Goal: Information Seeking & Learning: Learn about a topic

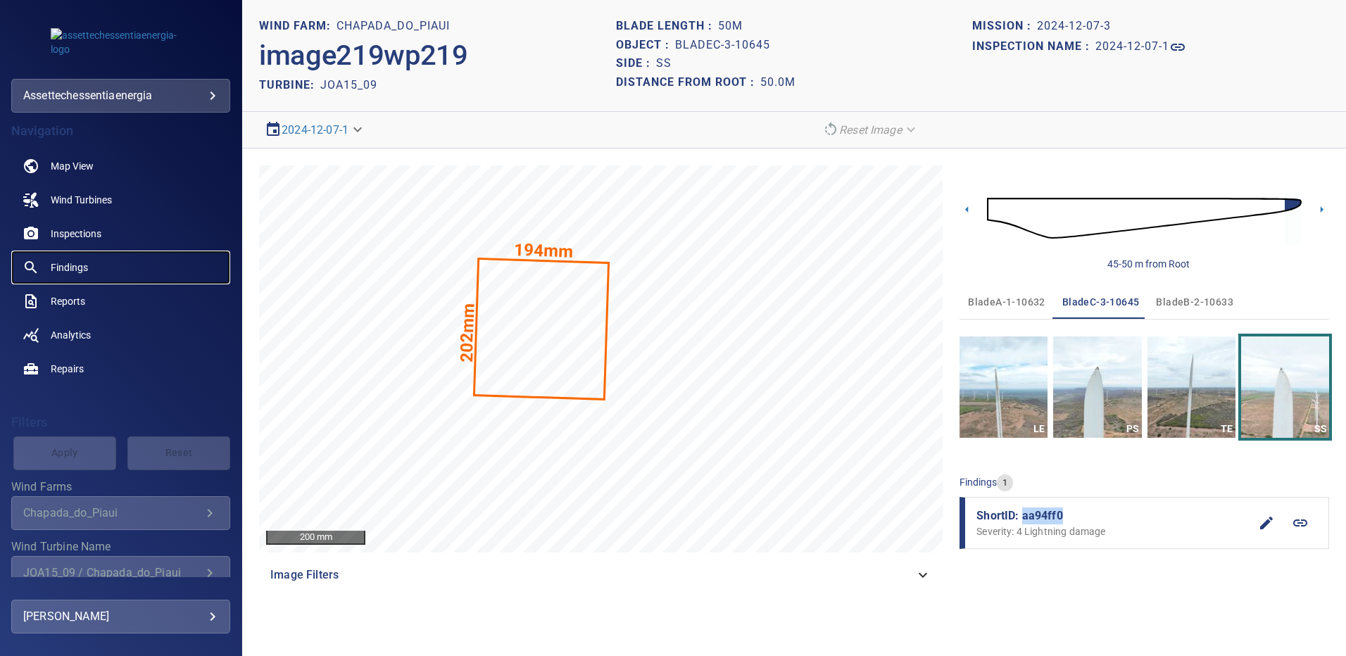
click at [76, 265] on span "Findings" at bounding box center [69, 268] width 37 height 14
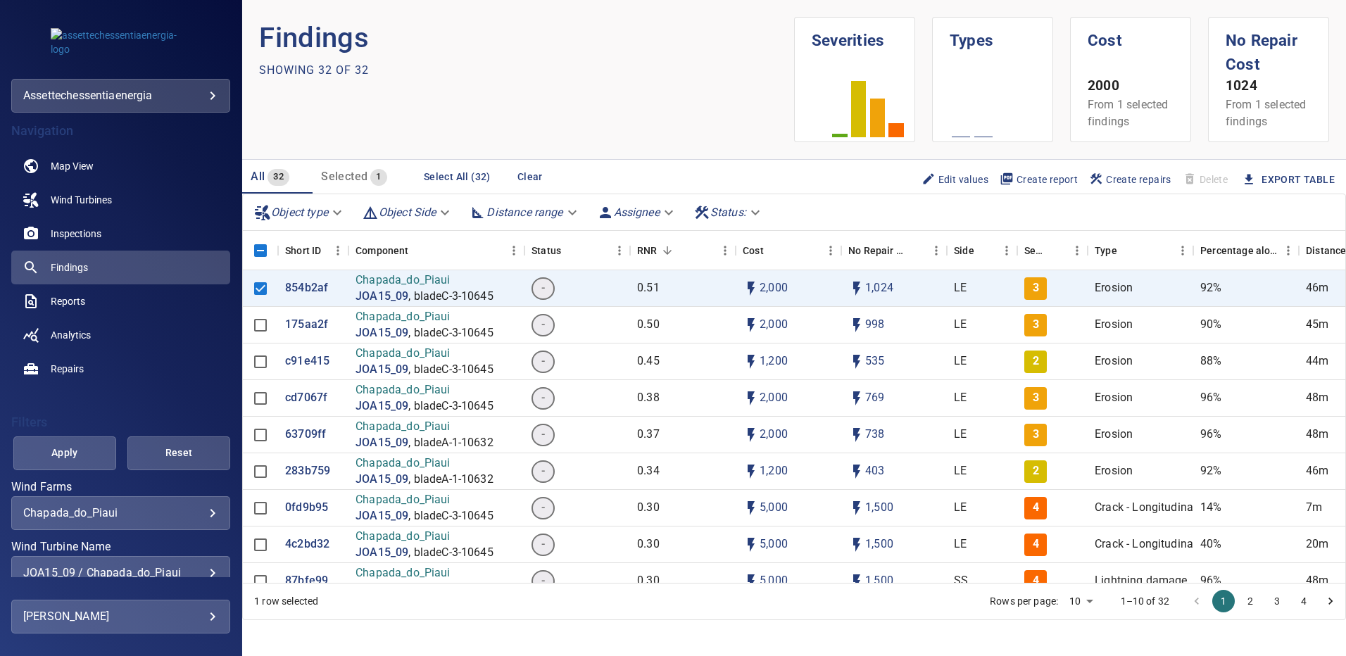
click at [200, 566] on div "JOA15_09 / Chapada_do_Piaui" at bounding box center [120, 572] width 195 height 13
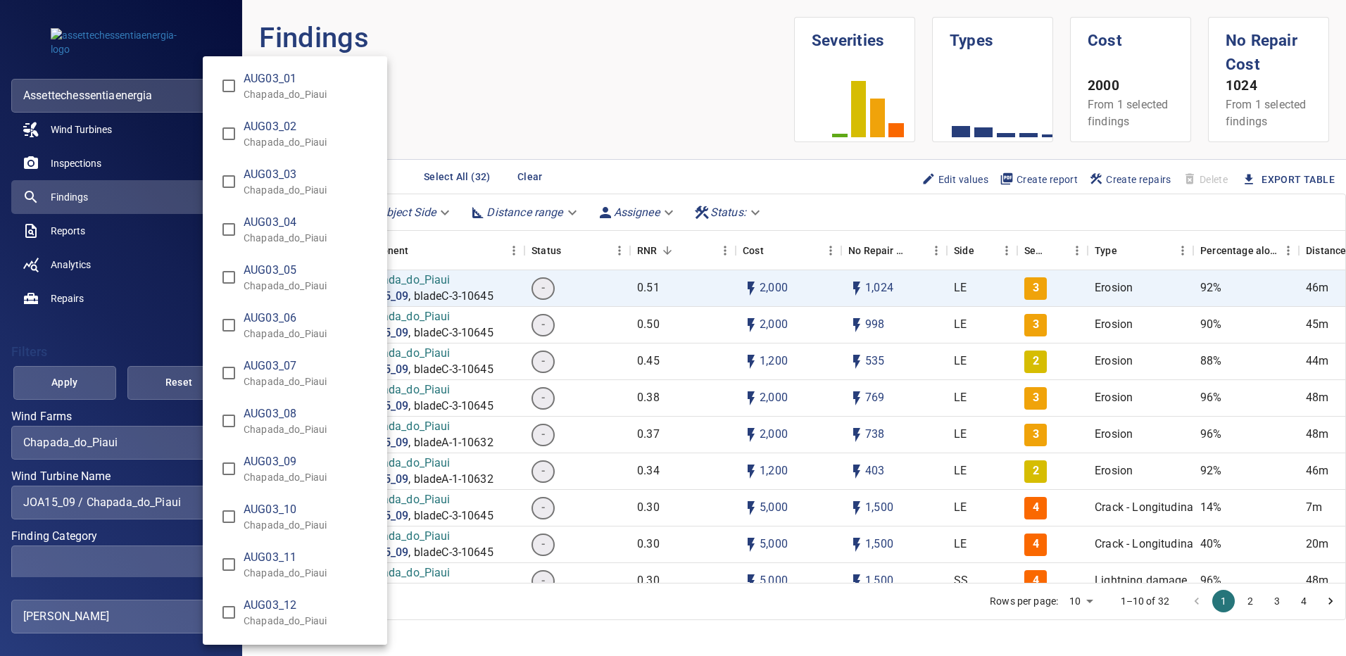
scroll to position [10320, 0]
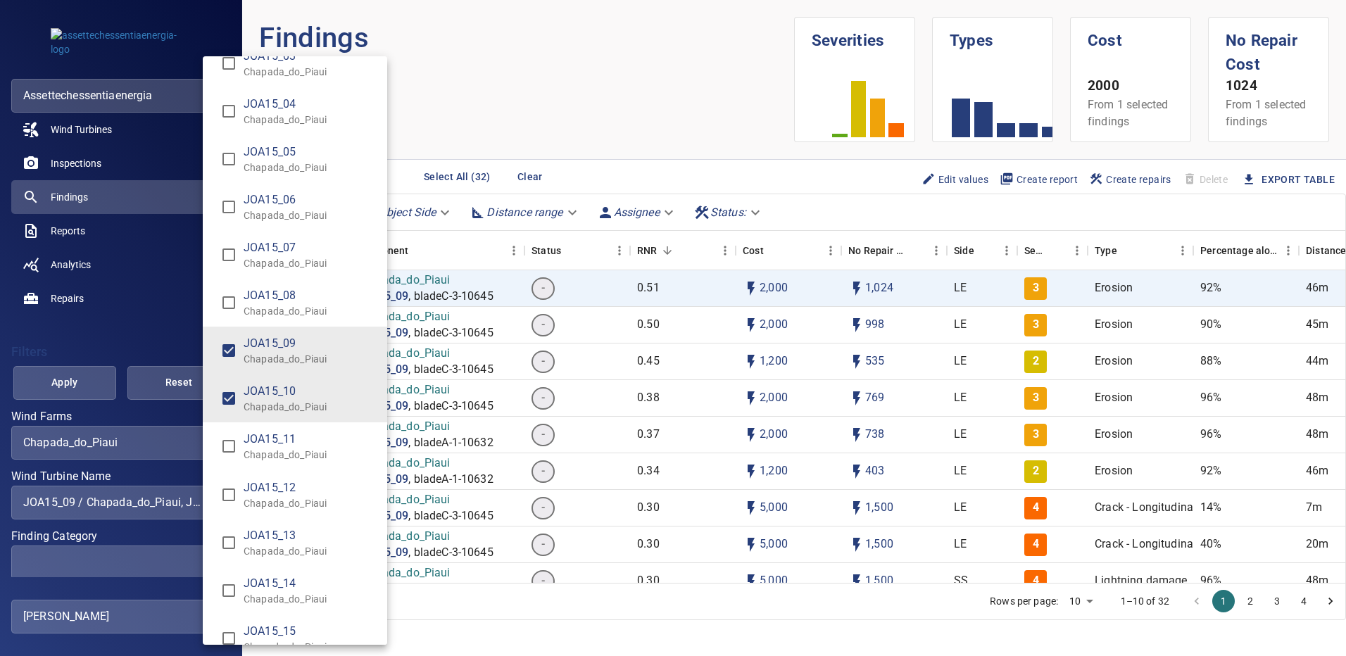
type input "**********"
click at [40, 378] on div "Wind Turbine Name" at bounding box center [673, 328] width 1346 height 656
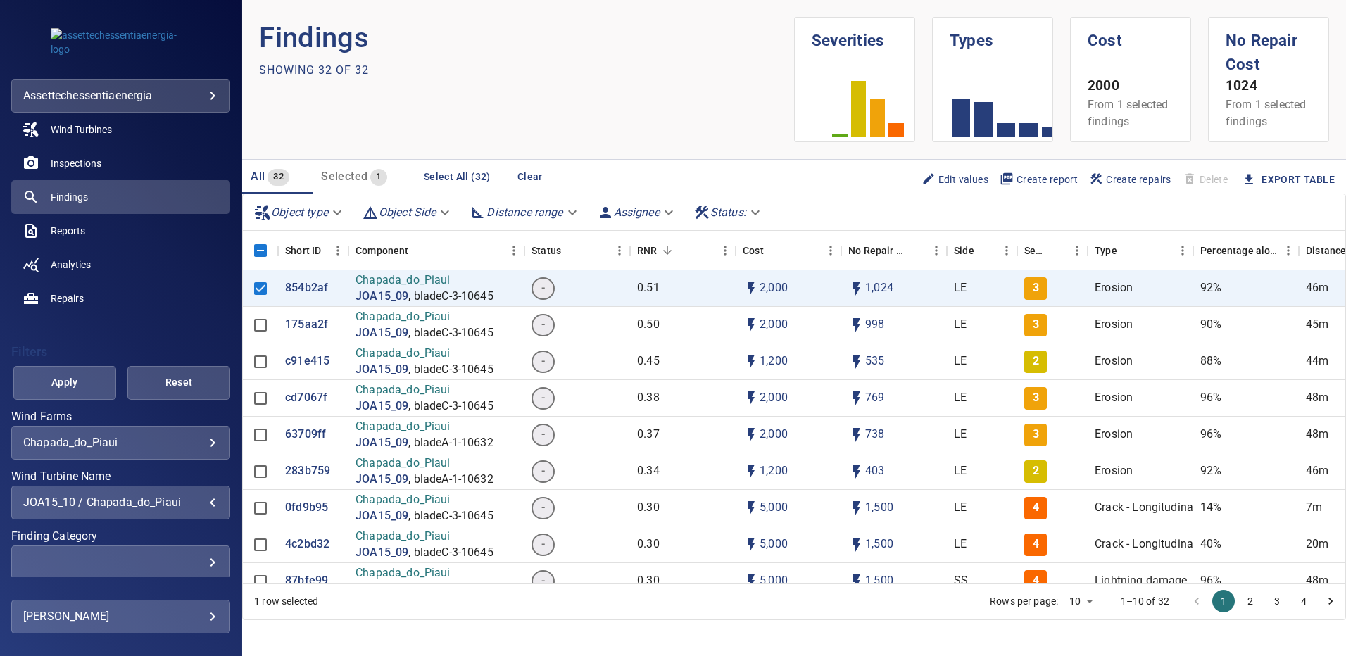
click at [51, 380] on span "Apply" at bounding box center [65, 383] width 68 height 18
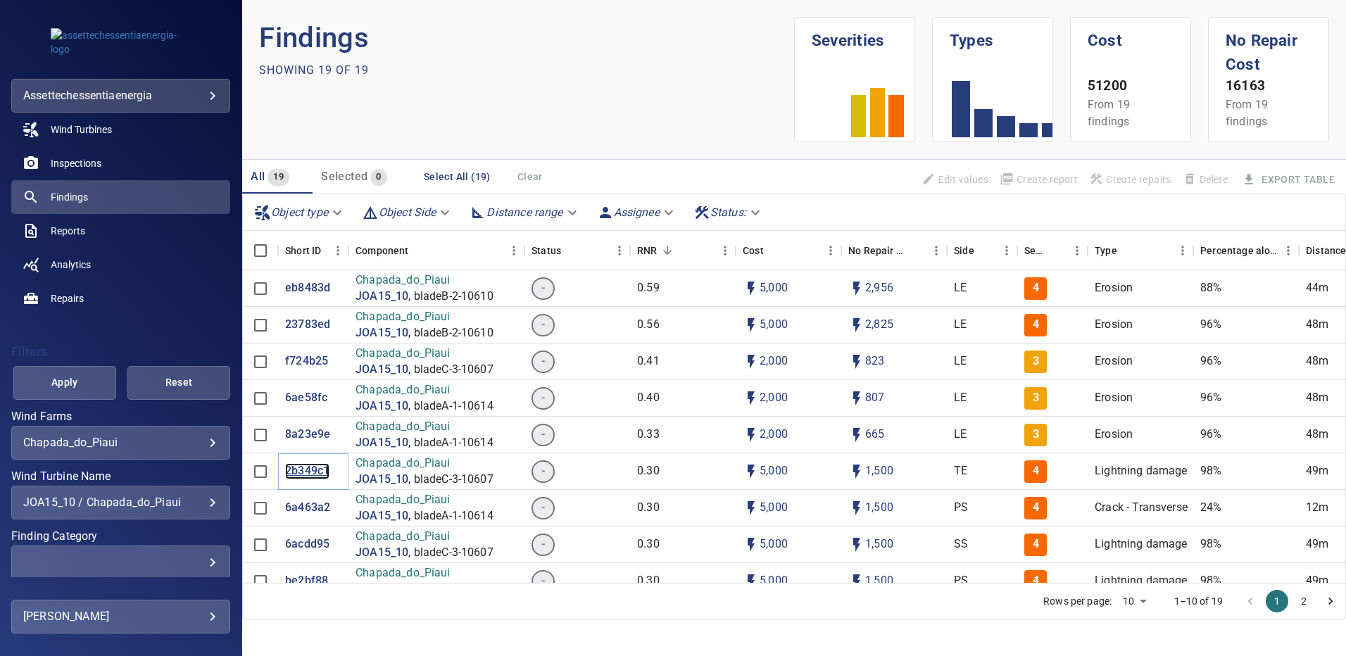
click at [306, 472] on p "2b349c1" at bounding box center [307, 471] width 44 height 16
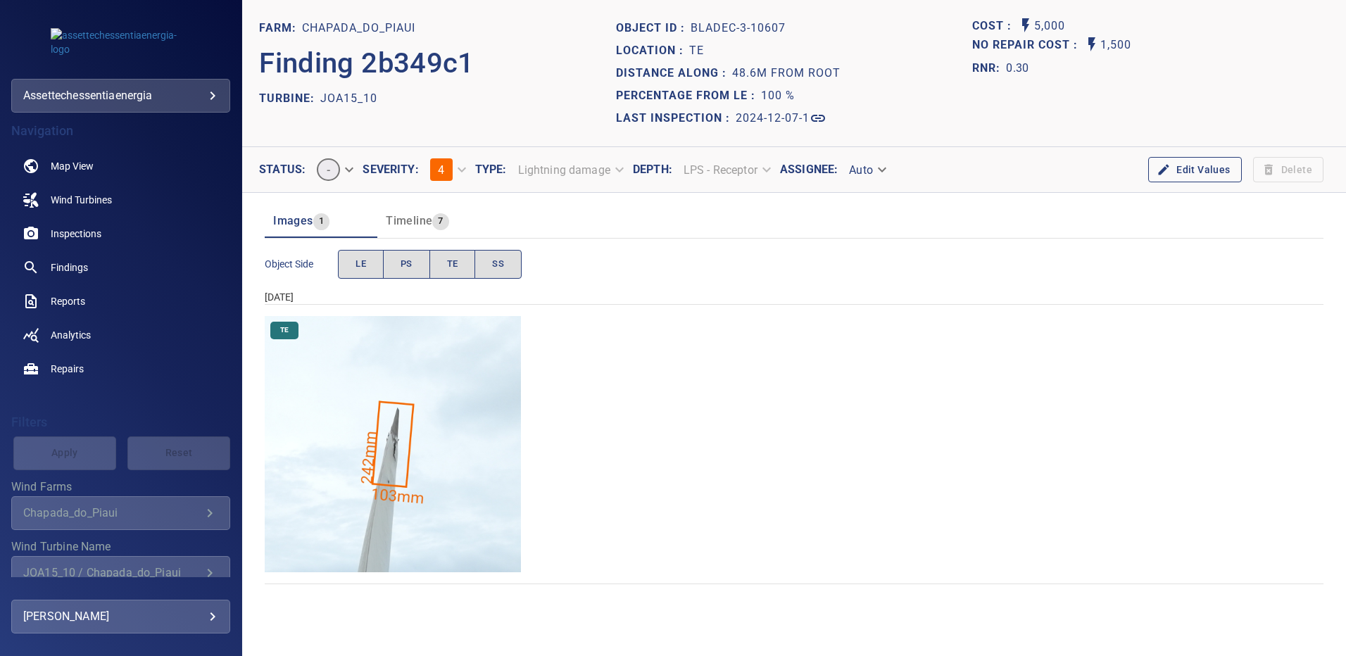
click at [440, 470] on img "Chapada_do_Piaui/JOA15_10/2024-12-07-1/2024-12-07-3/image245wp245.jpg" at bounding box center [393, 444] width 256 height 256
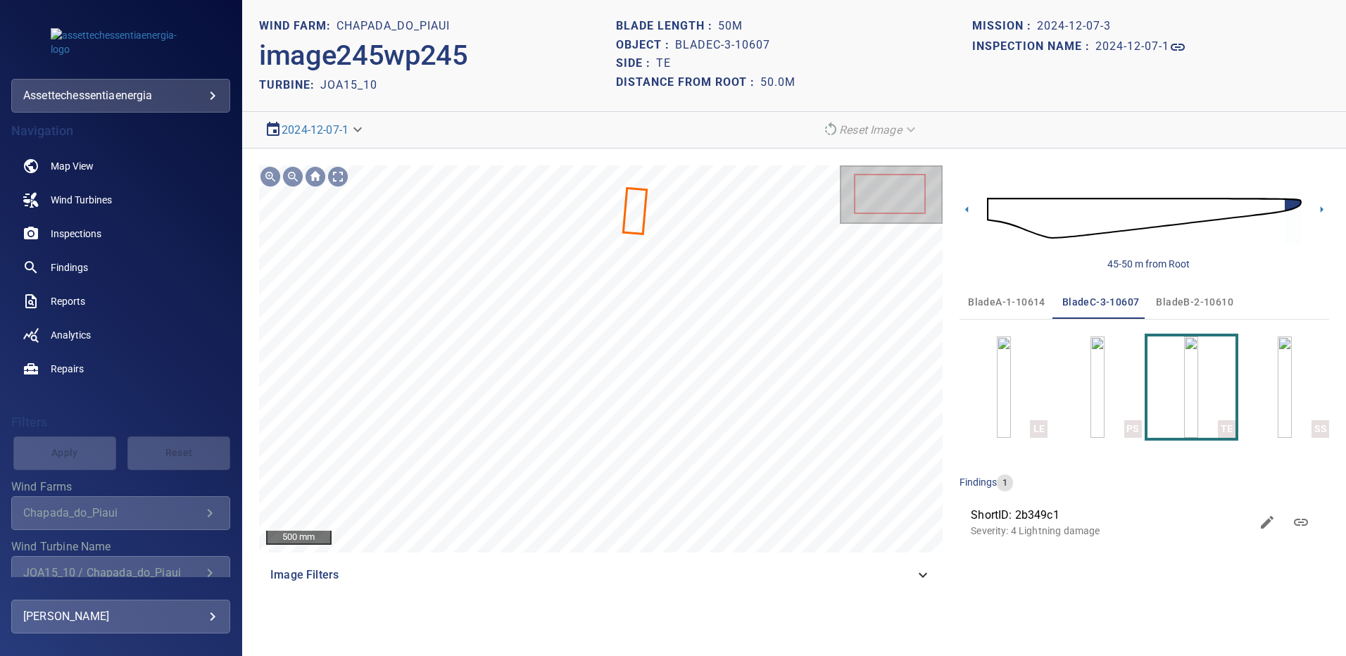
click at [1008, 304] on span "bladeA-1-10614" at bounding box center [1006, 303] width 77 height 18
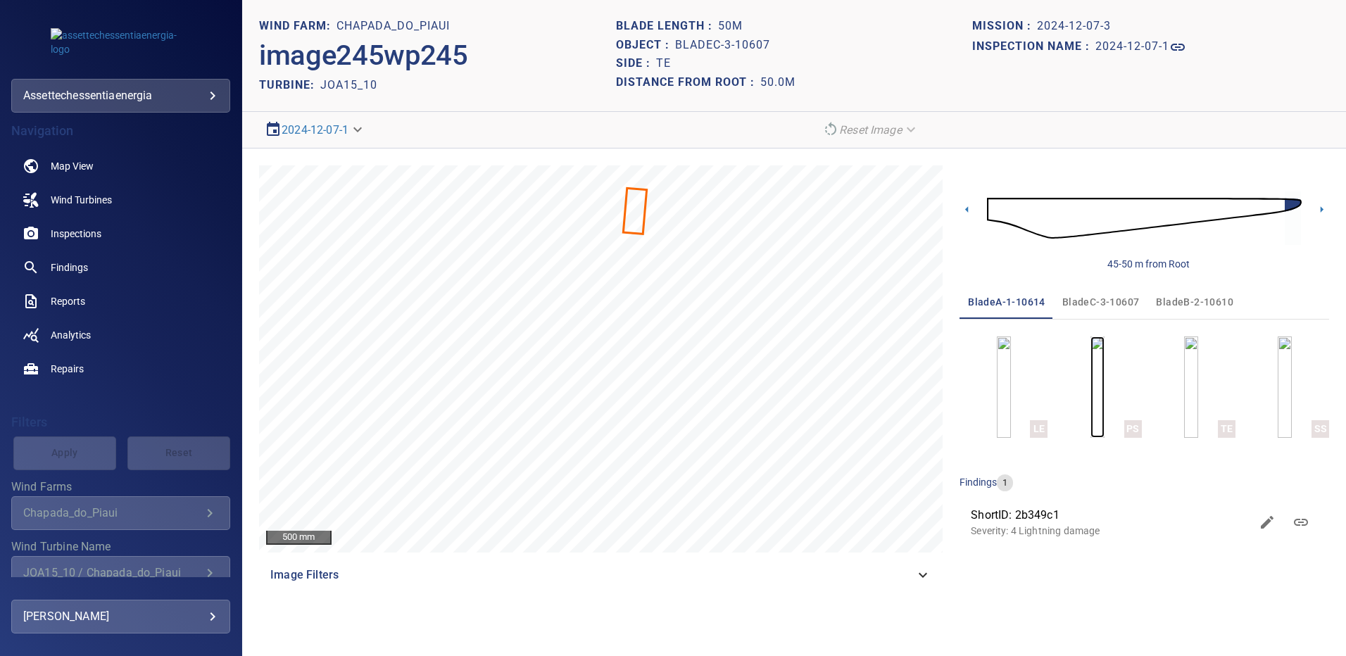
click at [1091, 376] on img "button" at bounding box center [1098, 387] width 14 height 101
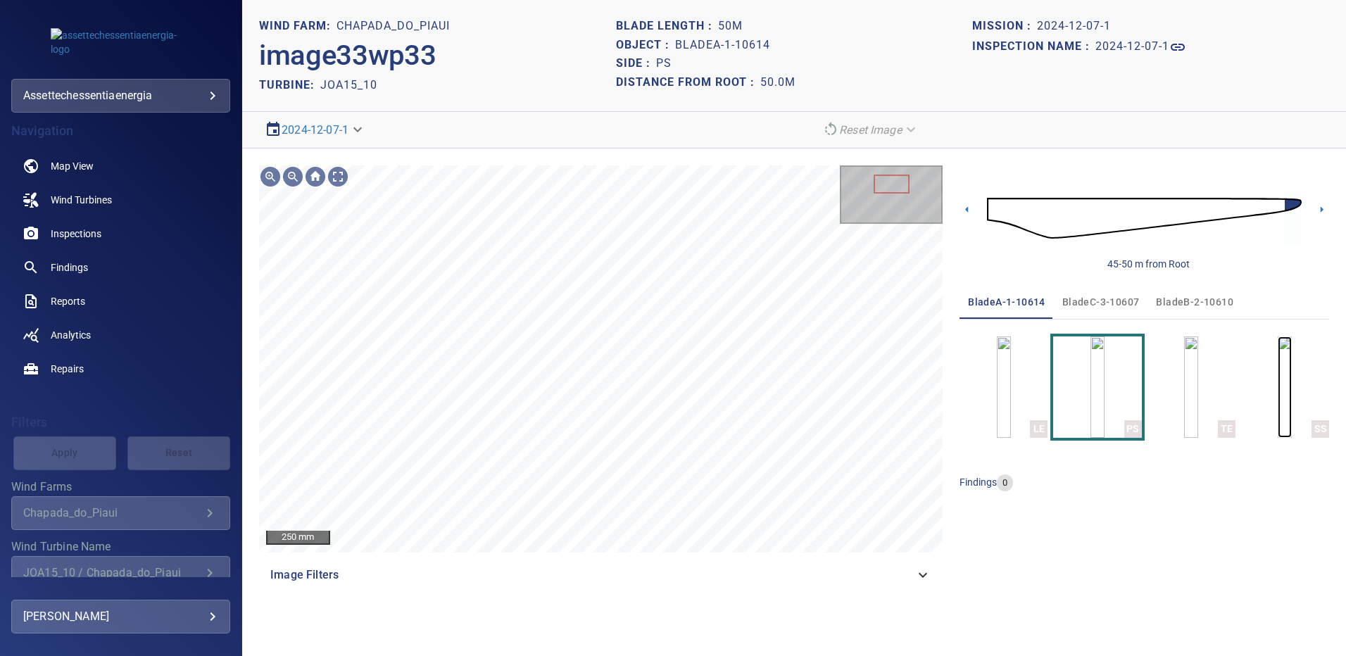
click at [1285, 392] on img "button" at bounding box center [1285, 387] width 14 height 101
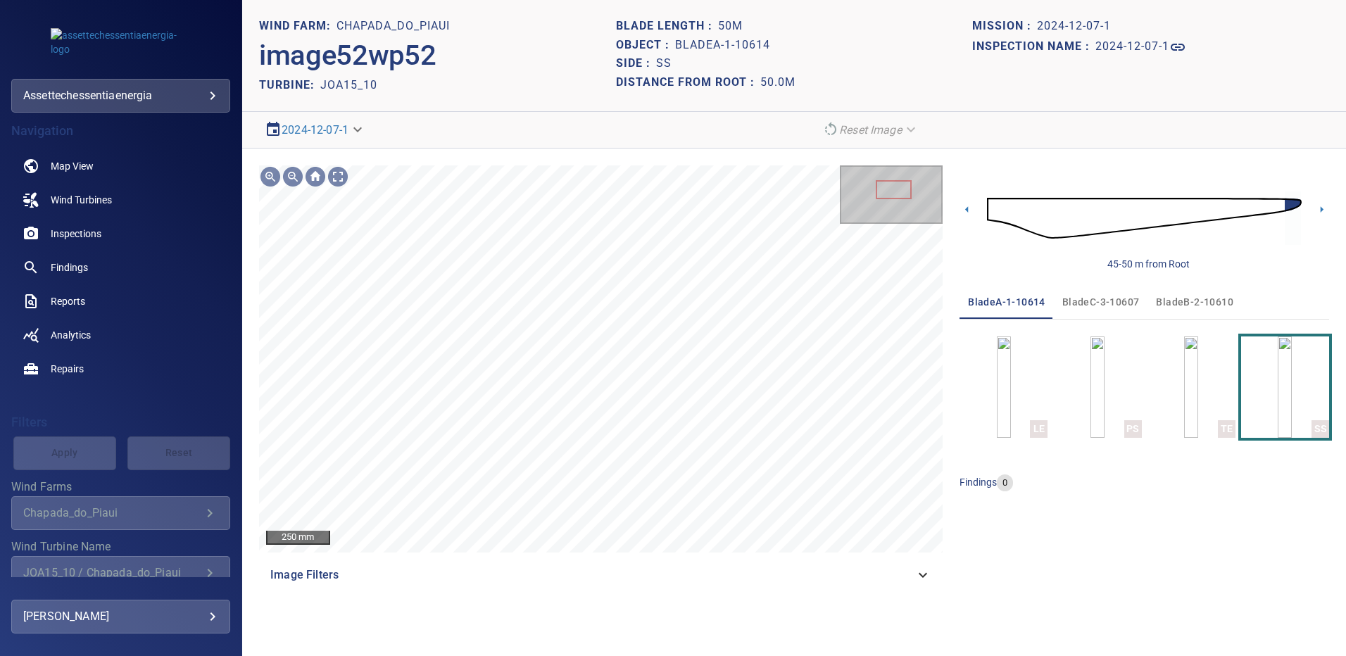
drag, startPoint x: 1196, startPoint y: 301, endPoint x: 1160, endPoint y: 351, distance: 61.0
click at [1196, 301] on span "bladeB-2-10610" at bounding box center [1194, 303] width 77 height 18
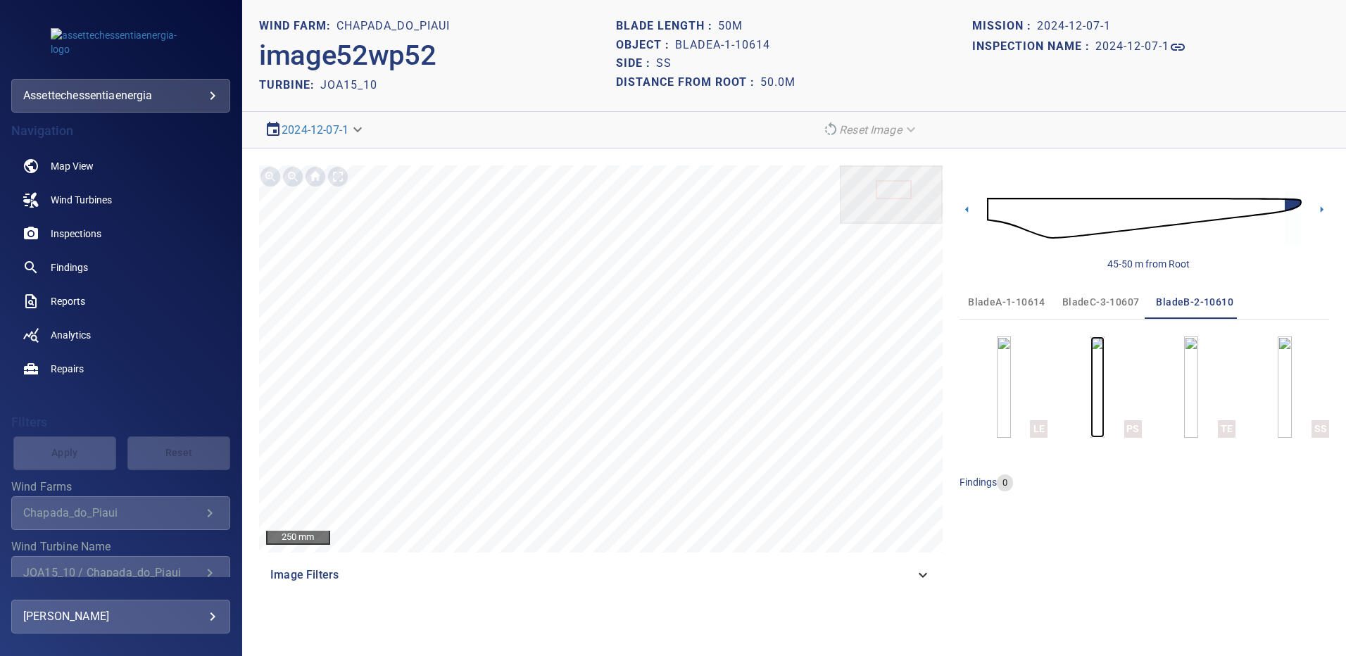
click at [1096, 410] on img "button" at bounding box center [1098, 387] width 14 height 101
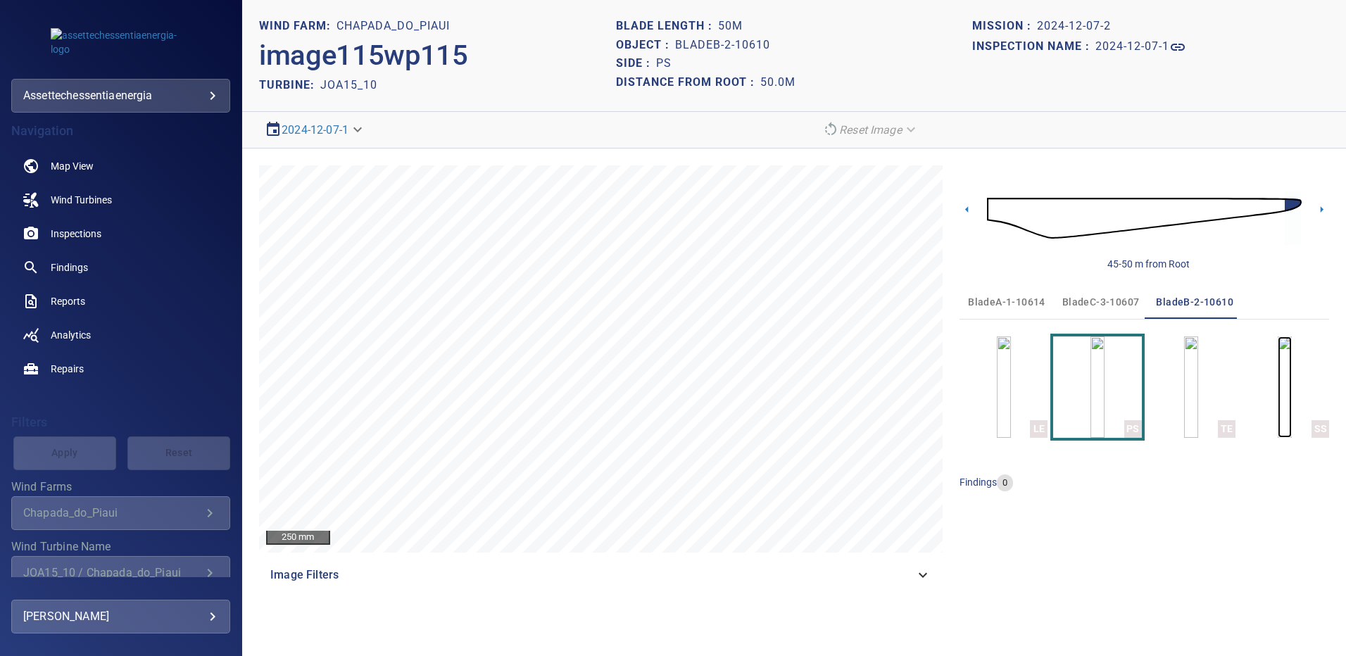
click at [1278, 410] on img "button" at bounding box center [1285, 387] width 14 height 101
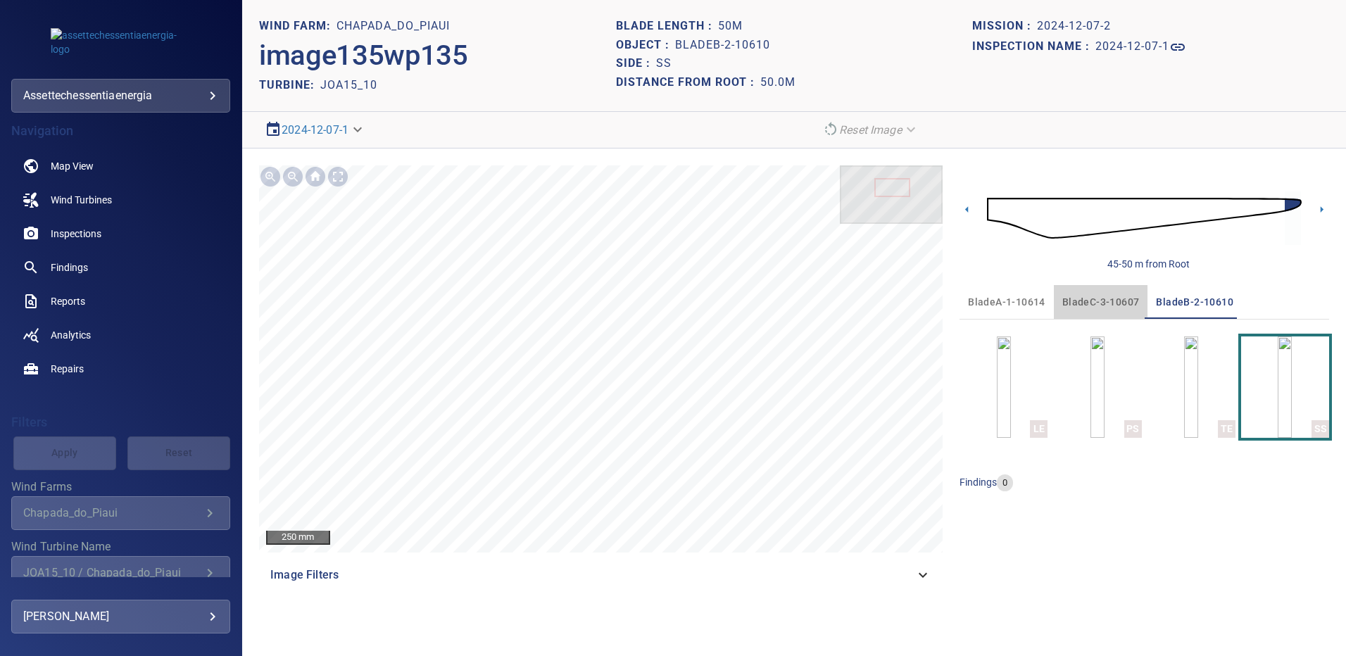
click at [1107, 299] on span "bladeC-3-10607" at bounding box center [1101, 303] width 77 height 18
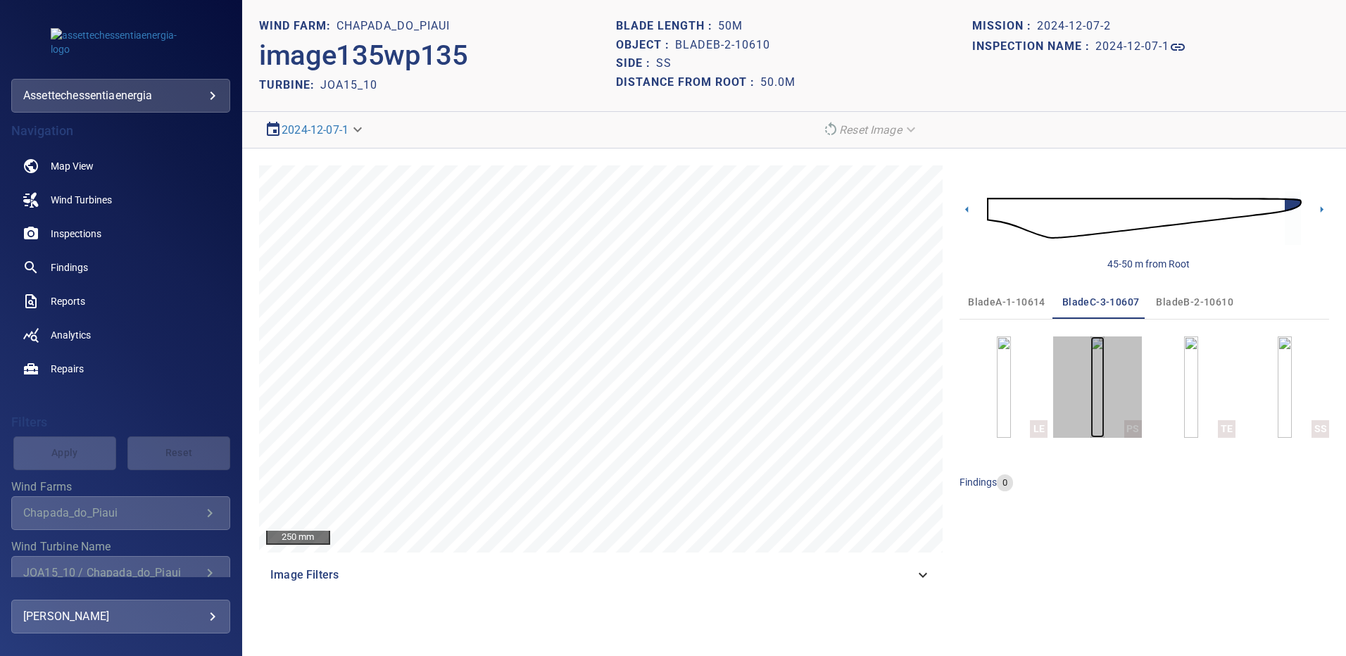
click at [1103, 356] on img "button" at bounding box center [1098, 387] width 14 height 101
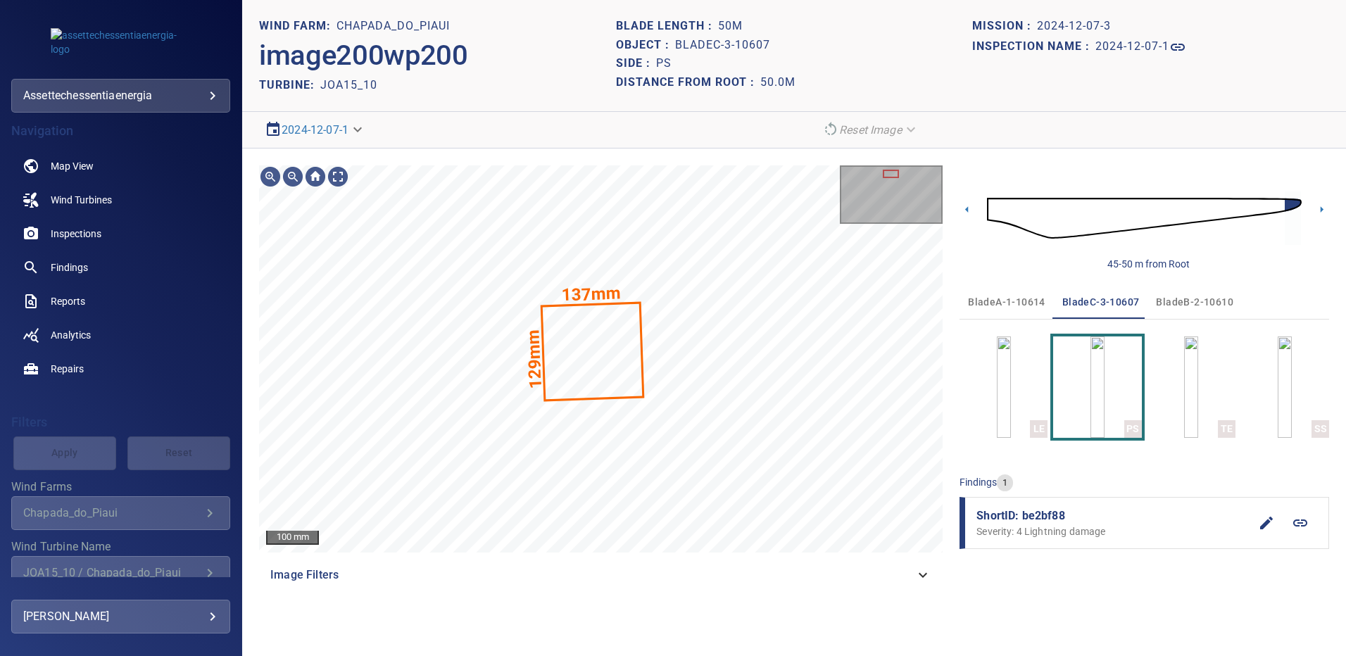
click at [270, 651] on section "**********" at bounding box center [794, 328] width 1104 height 656
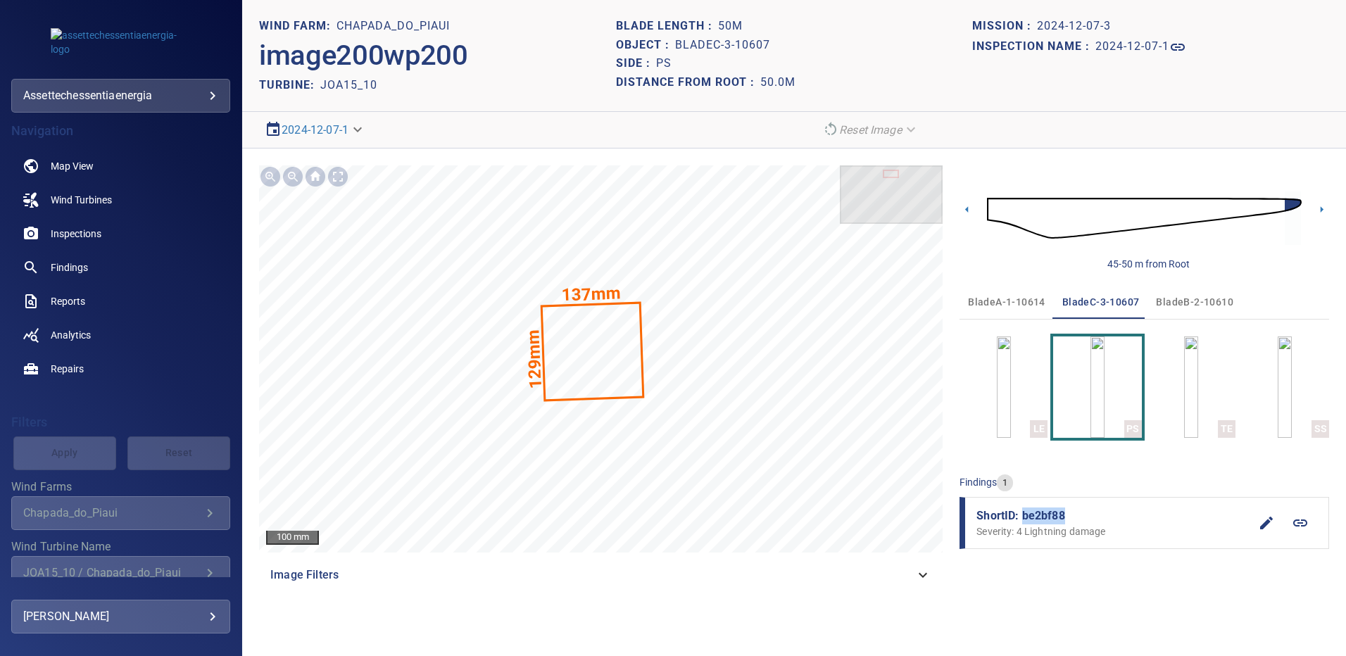
drag, startPoint x: 1034, startPoint y: 516, endPoint x: 1022, endPoint y: 516, distance: 12.7
click at [1022, 516] on span "ShortID: be2bf88" at bounding box center [1113, 516] width 273 height 17
copy span "be2bf88"
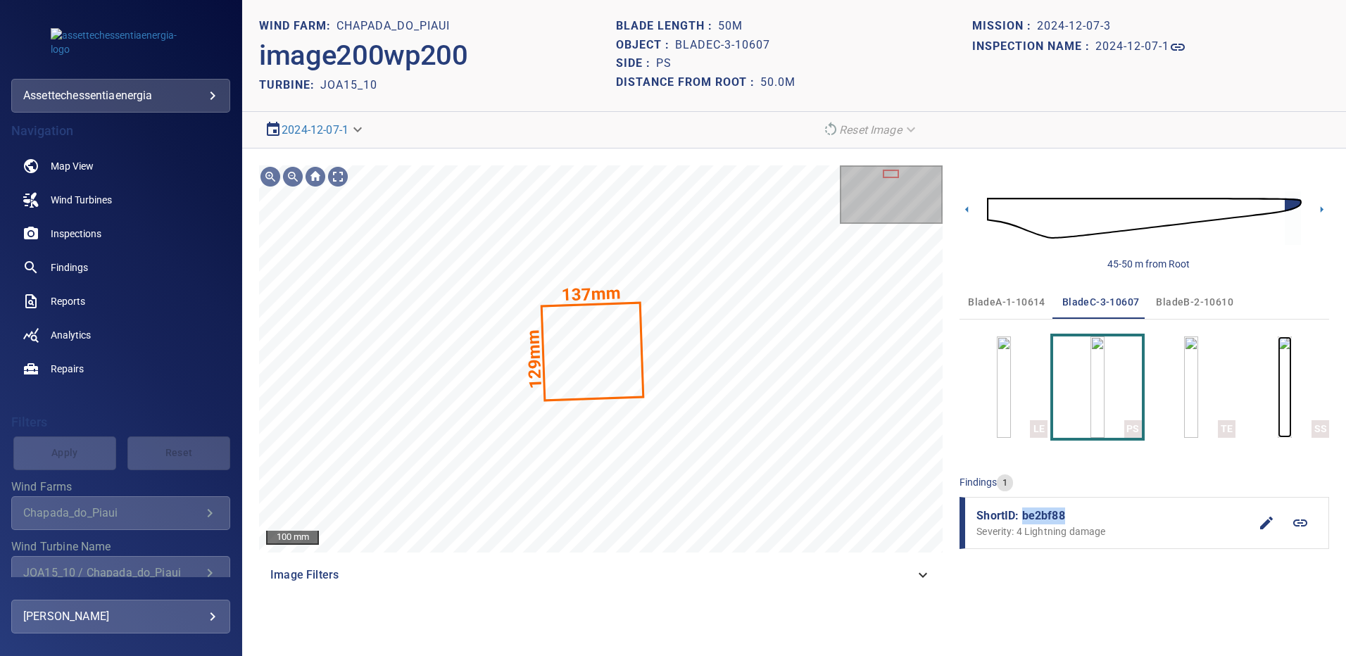
click at [1292, 398] on img "button" at bounding box center [1285, 387] width 14 height 101
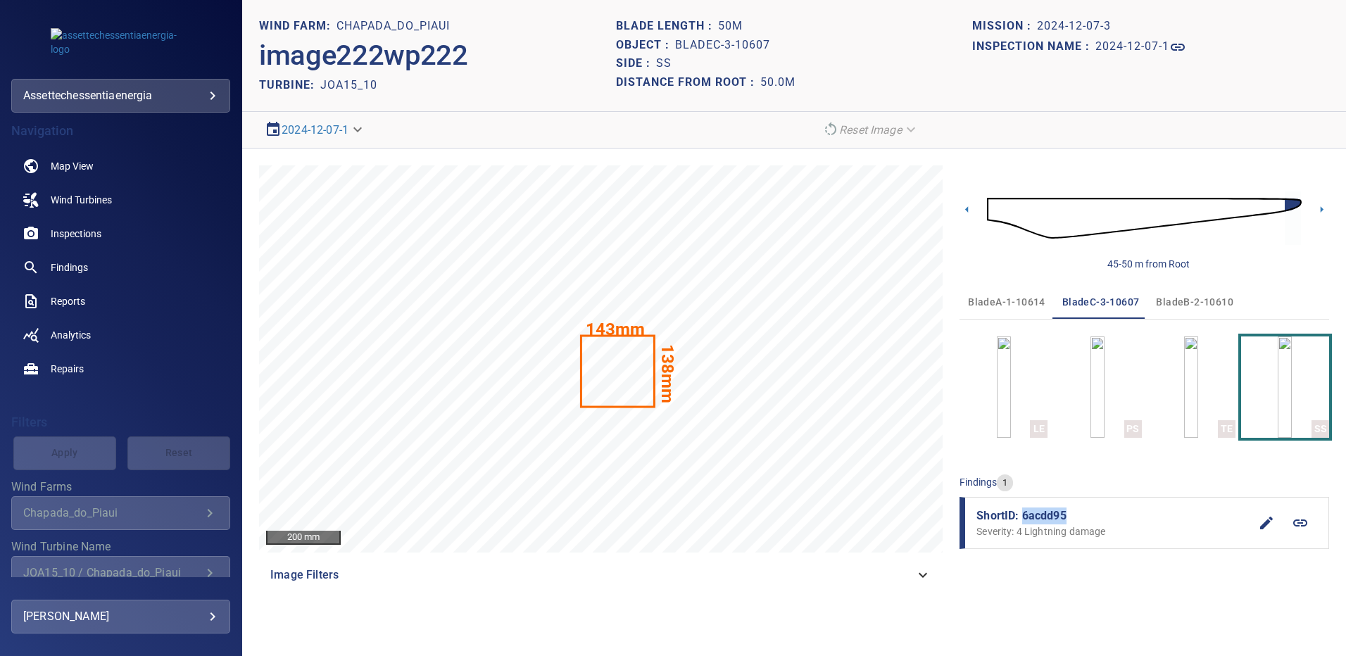
drag, startPoint x: 1044, startPoint y: 513, endPoint x: 1023, endPoint y: 515, distance: 20.6
click at [1023, 515] on span "ShortID: 6acdd95" at bounding box center [1113, 516] width 273 height 17
copy span "6acdd95"
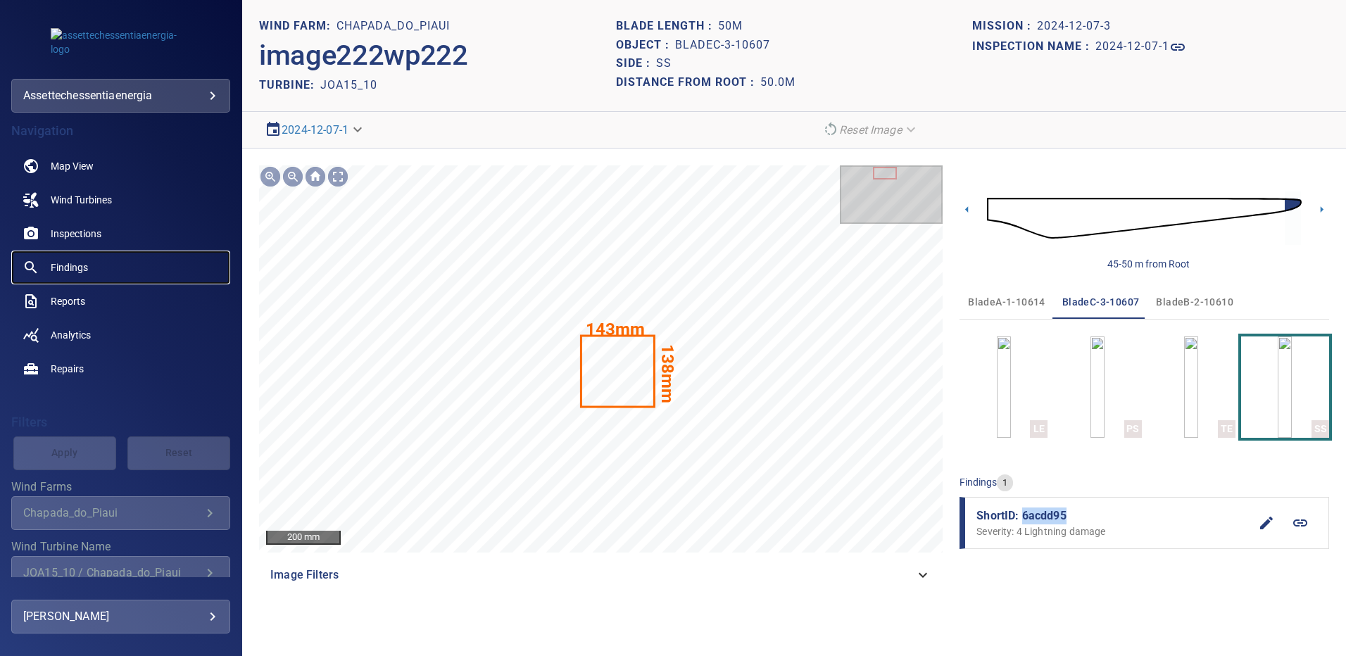
click at [88, 265] on link "Findings" at bounding box center [120, 268] width 219 height 34
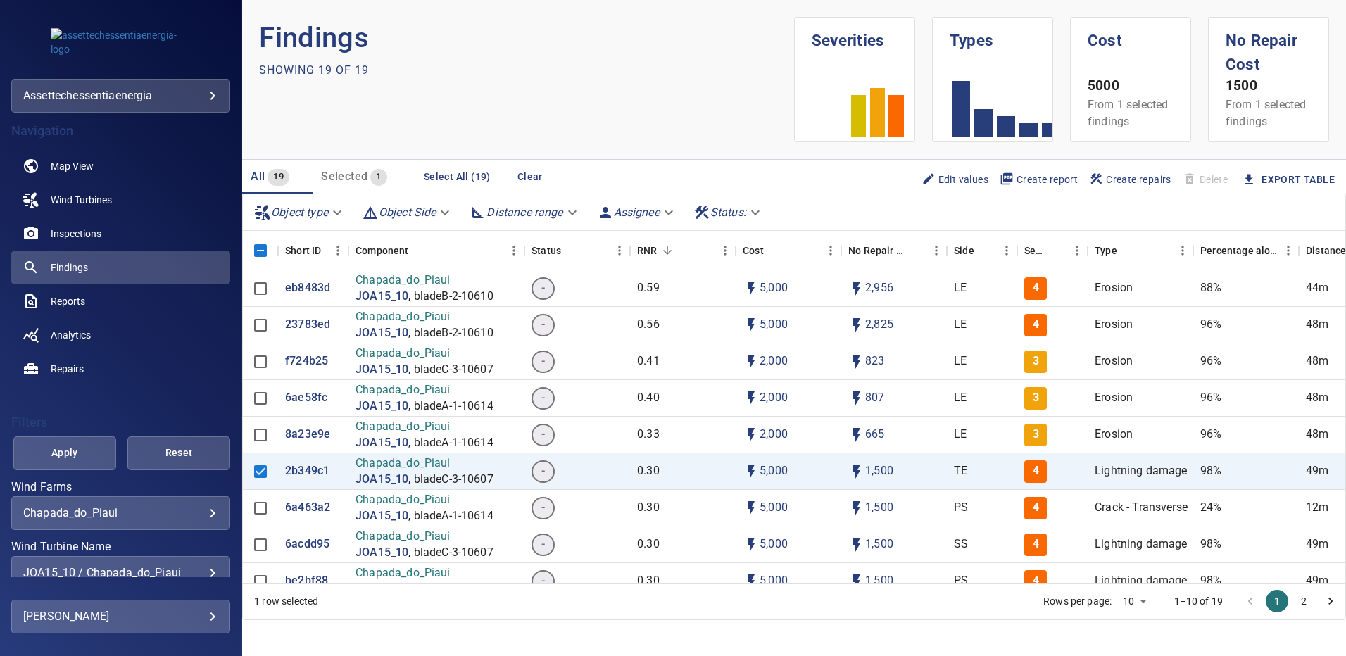
click at [206, 572] on div "JOA15_10 / Chapada_do_Piaui" at bounding box center [120, 572] width 195 height 13
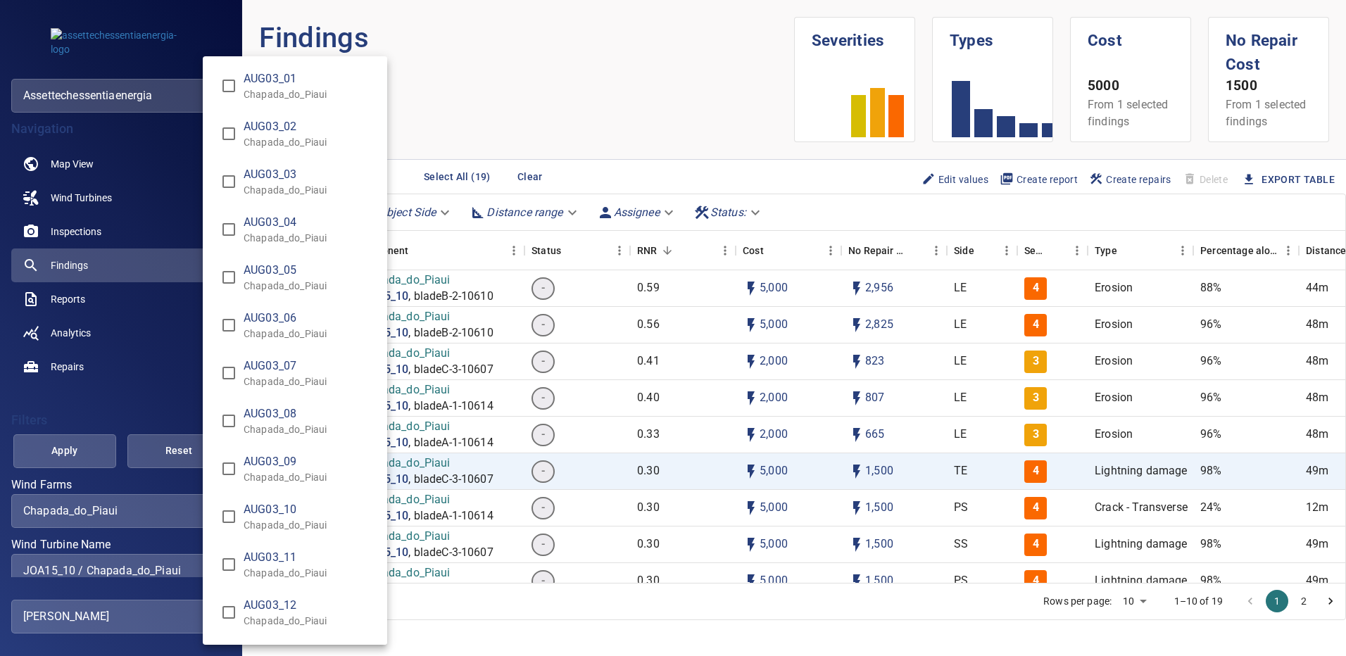
scroll to position [10367, 0]
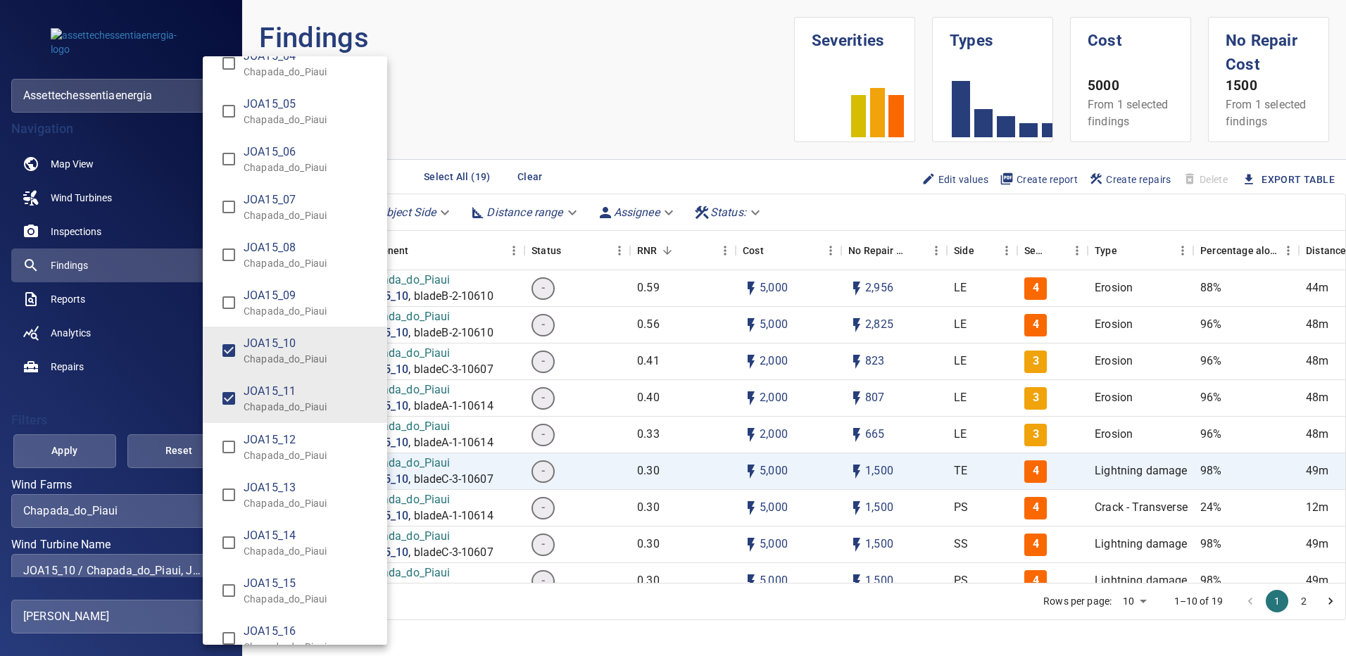
type input "**********"
click at [62, 433] on div "Wind Turbine Name" at bounding box center [673, 328] width 1346 height 656
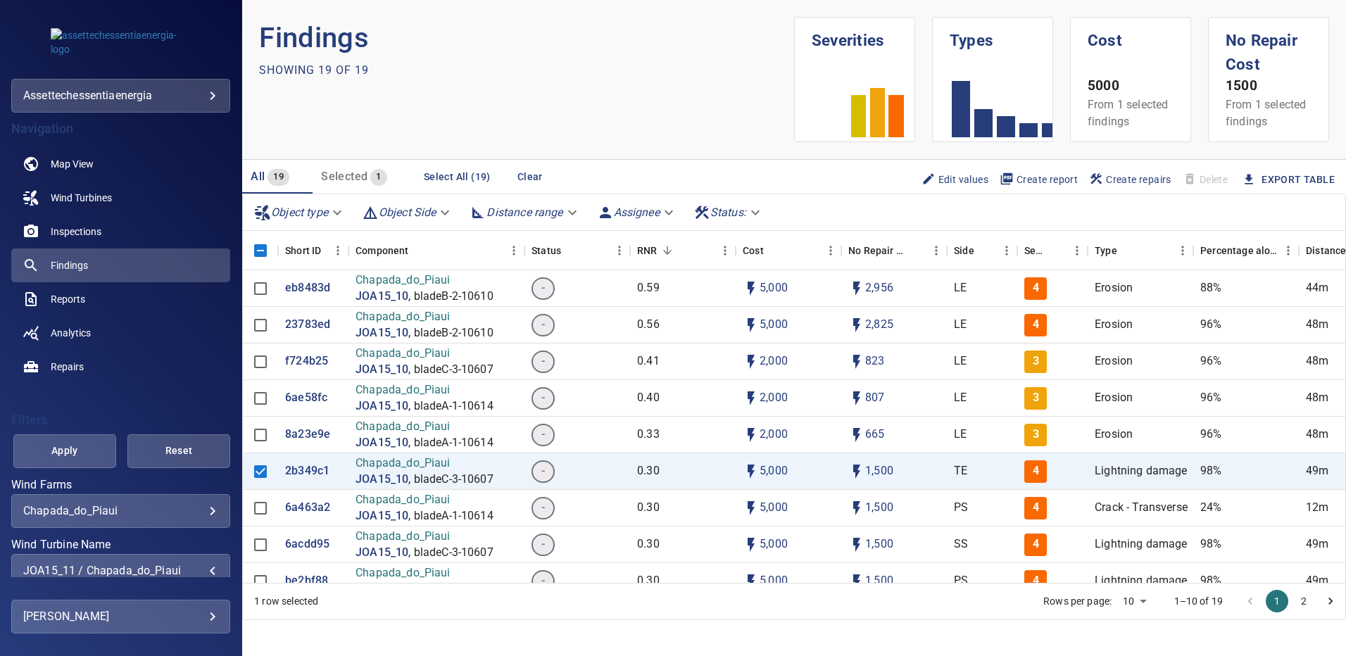
click at [63, 456] on span "Apply" at bounding box center [65, 451] width 68 height 18
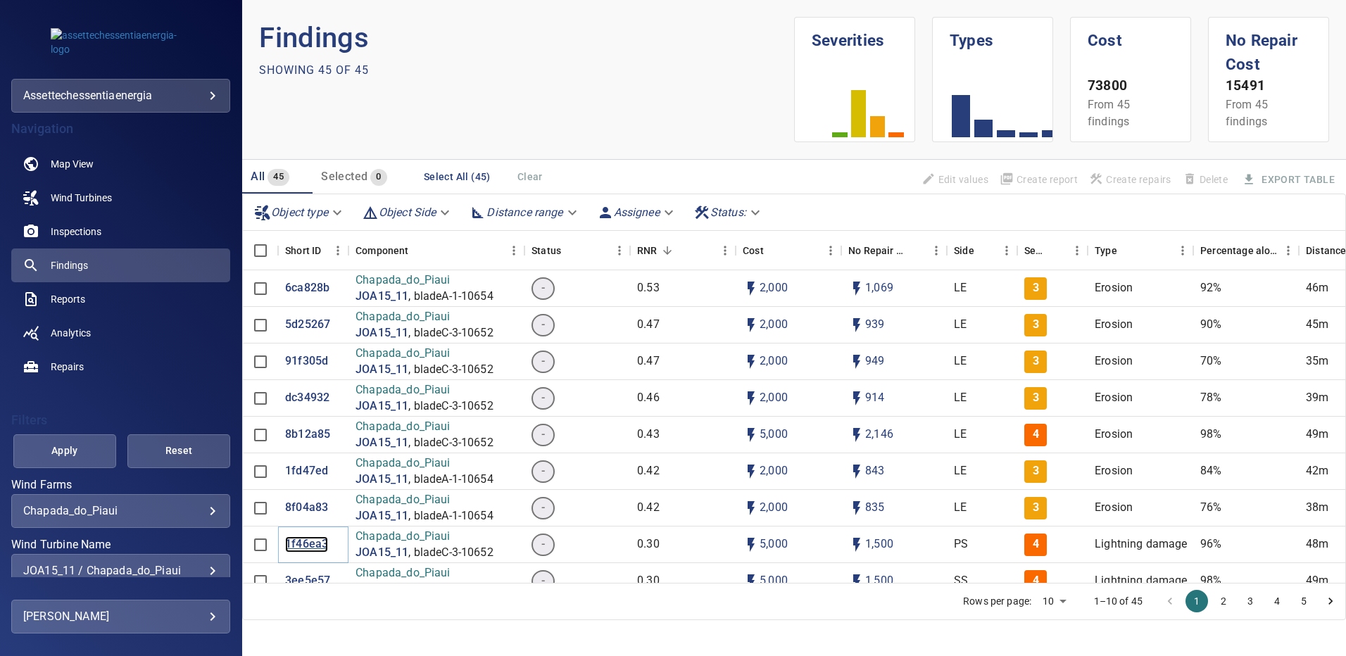
click at [309, 542] on p "1f46ea3" at bounding box center [306, 545] width 43 height 16
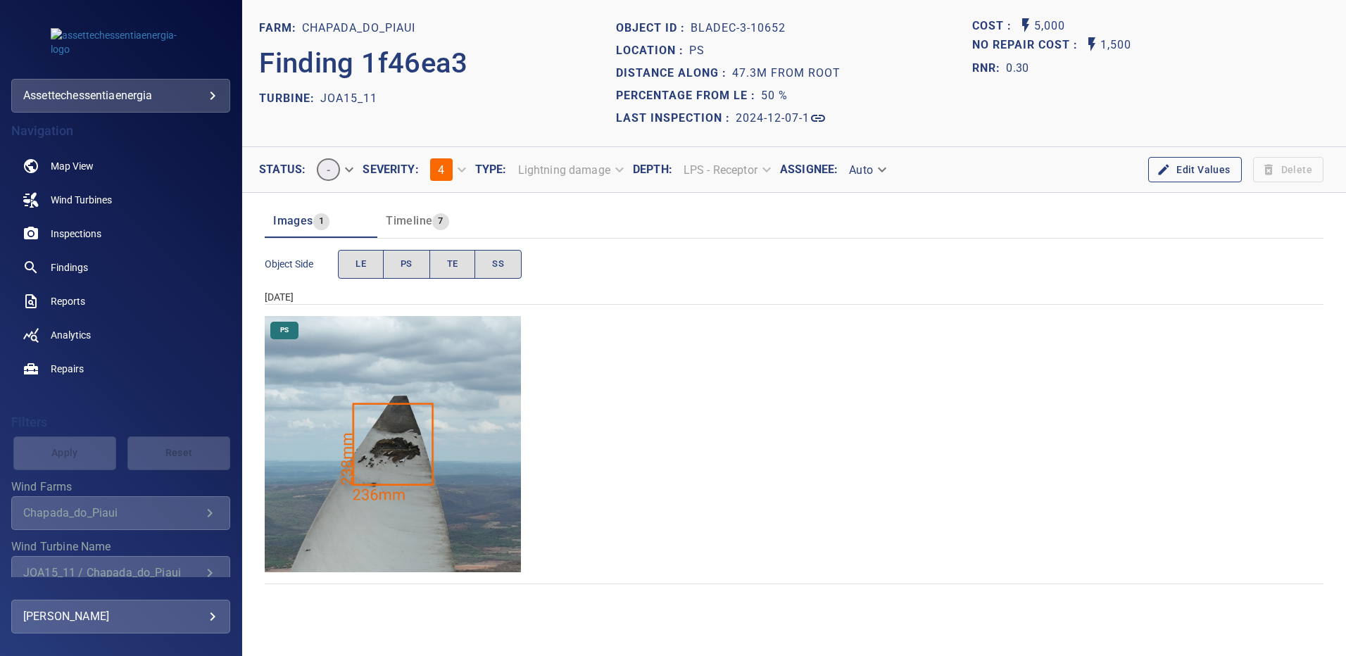
click at [418, 453] on img "Chapada_do_Piaui/JOA15_11/2024-12-07-1/2024-12-07-3/image234wp234.jpg" at bounding box center [393, 444] width 256 height 256
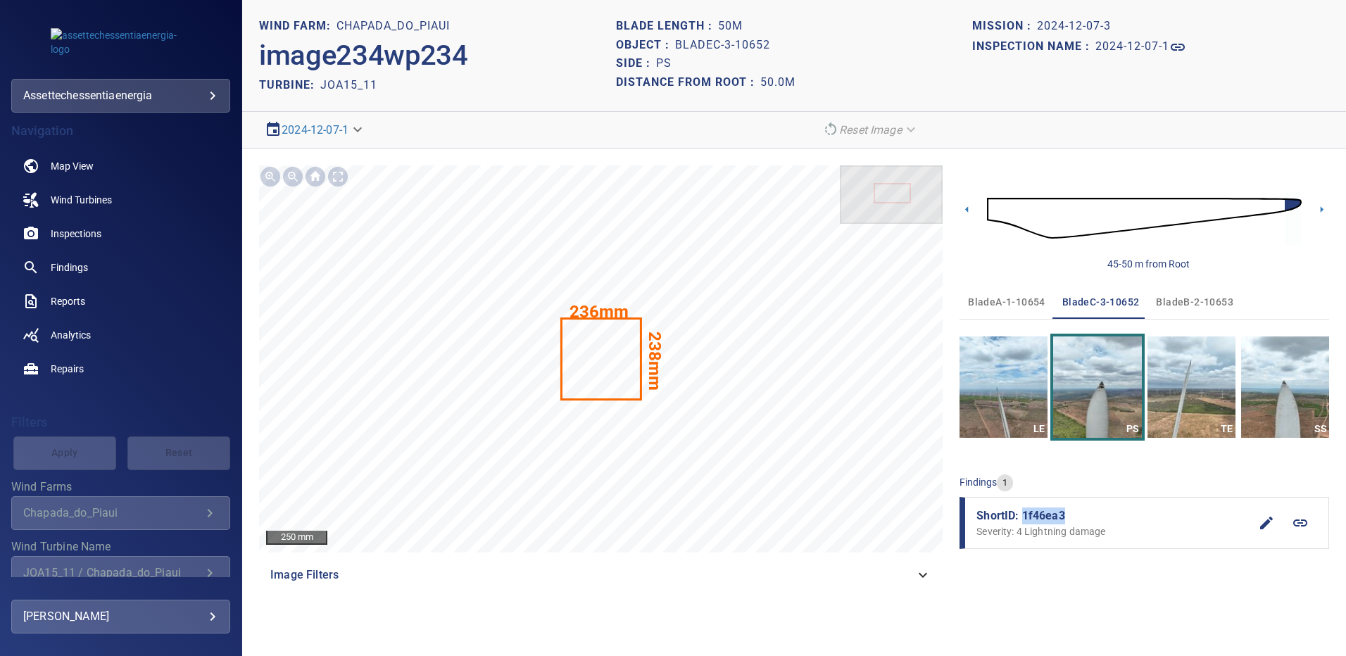
drag, startPoint x: 1076, startPoint y: 513, endPoint x: 1022, endPoint y: 512, distance: 54.2
click at [1022, 512] on span "ShortID: 1f46ea3" at bounding box center [1113, 516] width 273 height 17
copy span "1f46ea3"
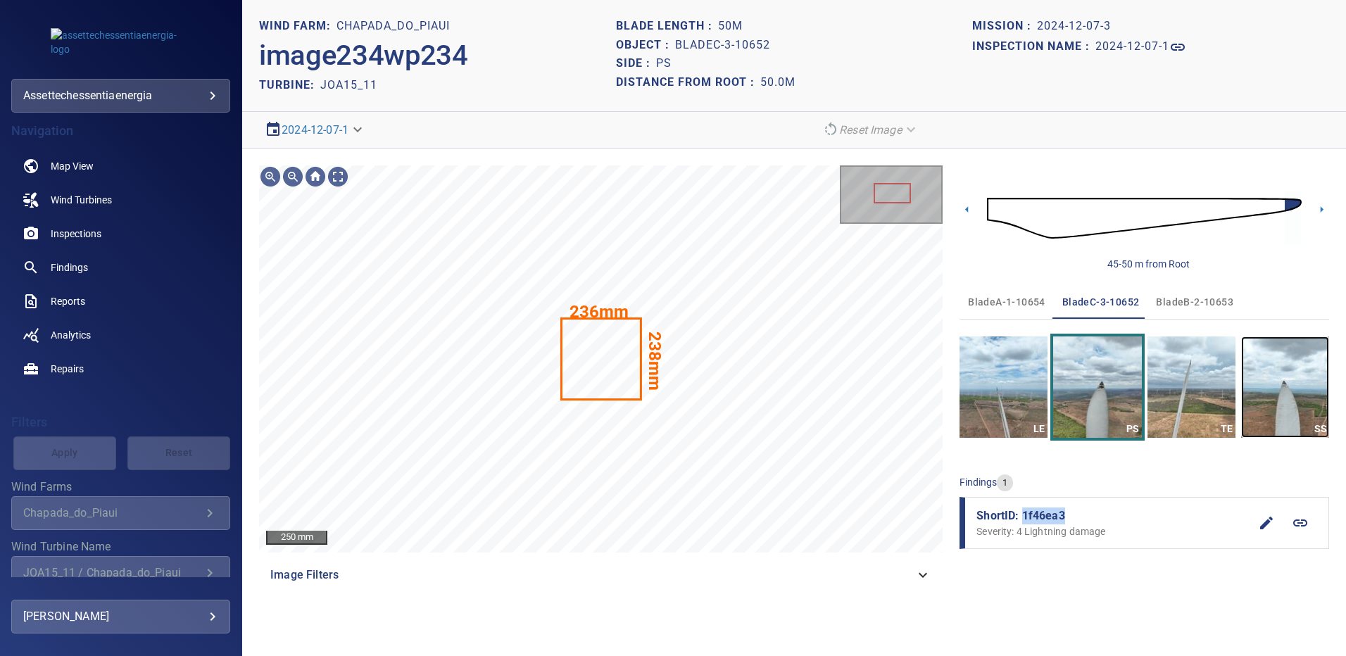
click at [1289, 384] on img "button" at bounding box center [1285, 387] width 88 height 101
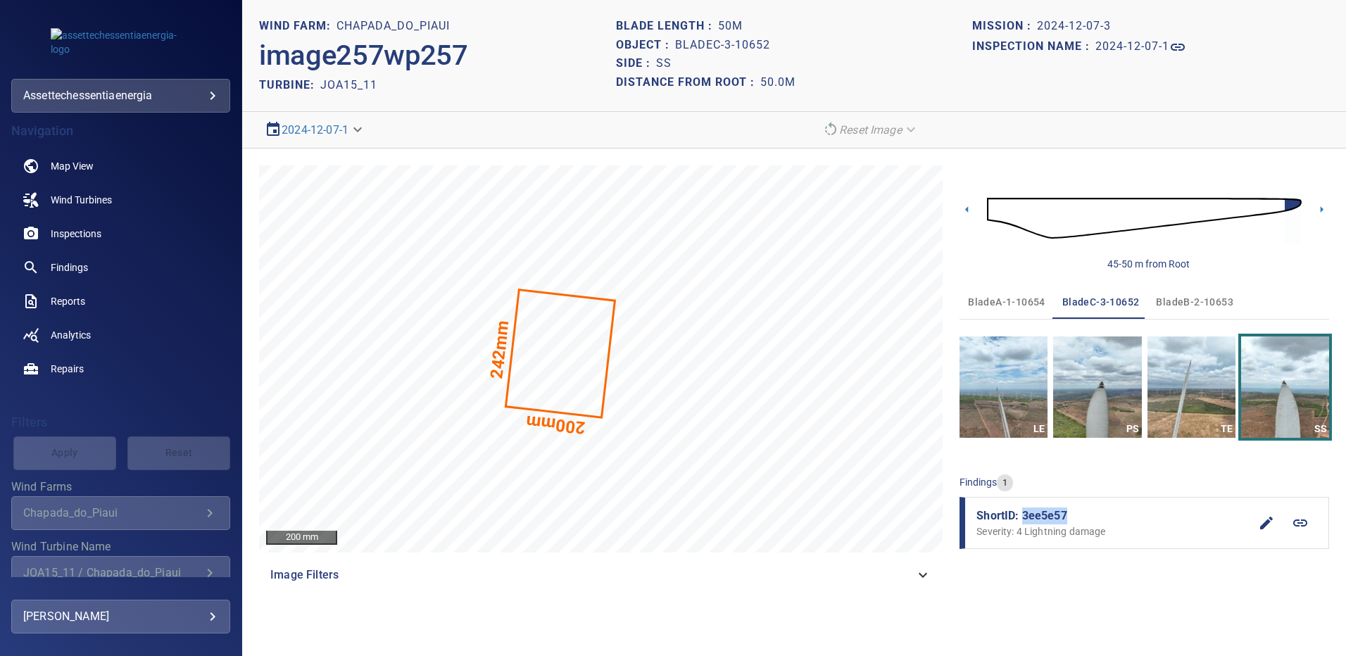
drag, startPoint x: 1079, startPoint y: 512, endPoint x: 1025, endPoint y: 516, distance: 53.7
click at [1025, 516] on span "ShortID: 3ee5e57" at bounding box center [1113, 516] width 273 height 17
copy span "3ee5e57"
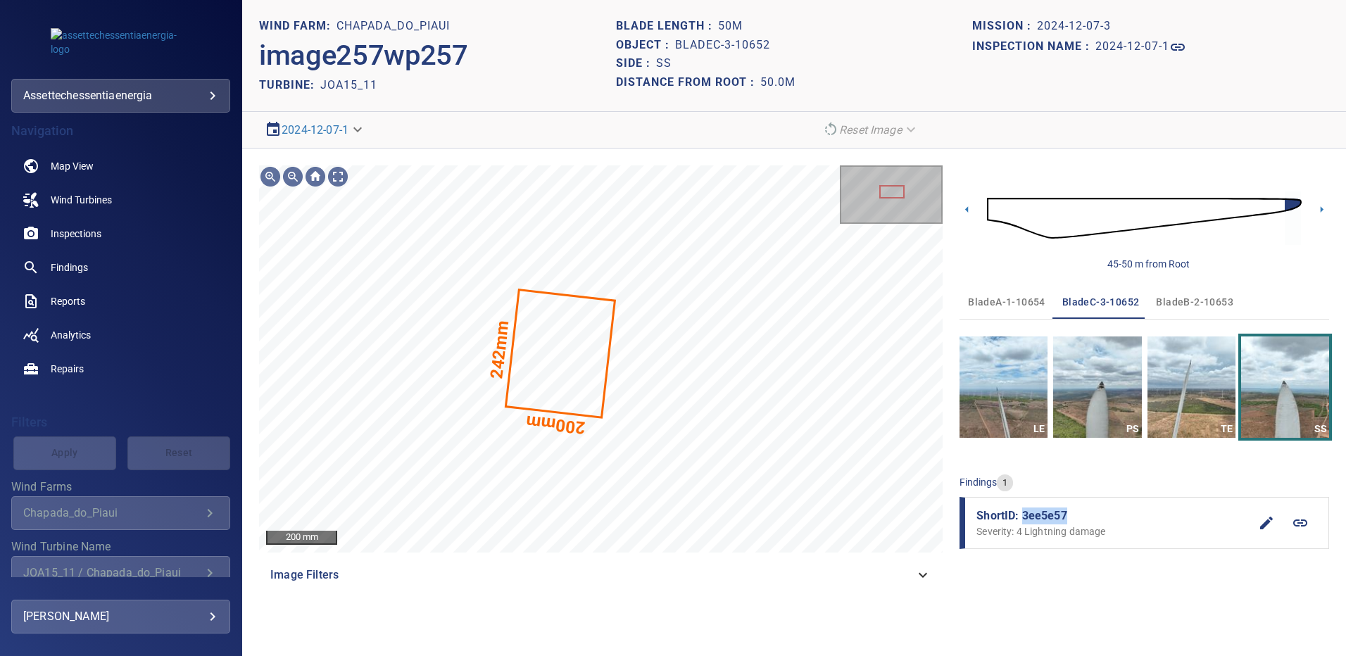
click at [1177, 302] on span "bladeB-2-10653" at bounding box center [1194, 303] width 77 height 18
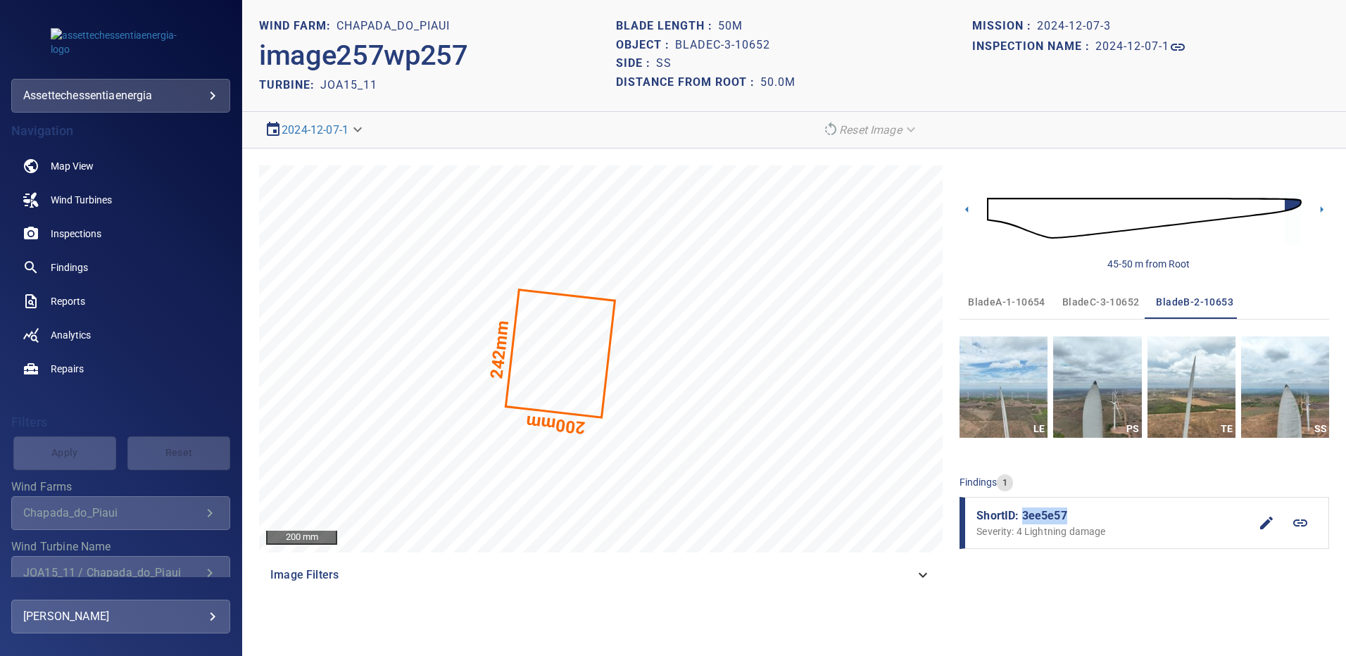
click at [1014, 299] on span "bladeA-1-10654" at bounding box center [1006, 303] width 77 height 18
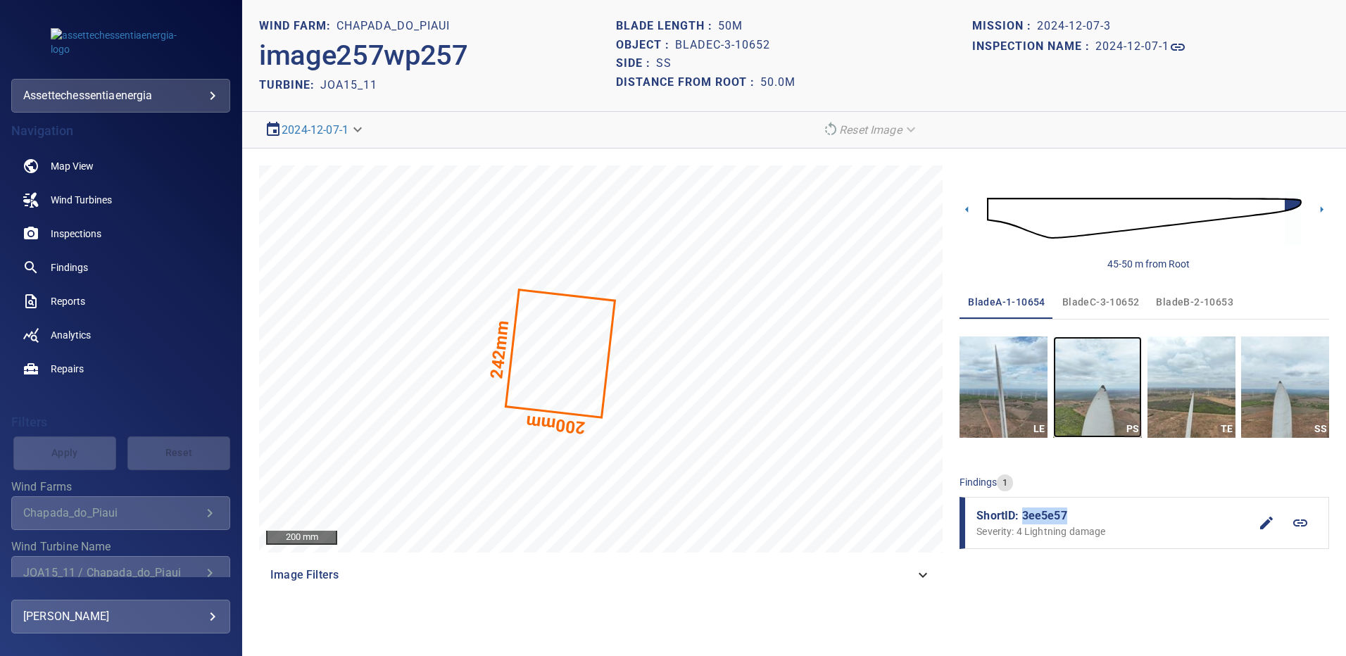
click at [1090, 374] on img "button" at bounding box center [1097, 387] width 88 height 101
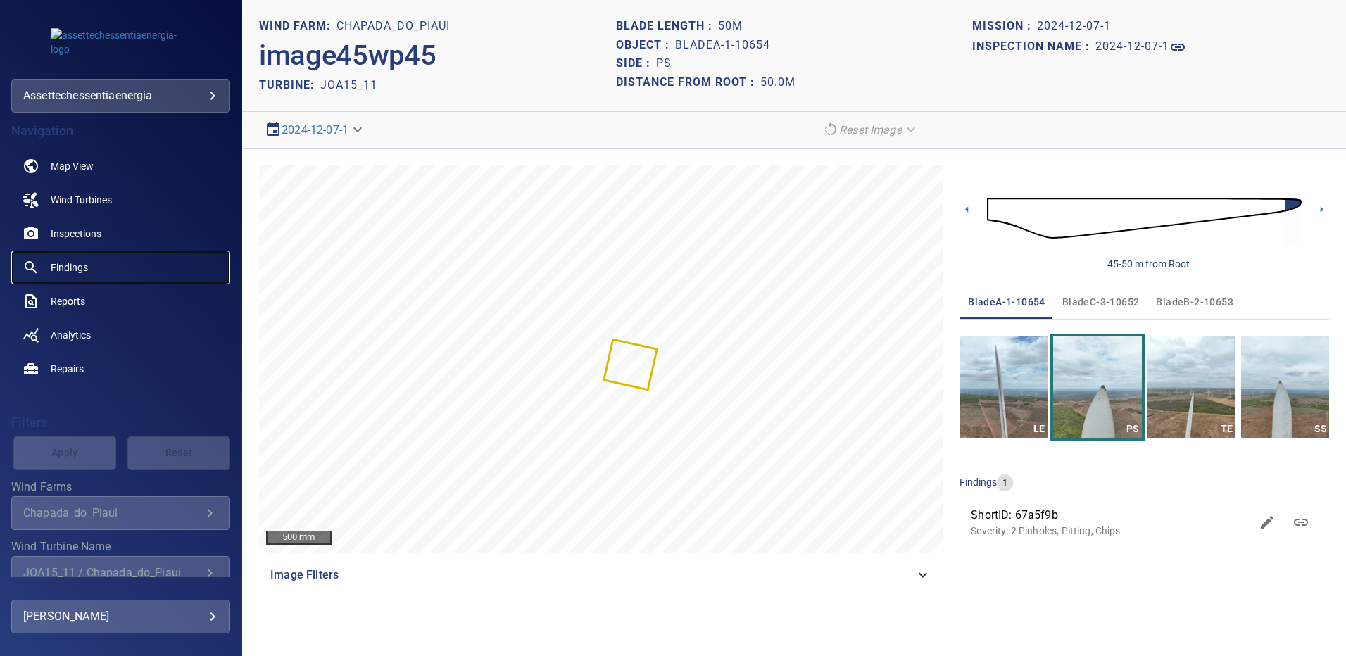
click at [75, 270] on span "Findings" at bounding box center [69, 268] width 37 height 14
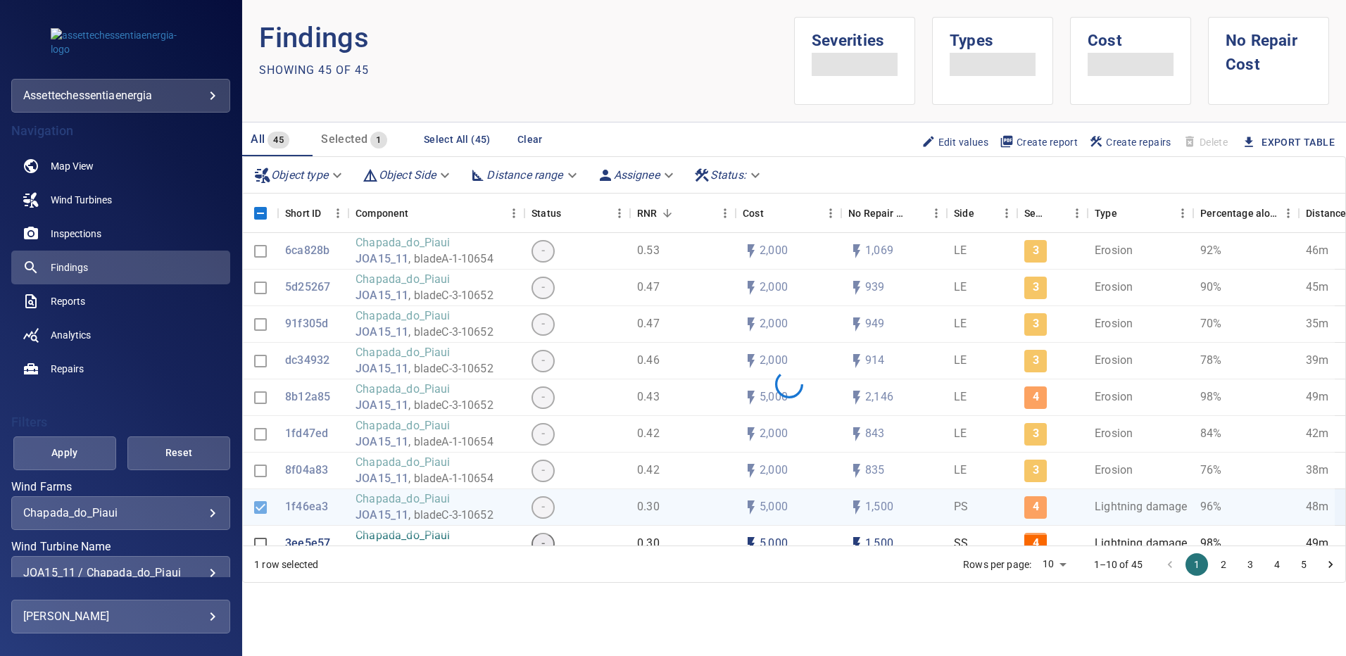
click at [208, 567] on div "**********" at bounding box center [120, 573] width 219 height 34
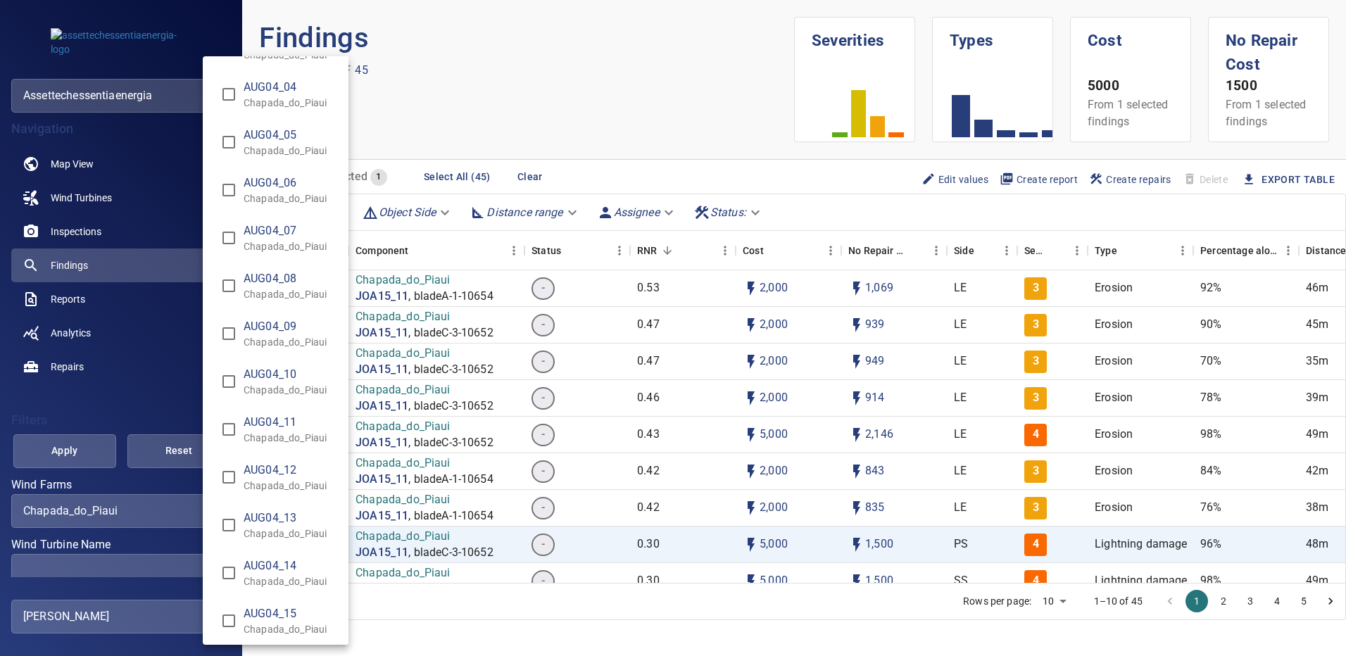
scroll to position [1056, 0]
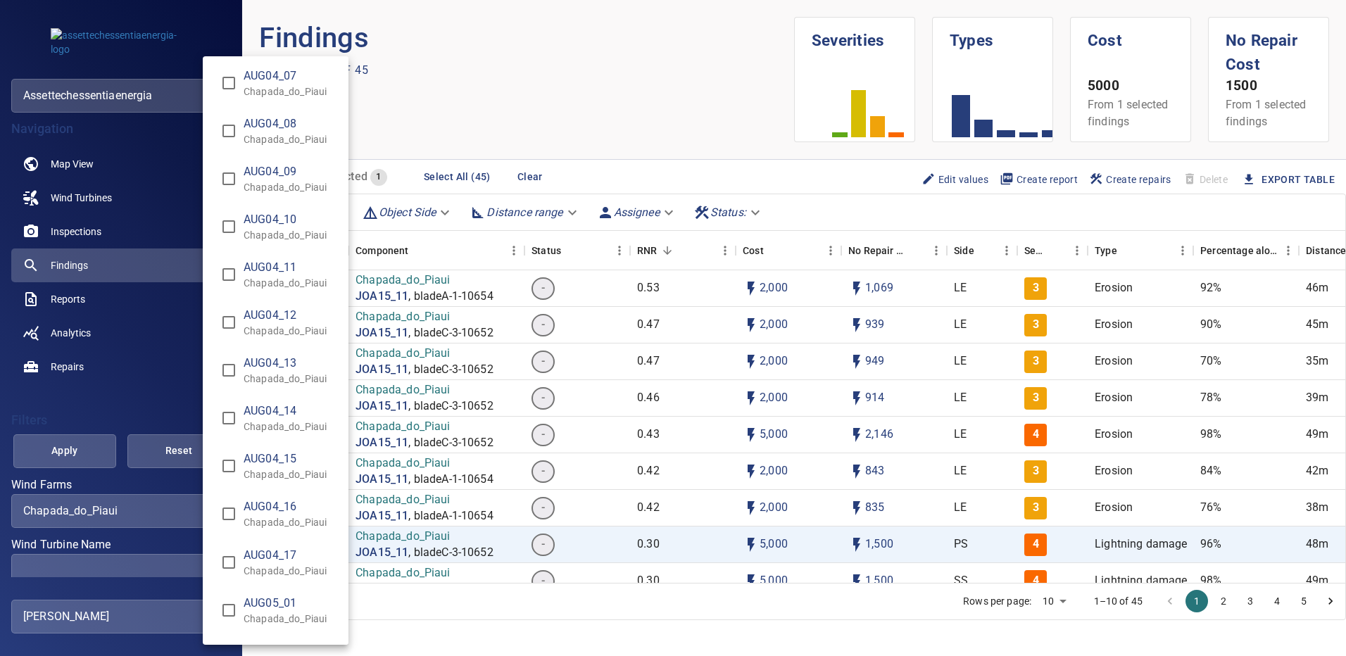
type input "**********"
click at [80, 459] on div "Wind Turbine Name" at bounding box center [673, 328] width 1346 height 656
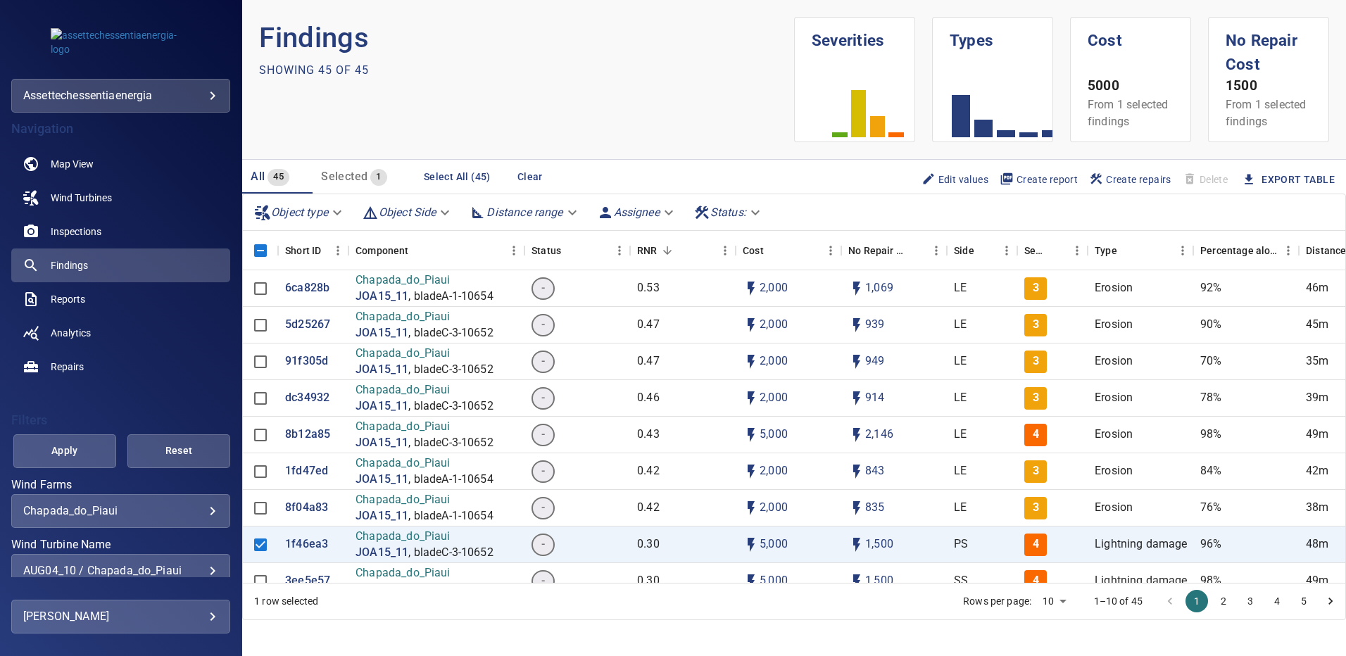
click at [80, 457] on span "Apply" at bounding box center [65, 451] width 68 height 18
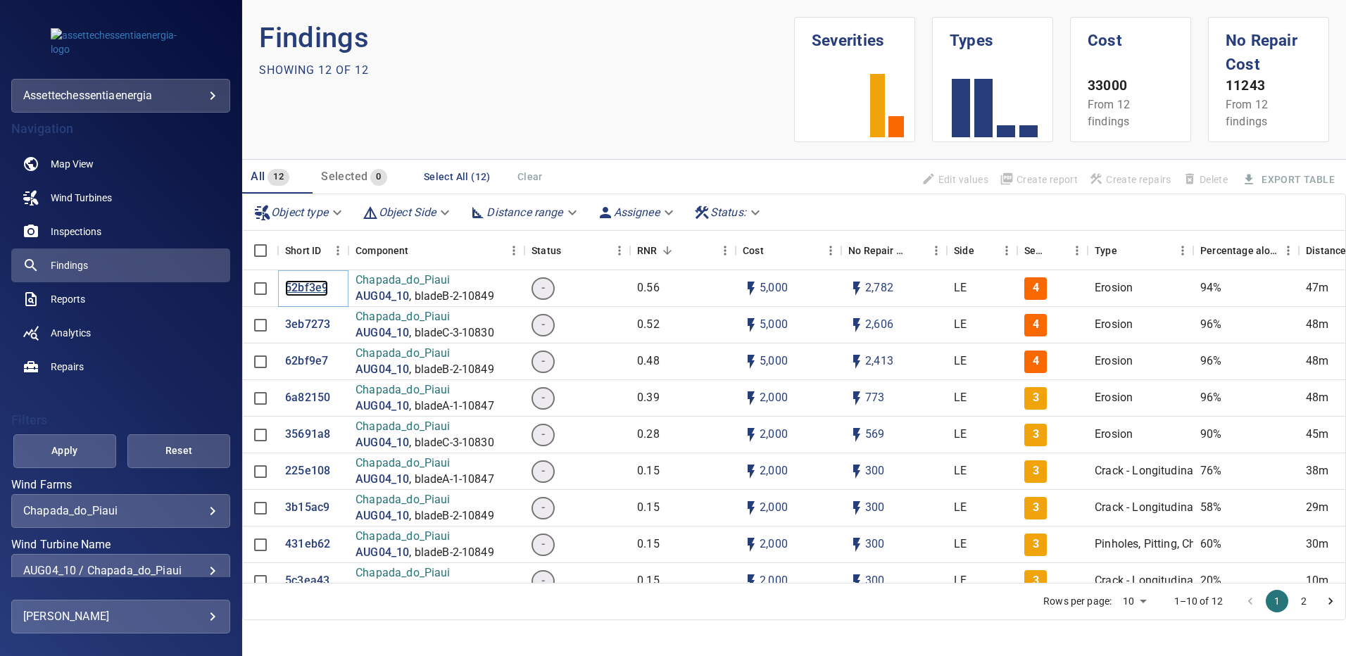
click at [302, 282] on p "52bf3e9" at bounding box center [306, 288] width 43 height 16
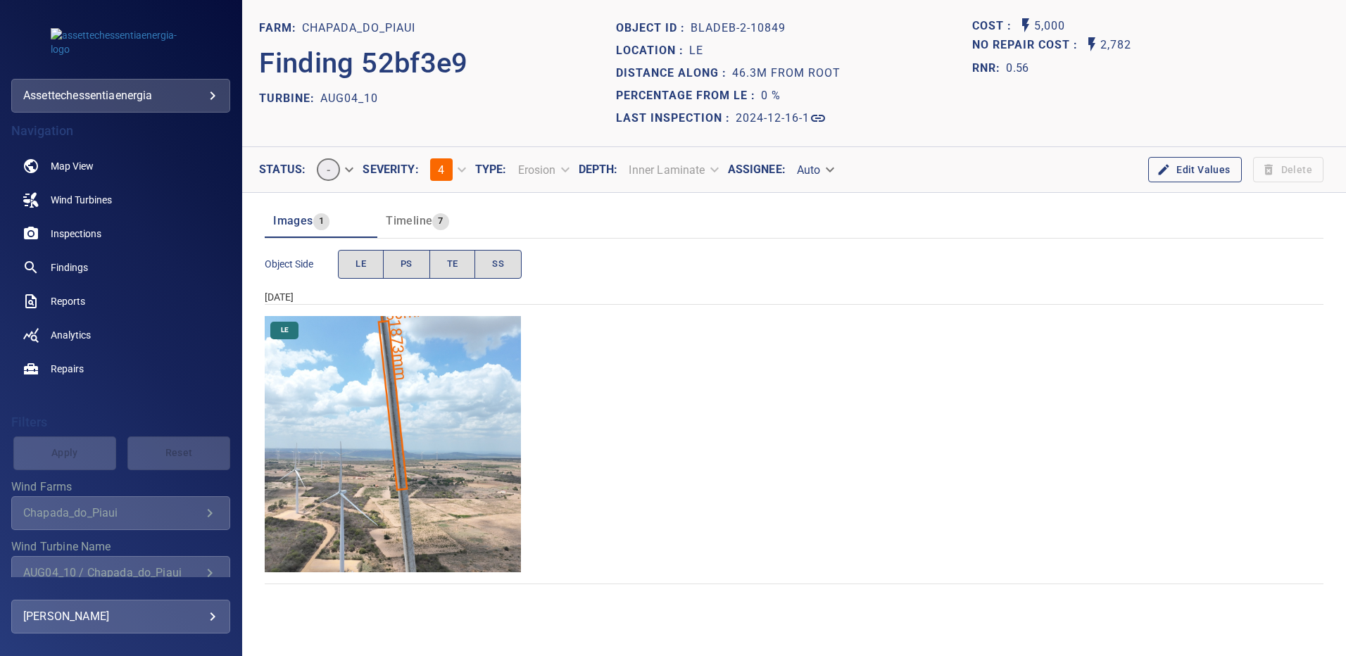
click at [453, 375] on img "Chapada_do_Piaui/AUG04_10/2024-12-16-1/2024-12-16-2/image86wp86.jpg" at bounding box center [393, 444] width 256 height 256
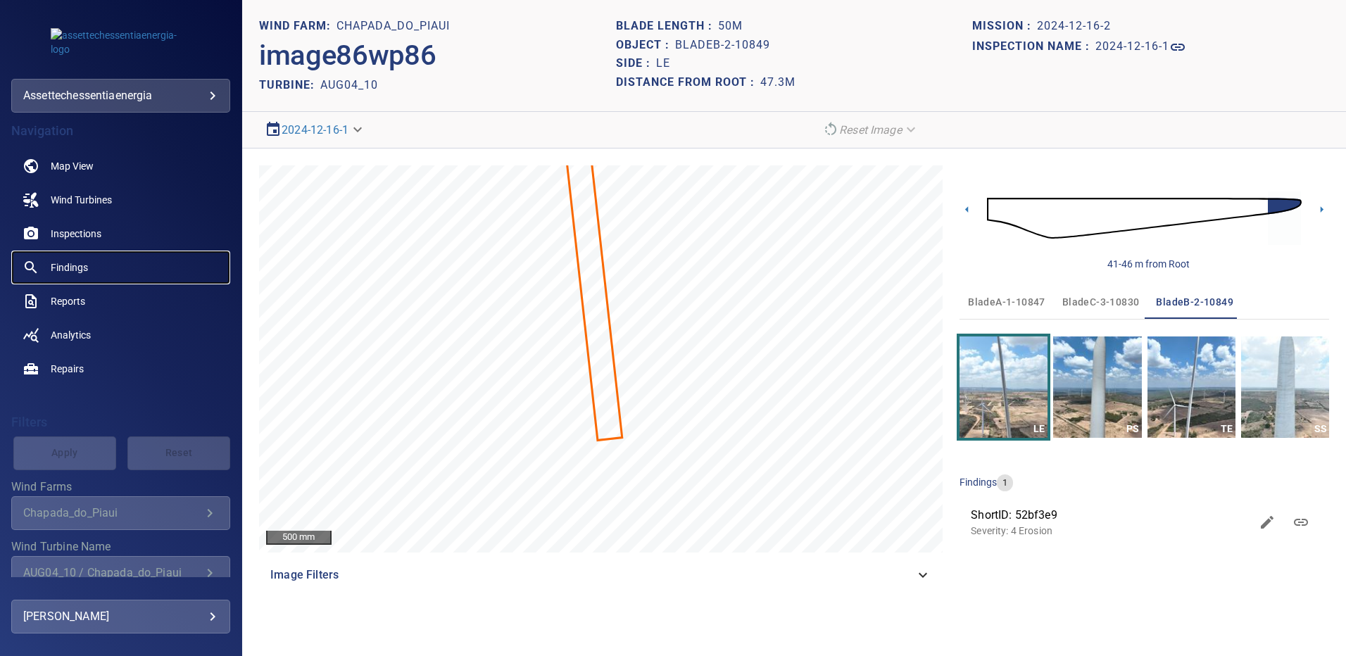
click at [77, 270] on span "Findings" at bounding box center [69, 268] width 37 height 14
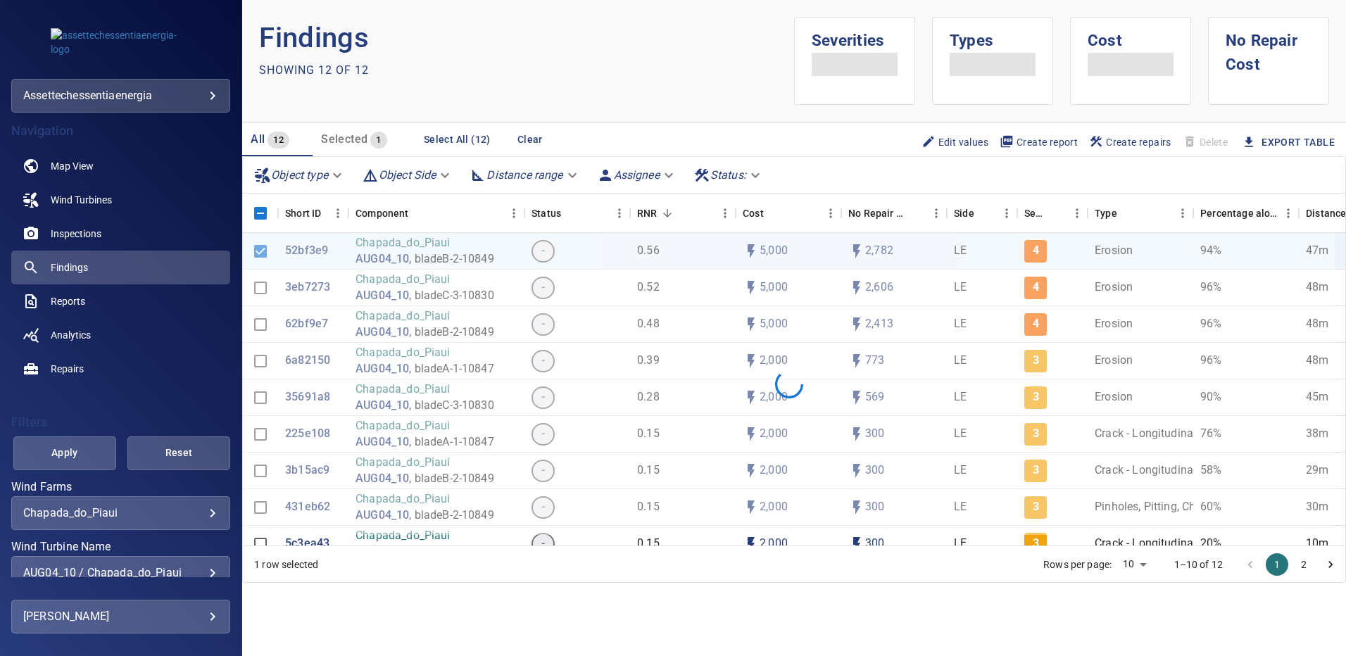
click at [211, 568] on div "**********" at bounding box center [120, 573] width 219 height 34
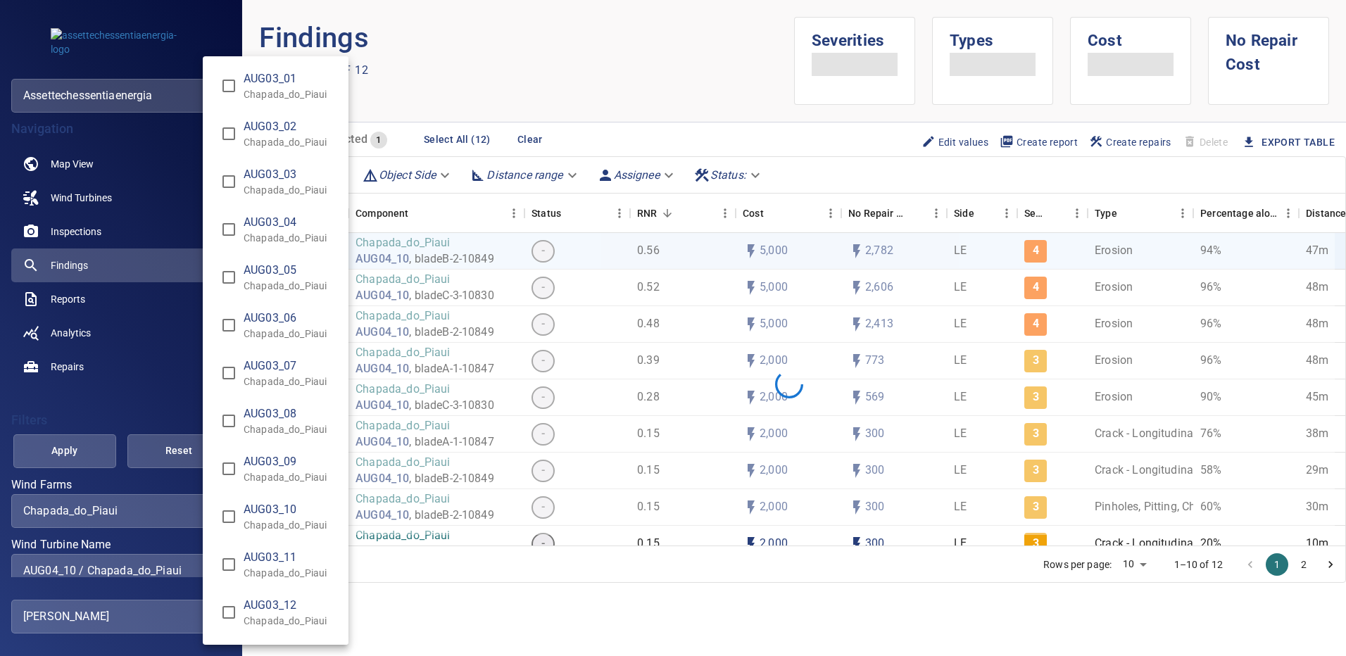
scroll to position [932, 0]
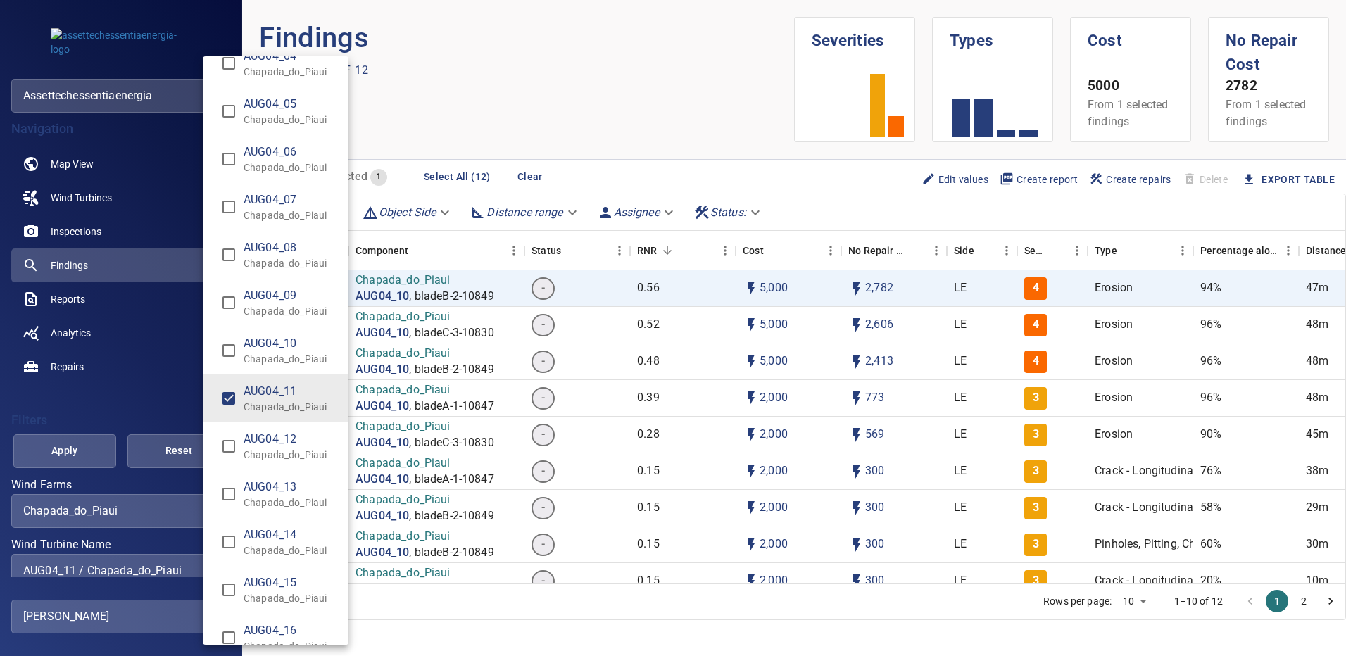
type input "**********"
click at [80, 445] on div "Wind Turbine Name" at bounding box center [673, 328] width 1346 height 656
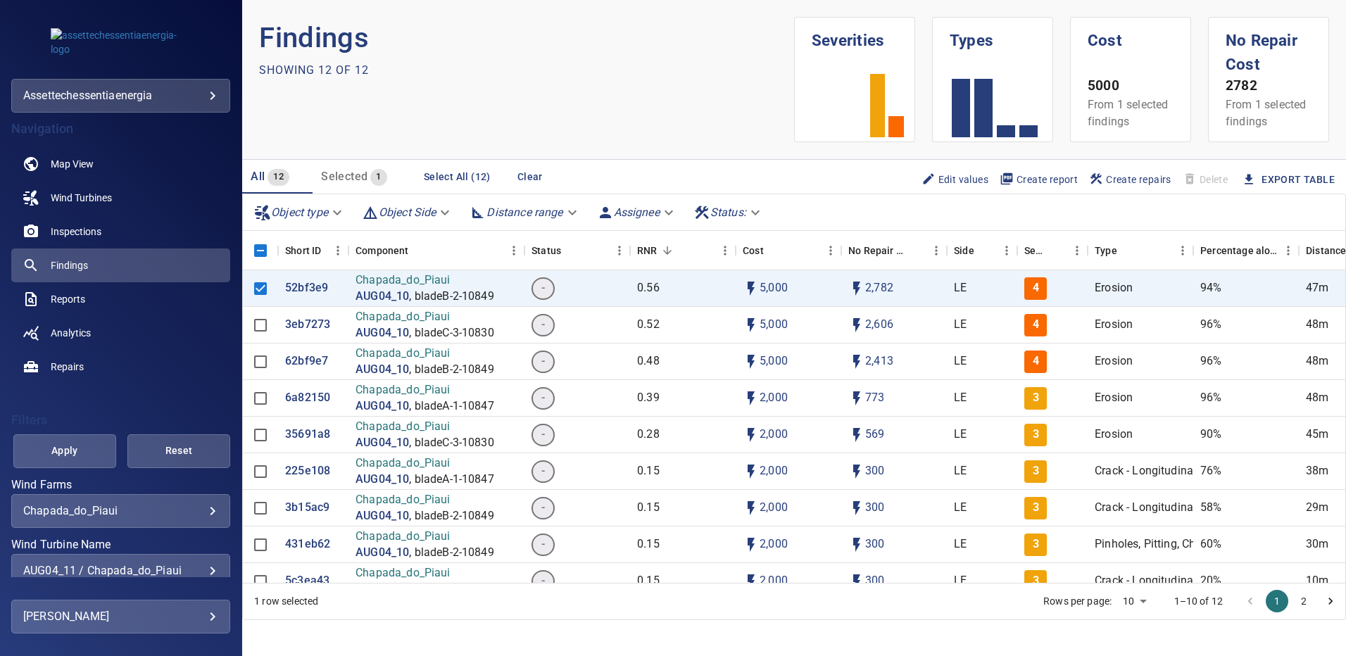
click at [80, 445] on span "Apply" at bounding box center [65, 451] width 68 height 18
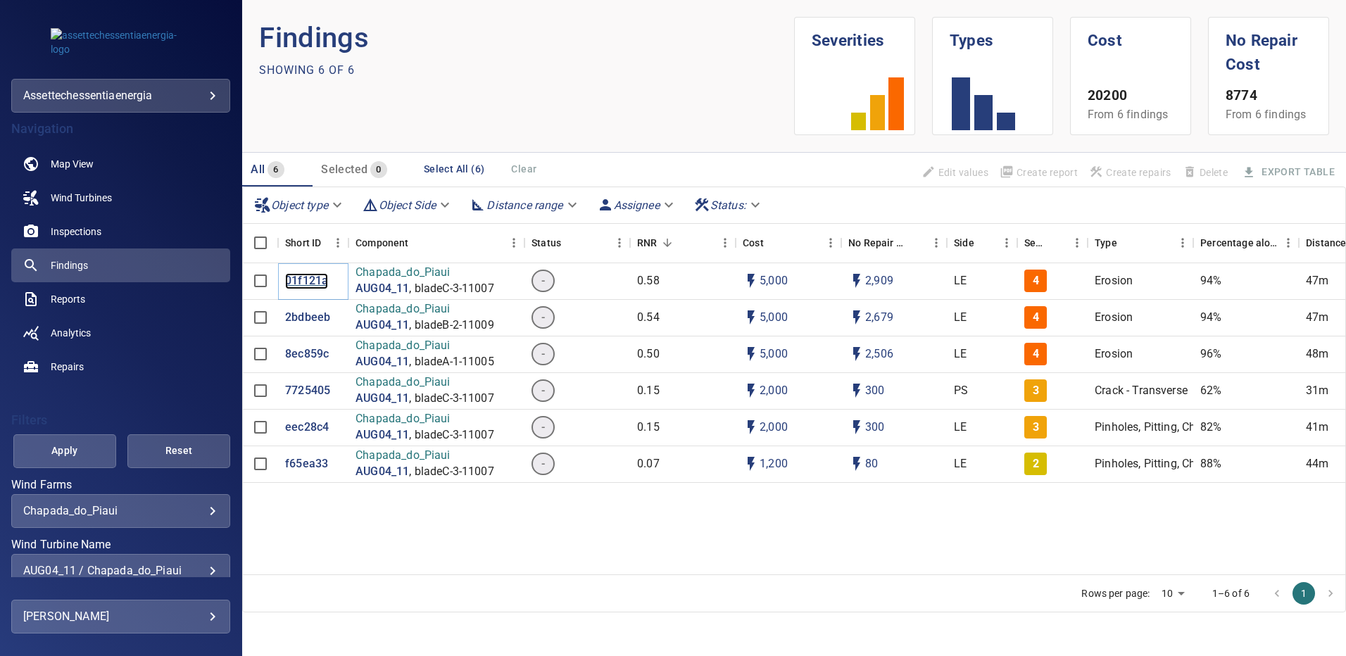
click at [302, 284] on p "01f121a" at bounding box center [306, 281] width 43 height 16
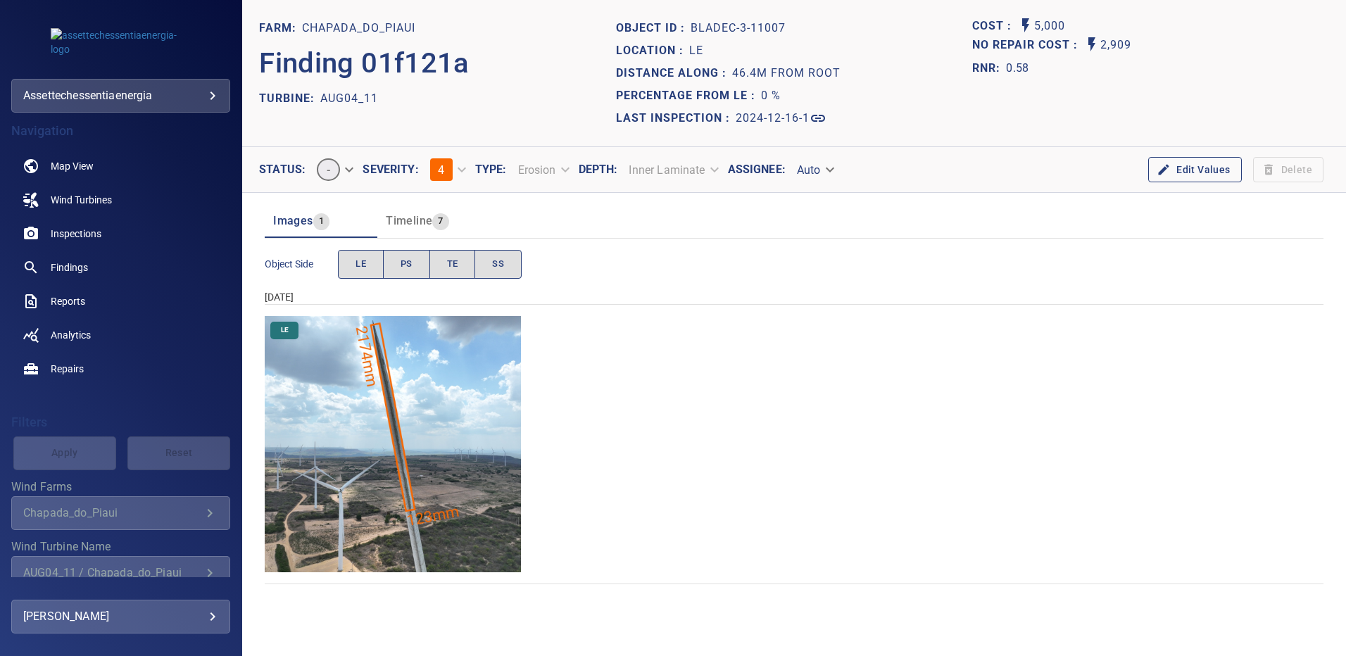
click at [445, 404] on img "Chapada_do_Piaui/AUG04_11/2024-12-16-1/2024-12-16-4/image151wp151.jpg" at bounding box center [393, 444] width 256 height 256
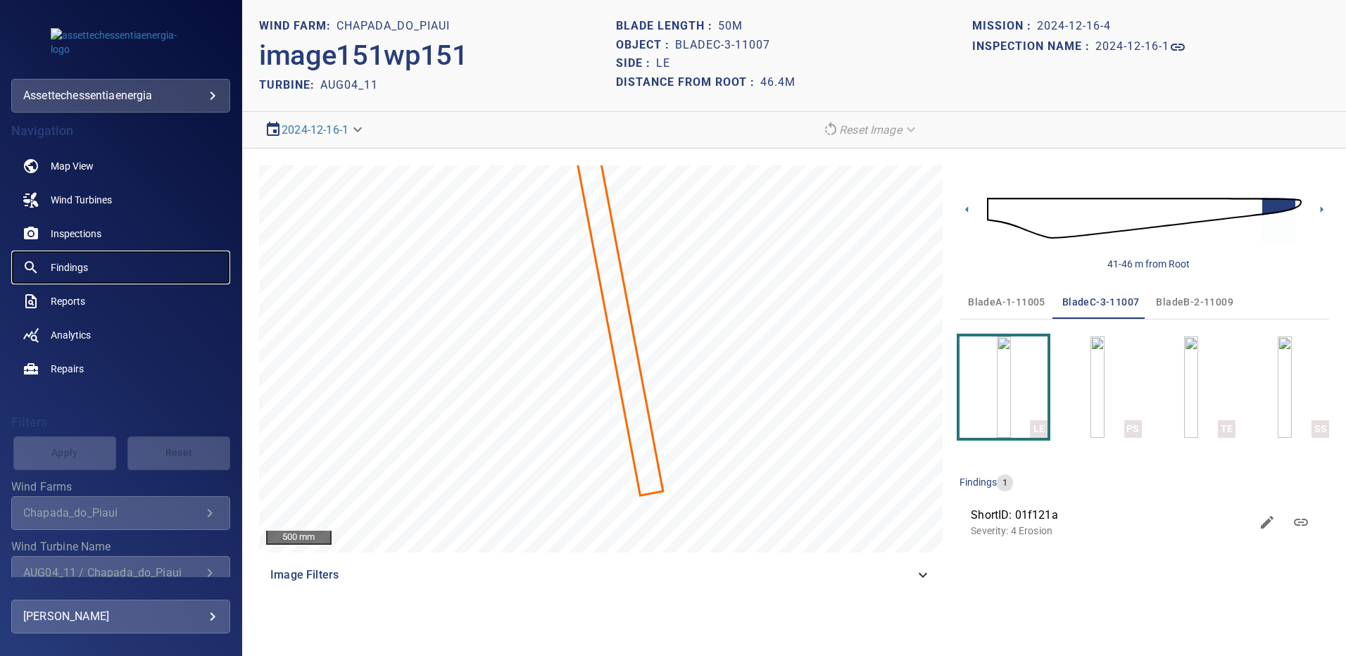
click at [80, 265] on span "Findings" at bounding box center [69, 268] width 37 height 14
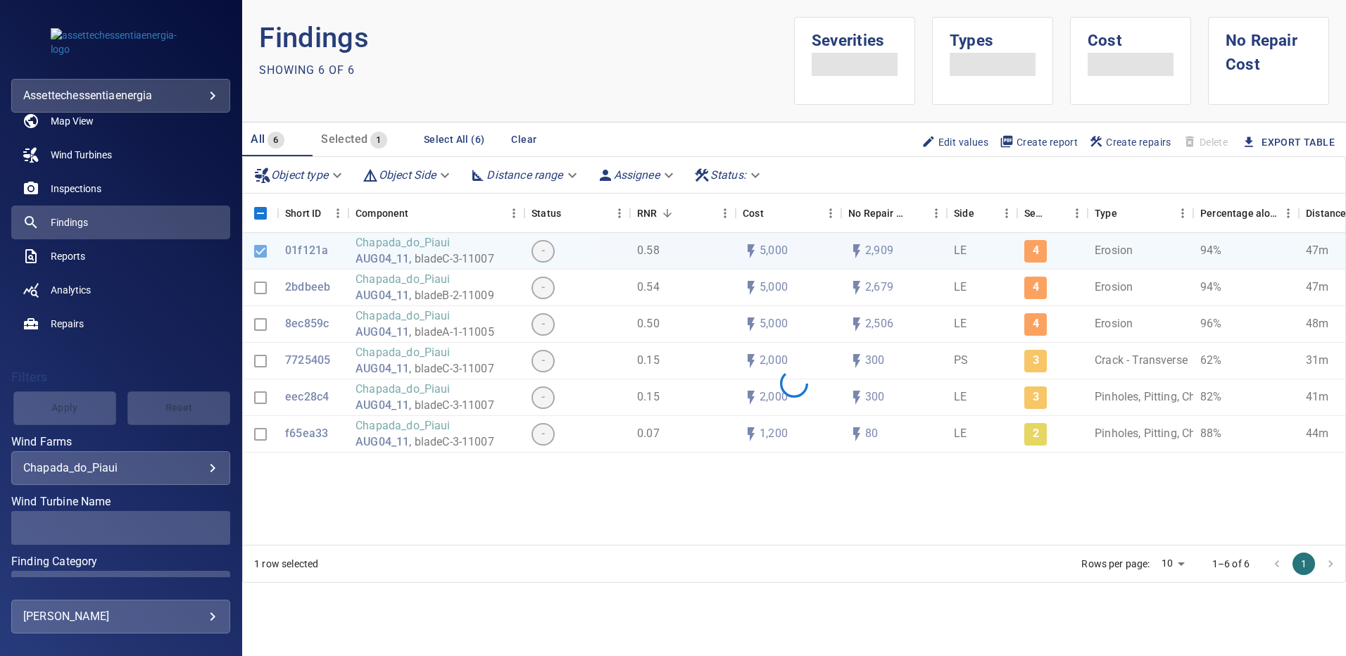
scroll to position [70, 0]
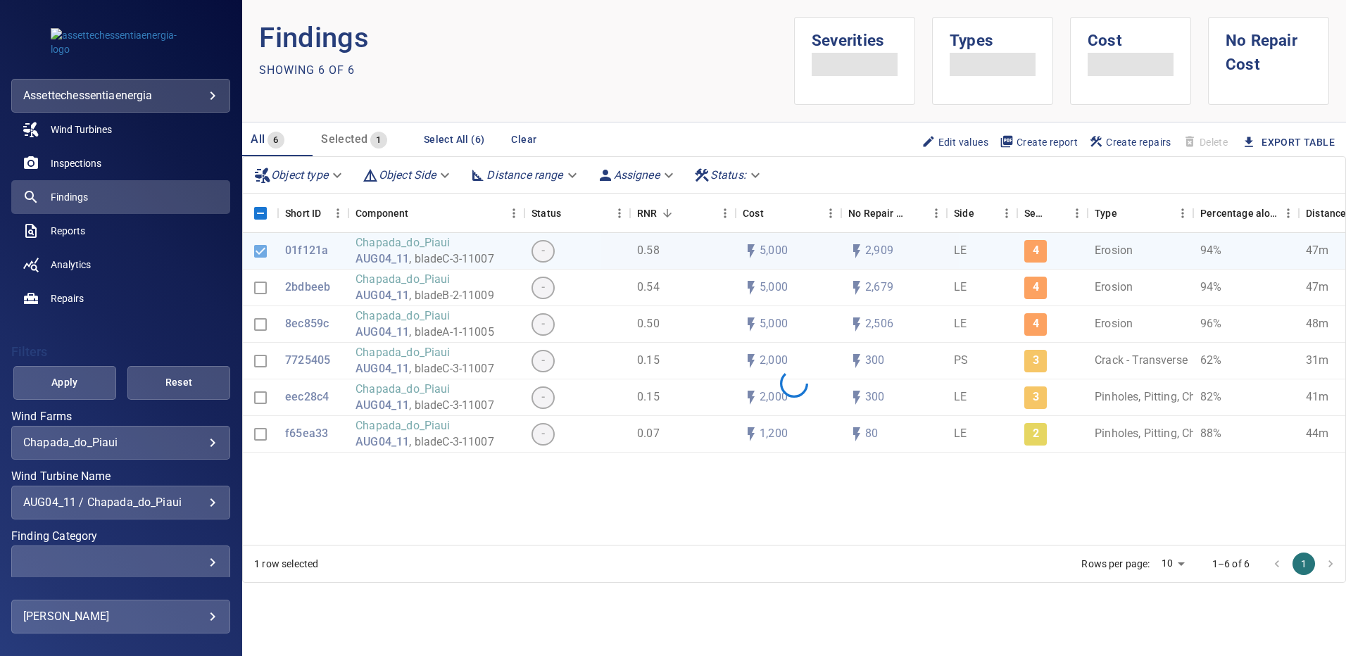
click at [207, 506] on div "AUG04_11 / Chapada_do_Piaui" at bounding box center [120, 502] width 195 height 13
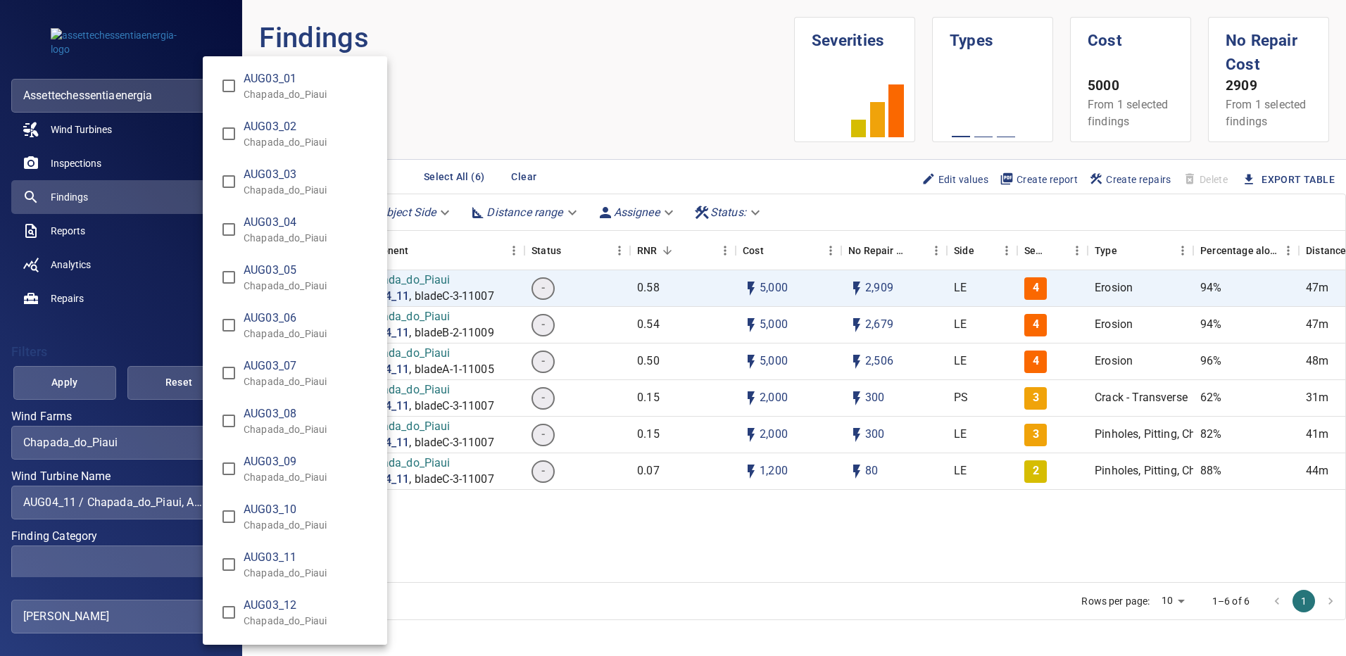
scroll to position [980, 0]
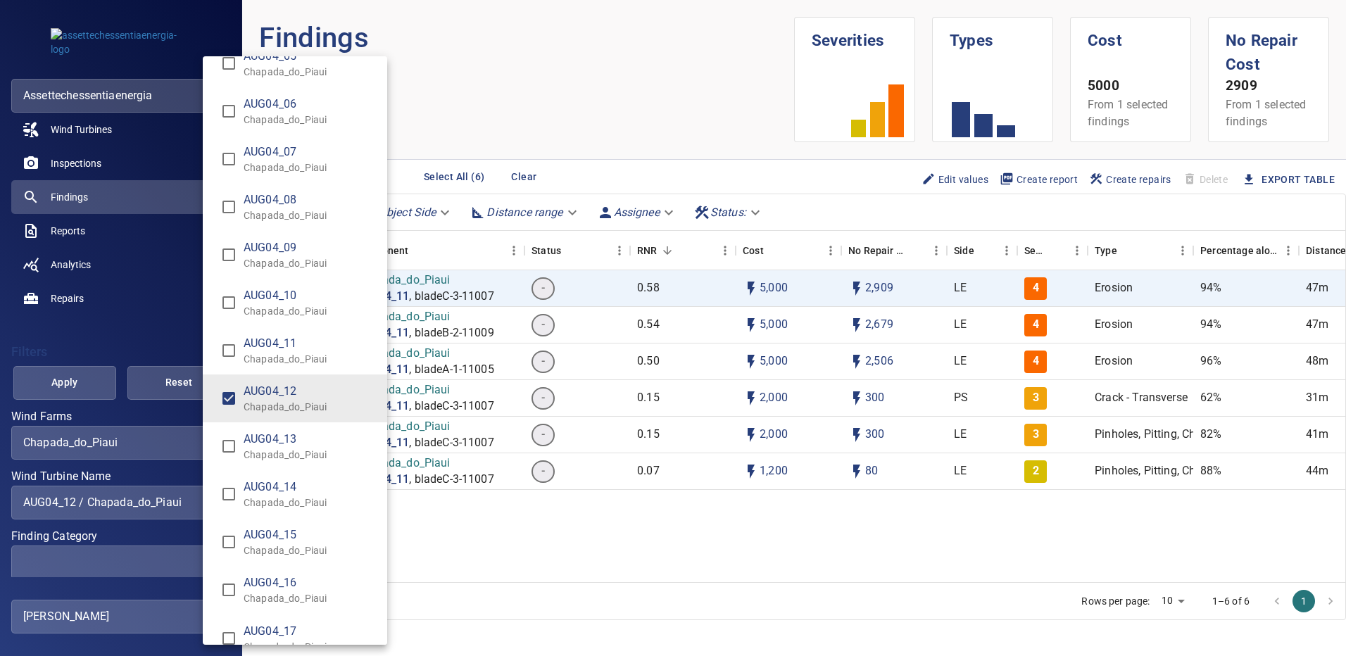
type input "**********"
click at [101, 378] on div "Wind Turbine Name" at bounding box center [673, 328] width 1346 height 656
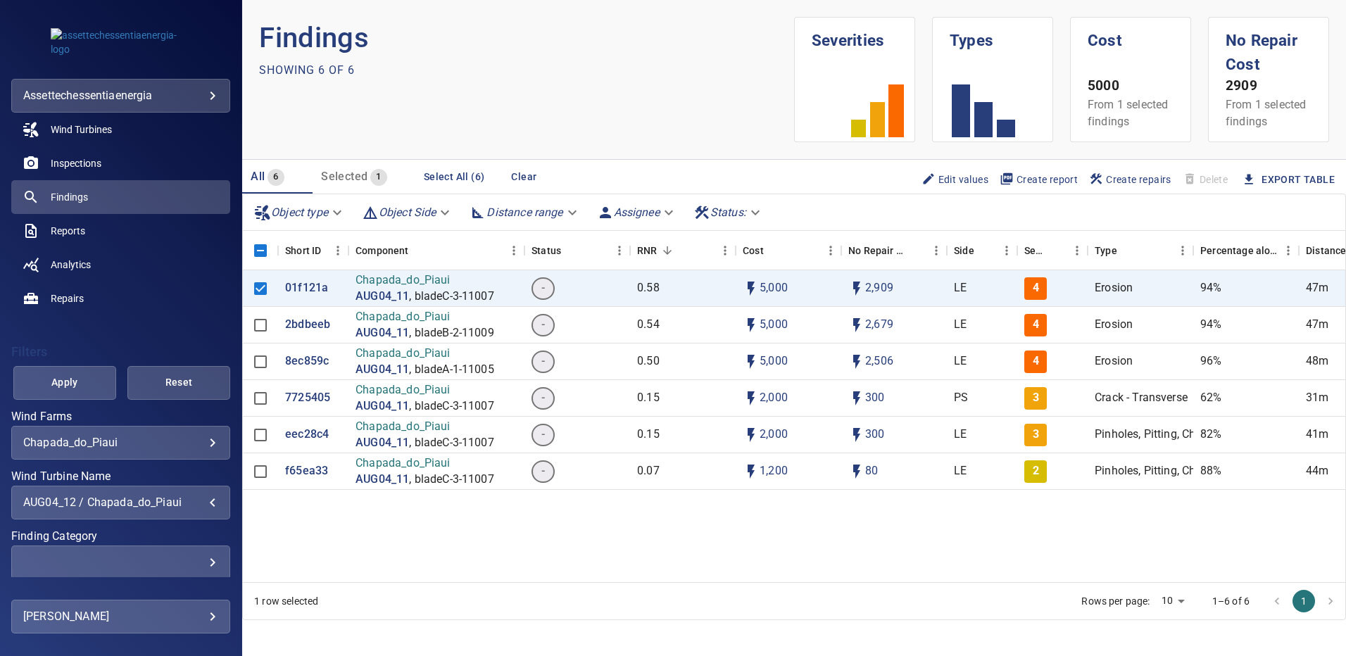
click at [96, 379] on button "Apply" at bounding box center [64, 383] width 103 height 34
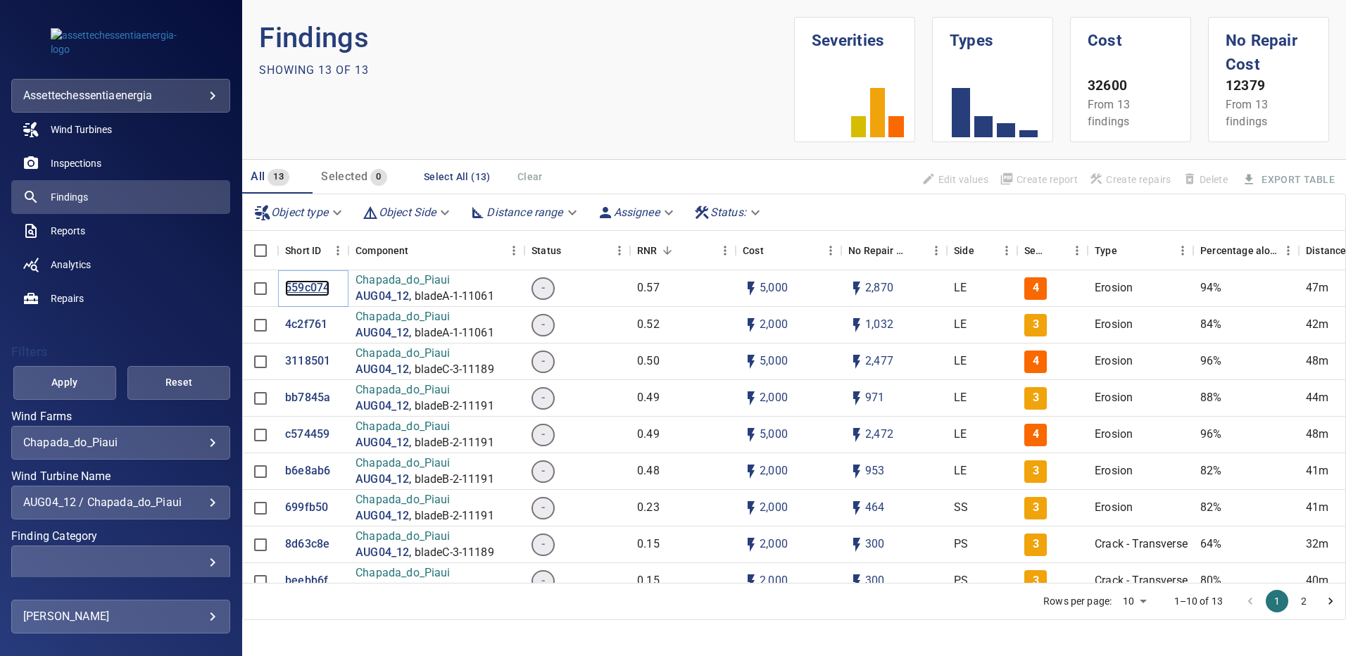
click at [310, 284] on p "559c074" at bounding box center [307, 288] width 44 height 16
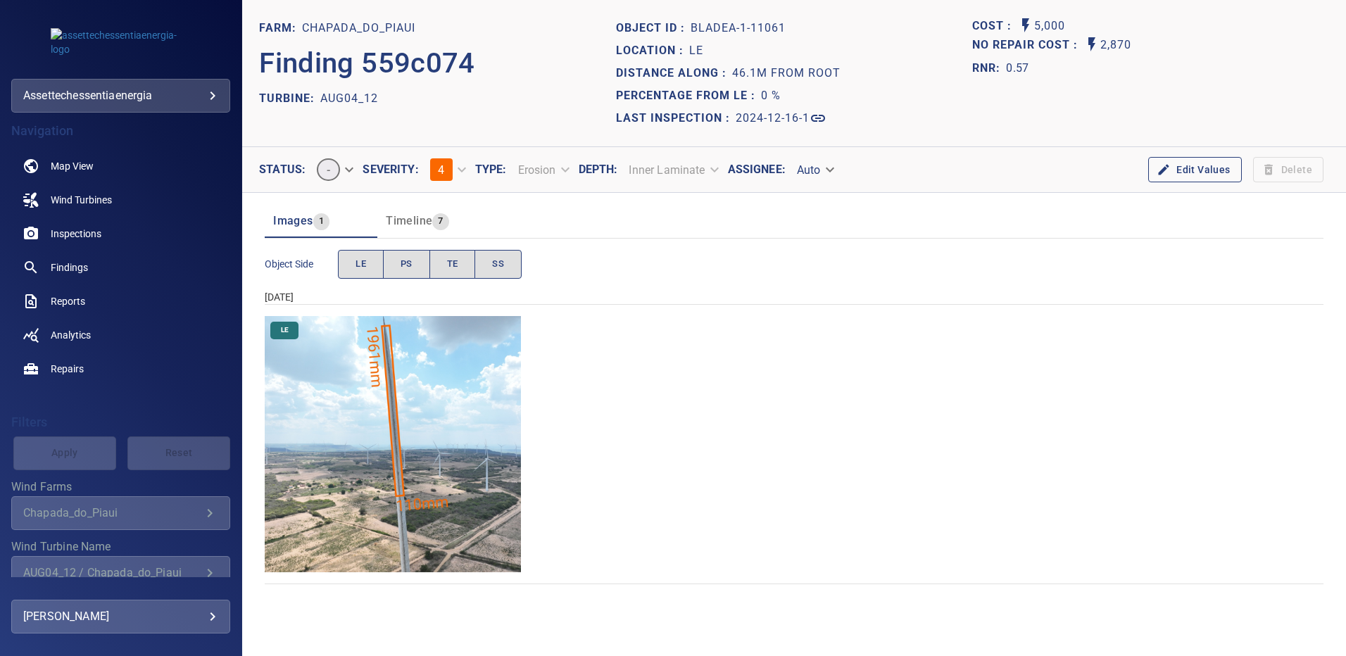
click at [376, 361] on img "Chapada_do_Piaui/AUG04_12/2024-12-16-1/2024-12-16-1/image16wp16.jpg" at bounding box center [393, 444] width 256 height 256
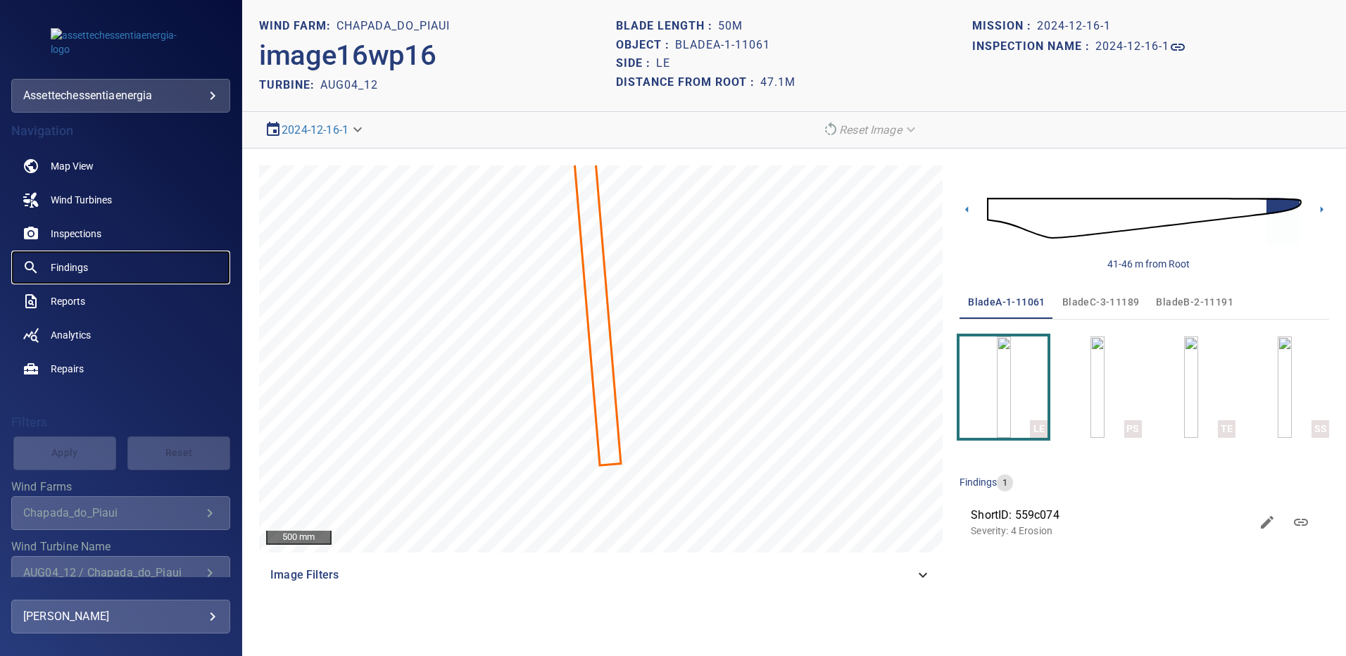
click at [78, 263] on span "Findings" at bounding box center [69, 268] width 37 height 14
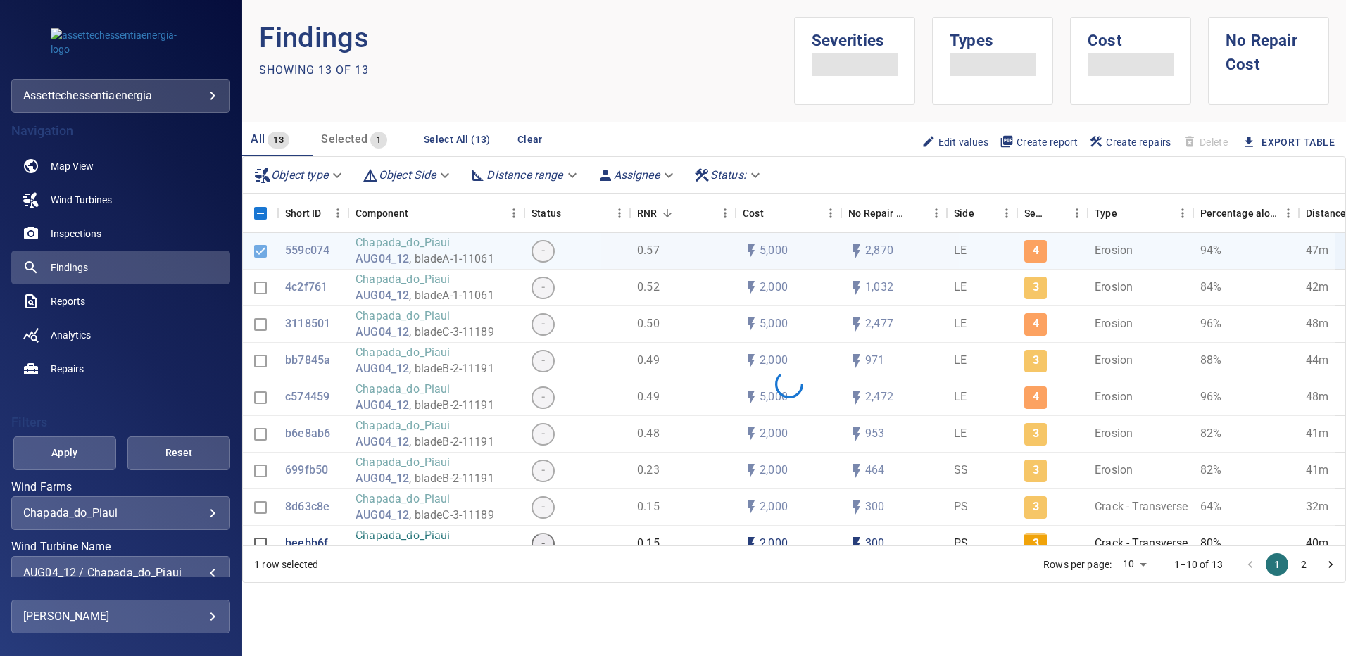
click at [206, 566] on div "AUG04_12 / Chapada_do_Piaui" at bounding box center [120, 572] width 195 height 13
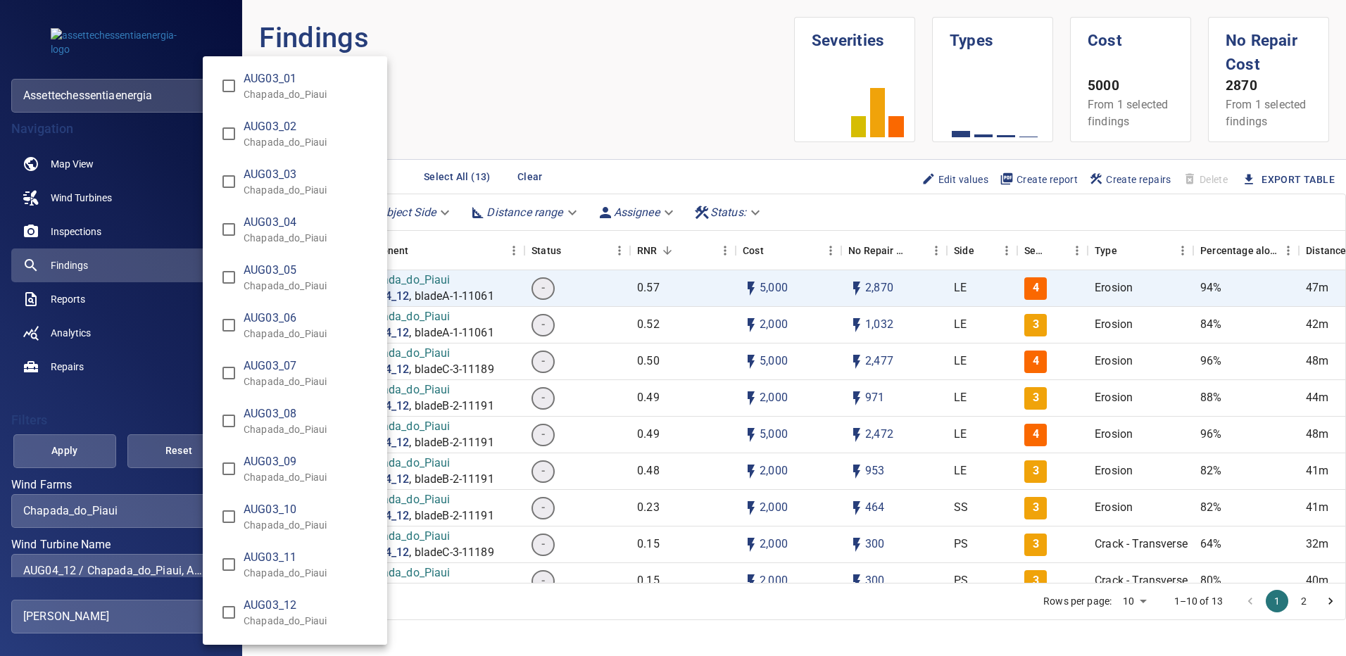
scroll to position [1028, 0]
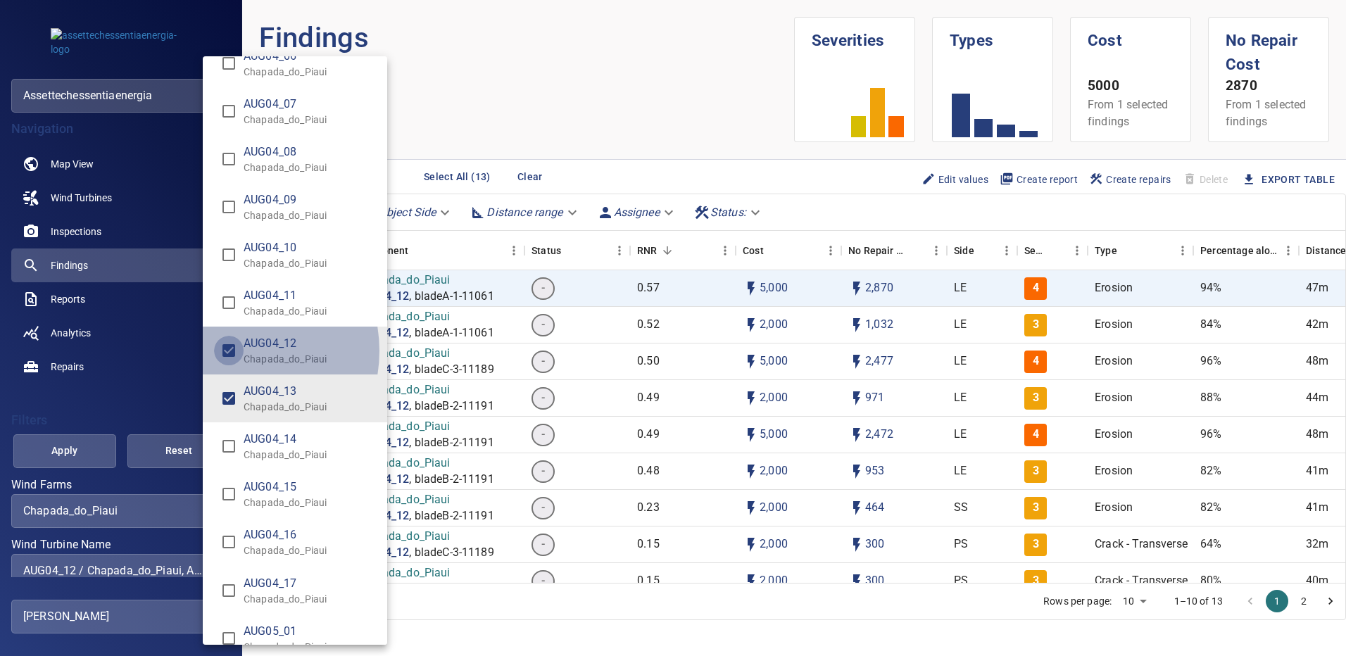
type input "**********"
click at [94, 449] on div "Wind Turbine Name" at bounding box center [673, 328] width 1346 height 656
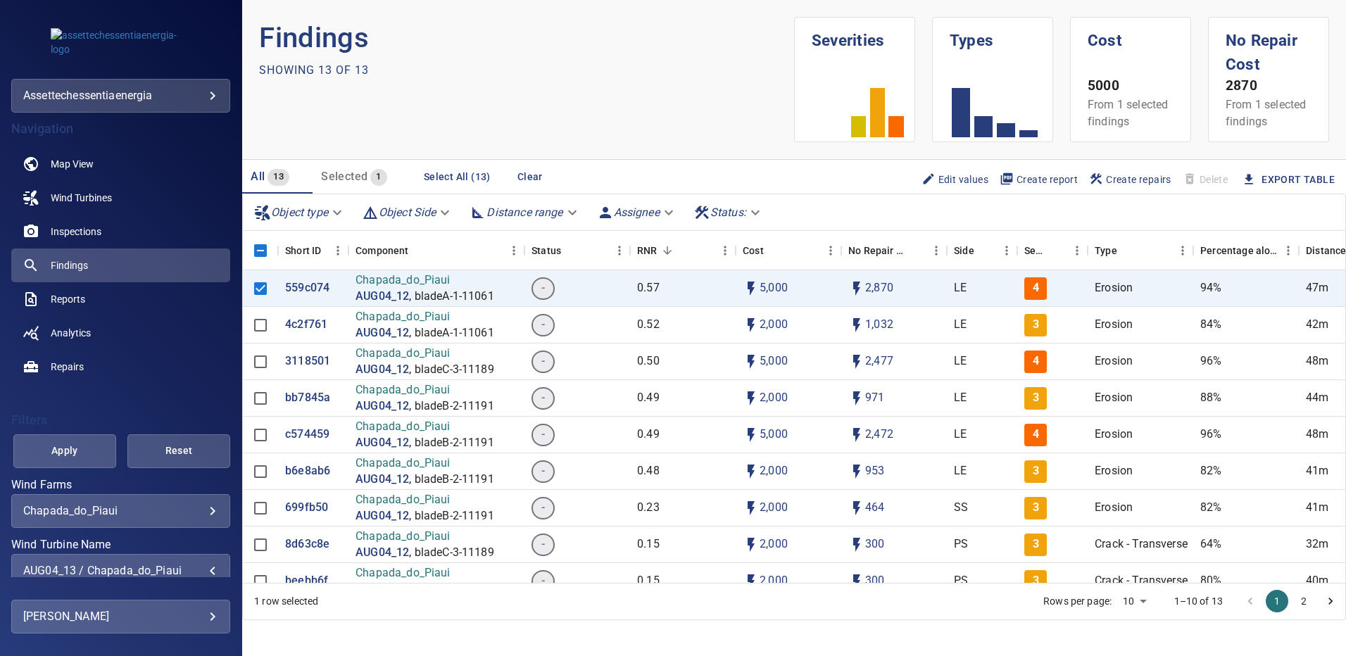
click at [92, 449] on span "Apply" at bounding box center [65, 451] width 68 height 18
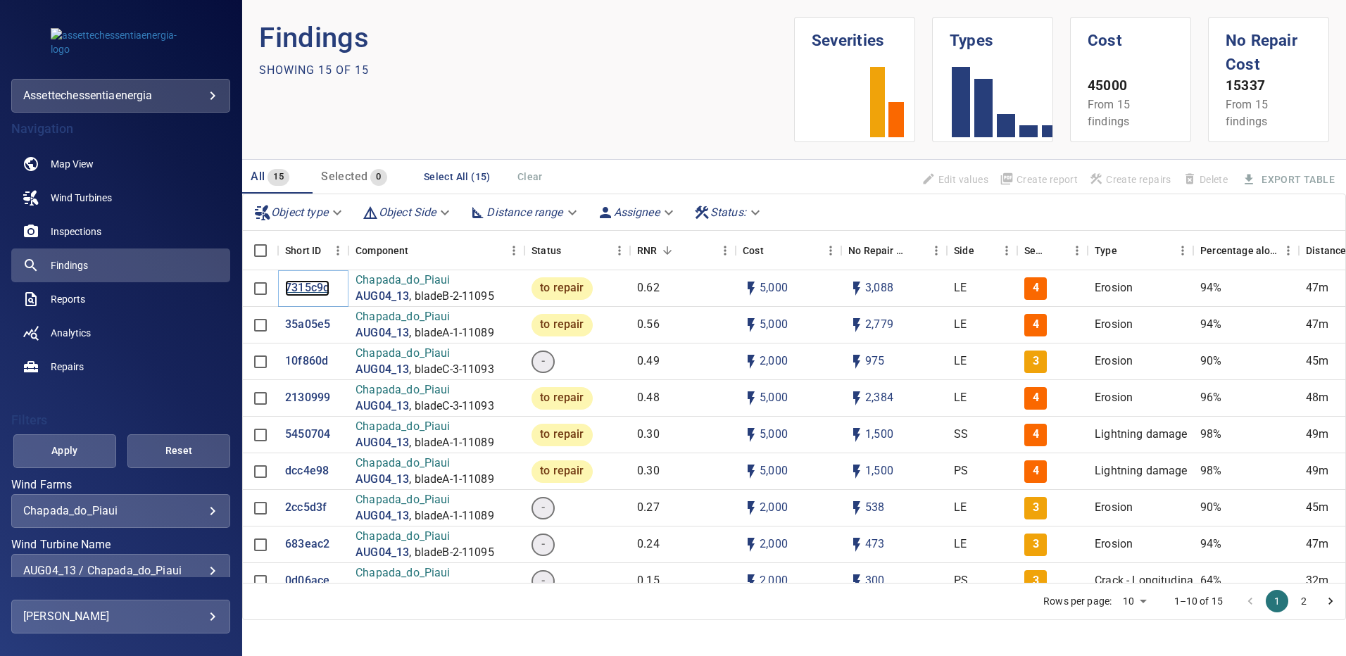
click at [294, 285] on p "7315c9d" at bounding box center [307, 288] width 44 height 16
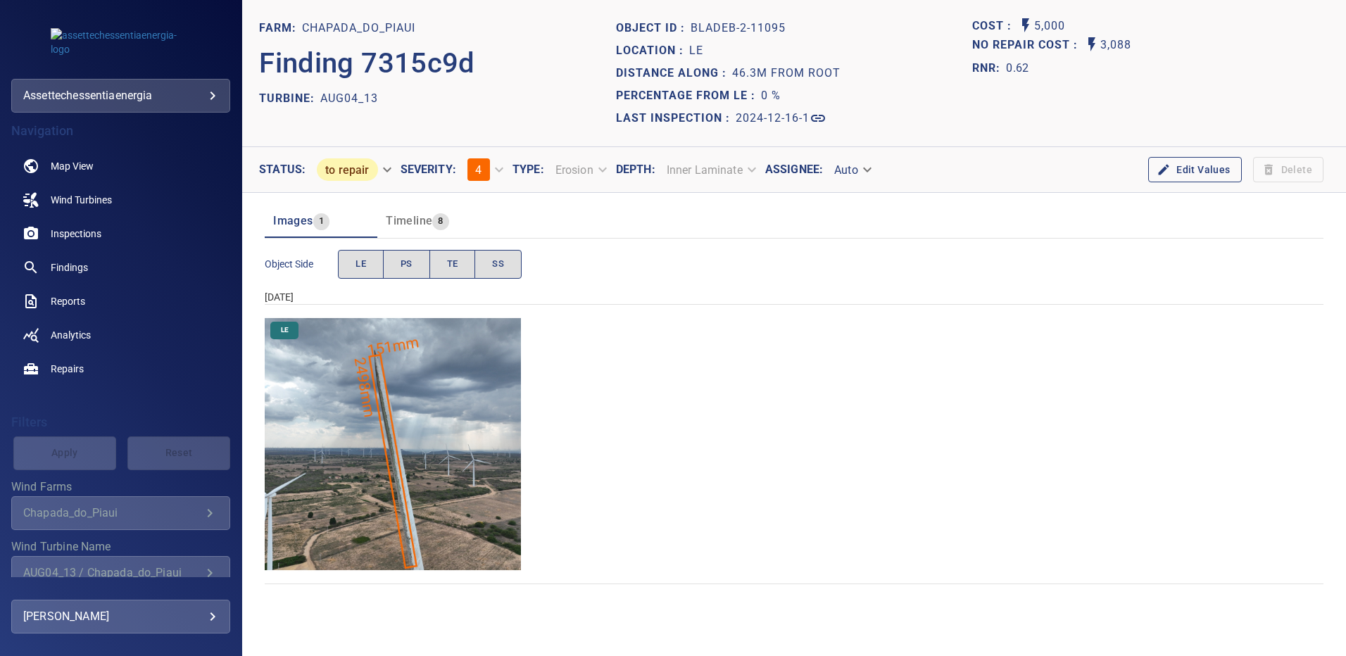
click at [399, 367] on img "Chapada_do_Piaui/AUG04_13/2024-12-16-1/2024-12-16-2/image84wp84.jpg" at bounding box center [393, 444] width 256 height 256
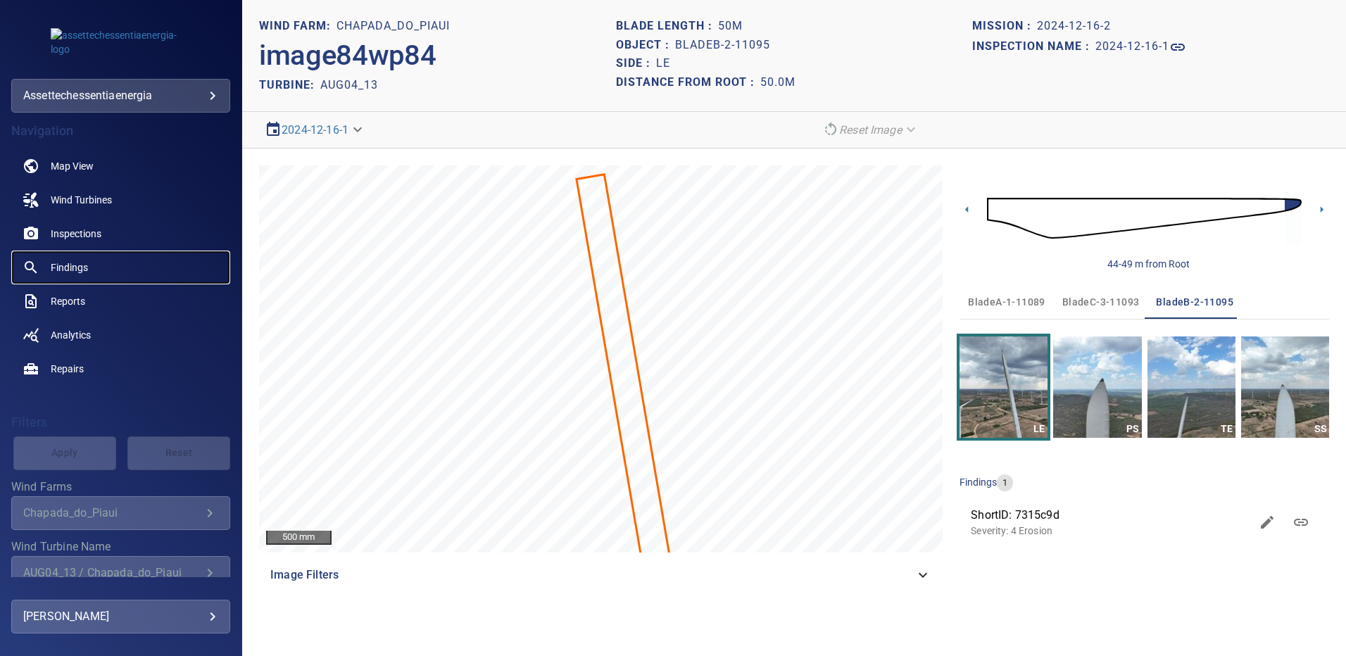
click at [73, 270] on span "Findings" at bounding box center [69, 268] width 37 height 14
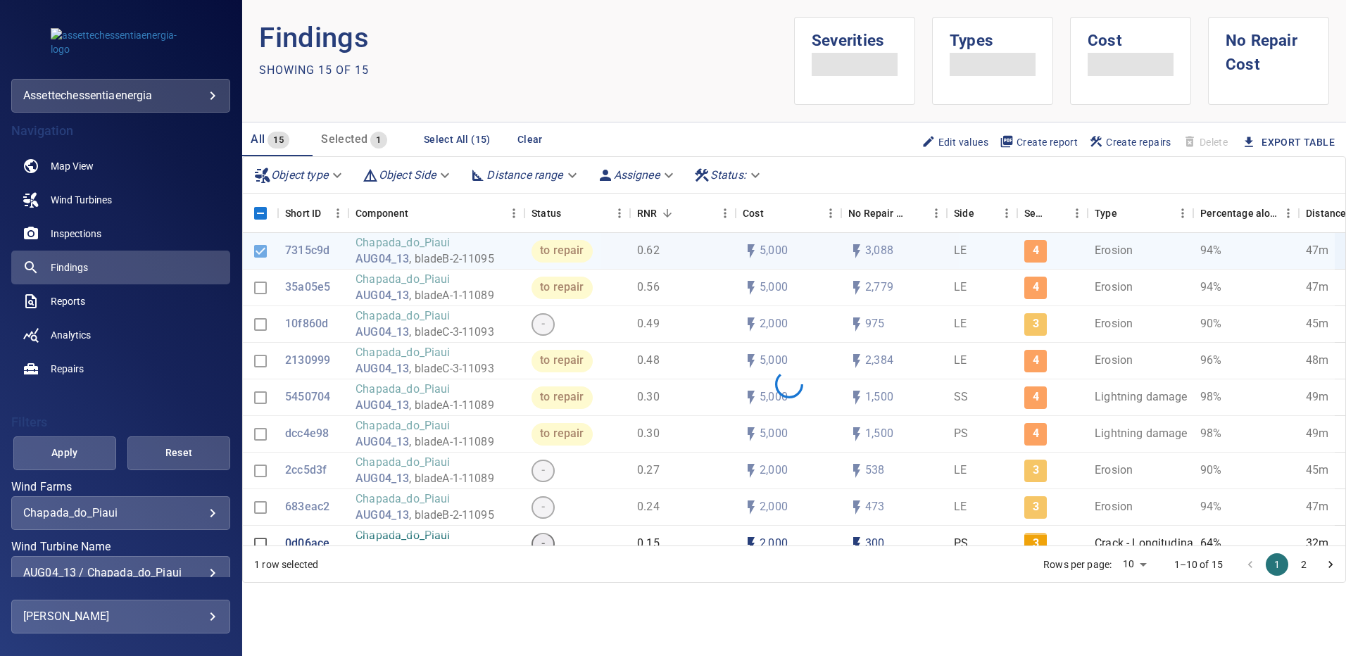
click at [208, 570] on div "**********" at bounding box center [120, 573] width 219 height 34
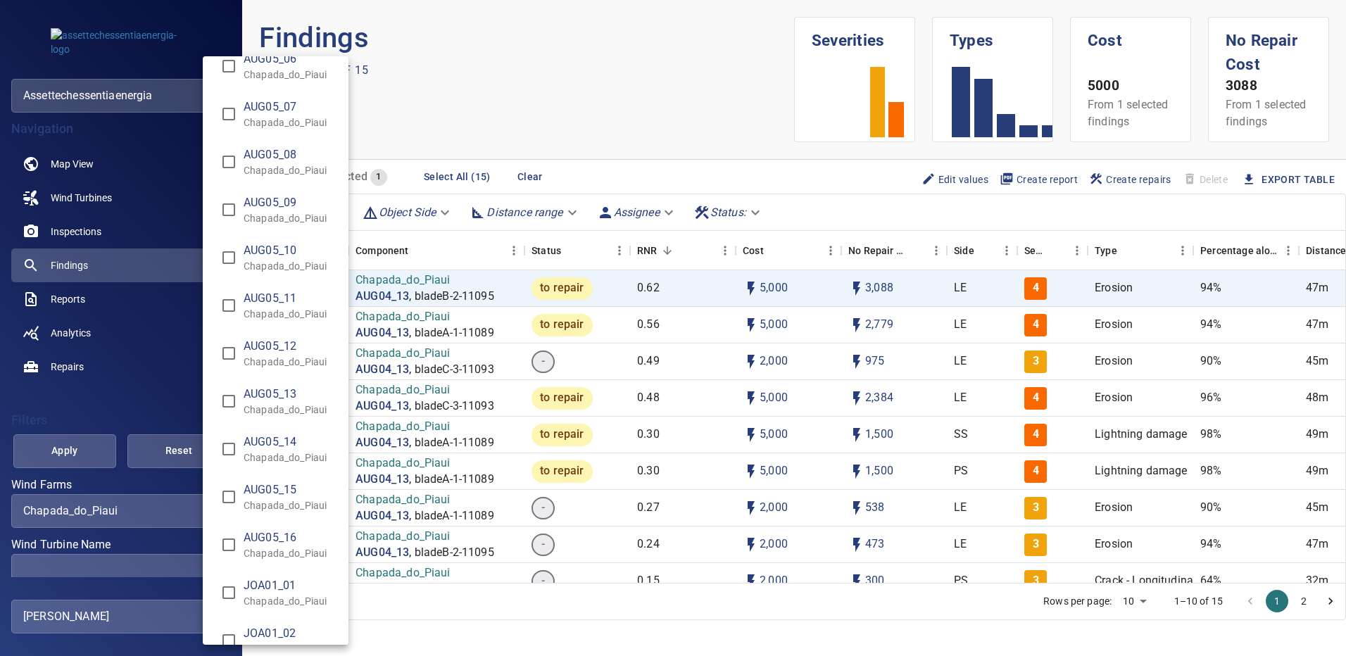
scroll to position [2183, 0]
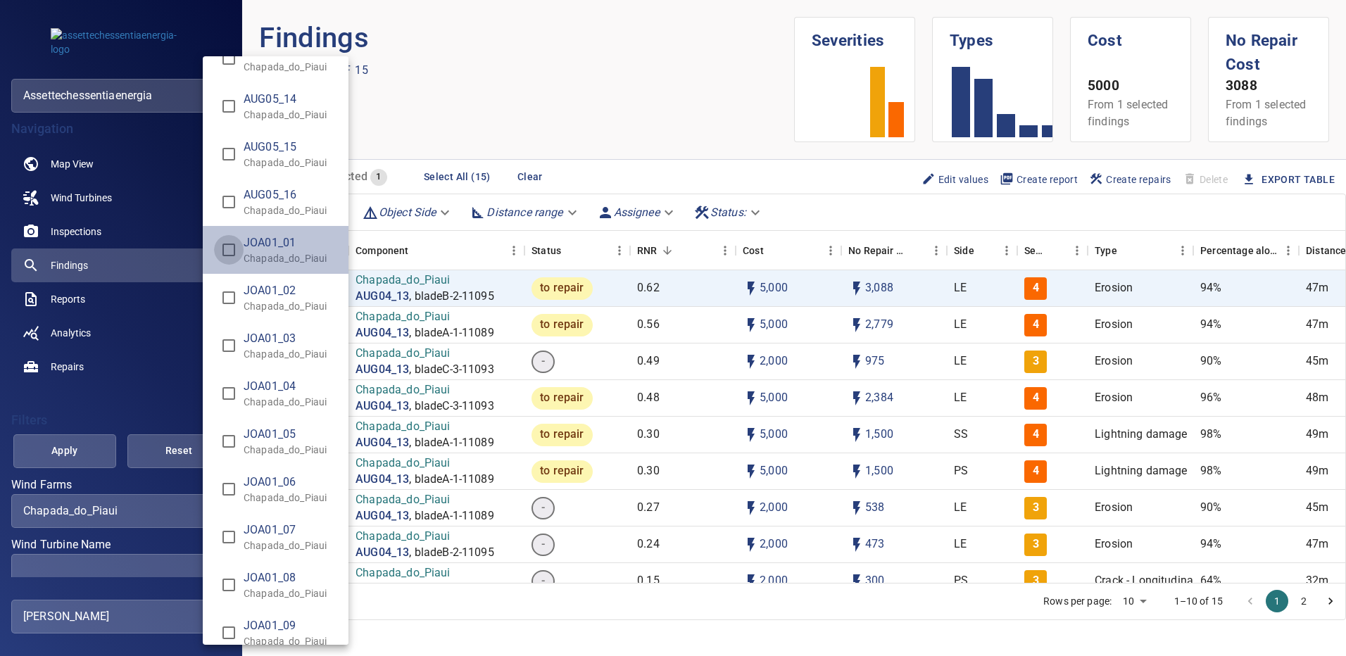
type input "**********"
click at [99, 449] on div "Wind Turbine Name" at bounding box center [673, 328] width 1346 height 656
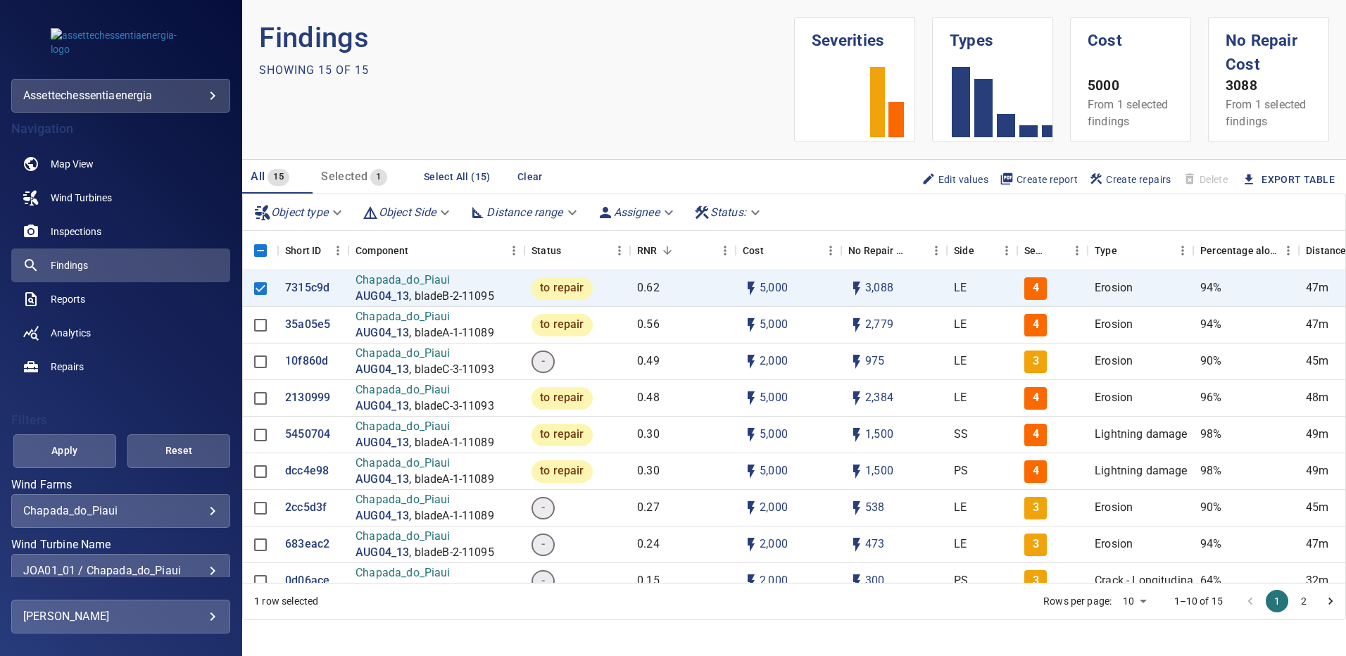
click at [99, 449] on button "Apply" at bounding box center [64, 451] width 103 height 34
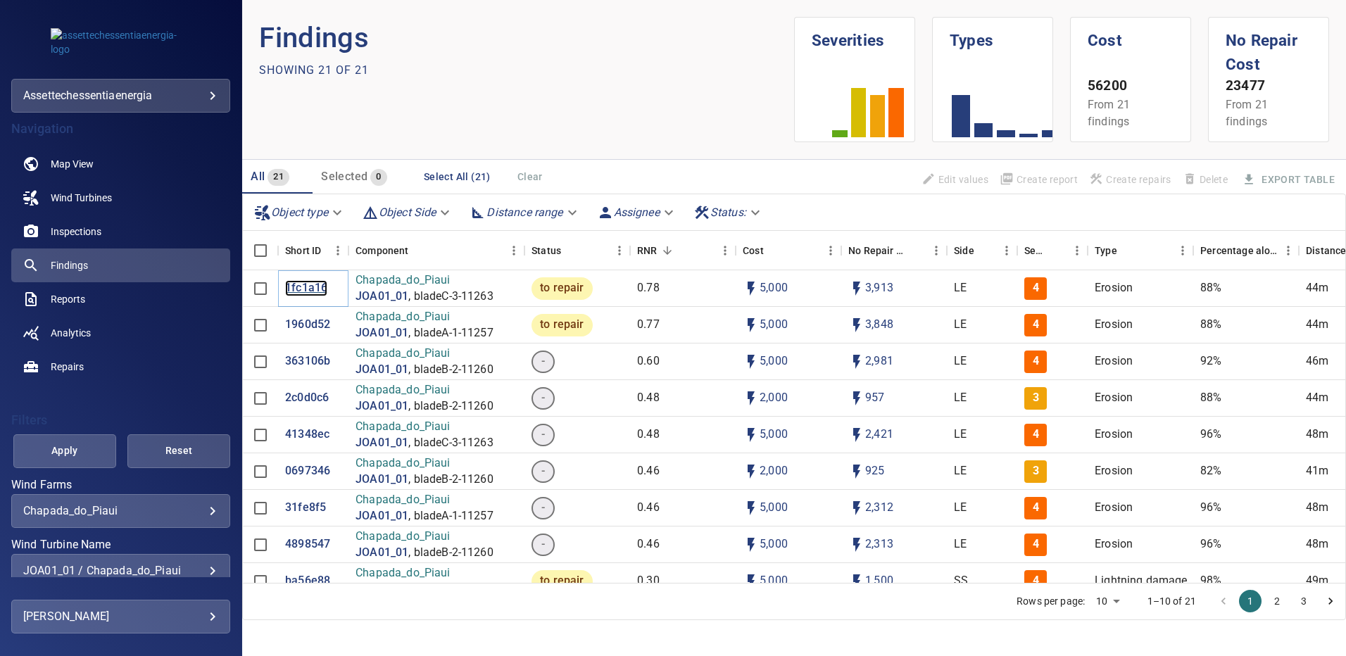
click at [314, 290] on p "1fc1a16" at bounding box center [306, 288] width 42 height 16
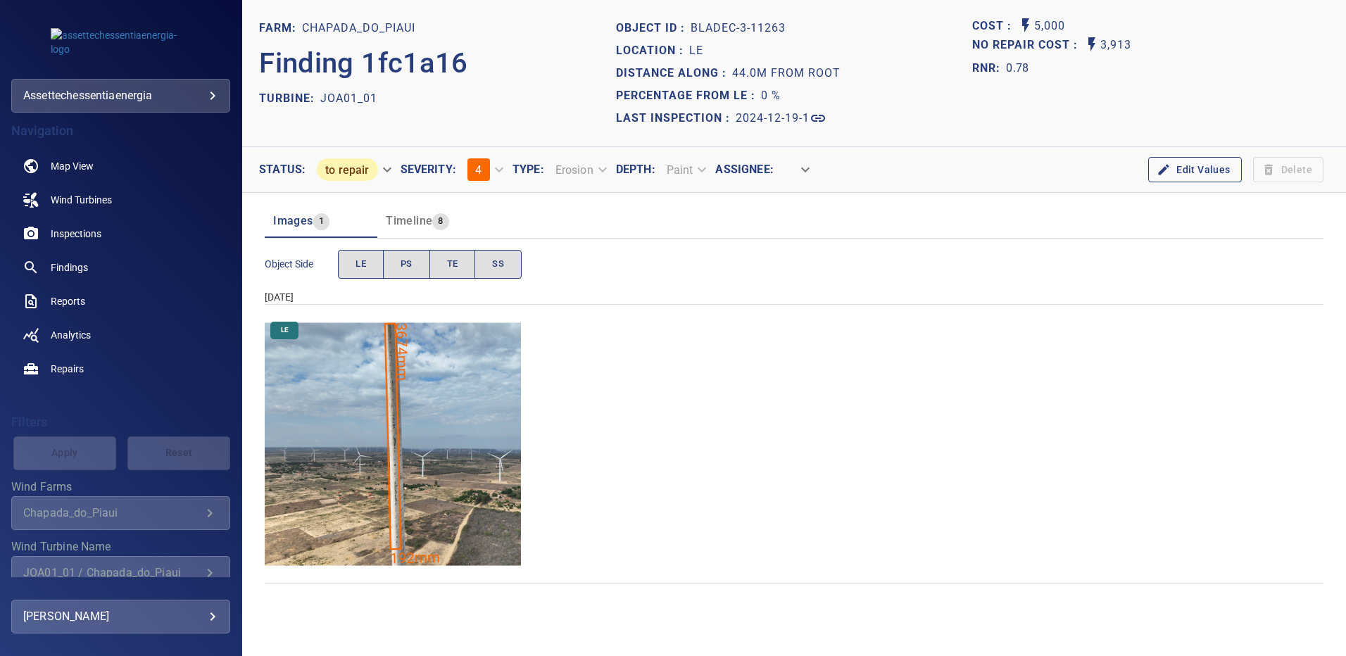
click at [387, 368] on img "Chapada_do_Piaui/JOA01_01/2024-12-19-1/2024-12-19-3/image151wp151.jpg" at bounding box center [393, 444] width 256 height 256
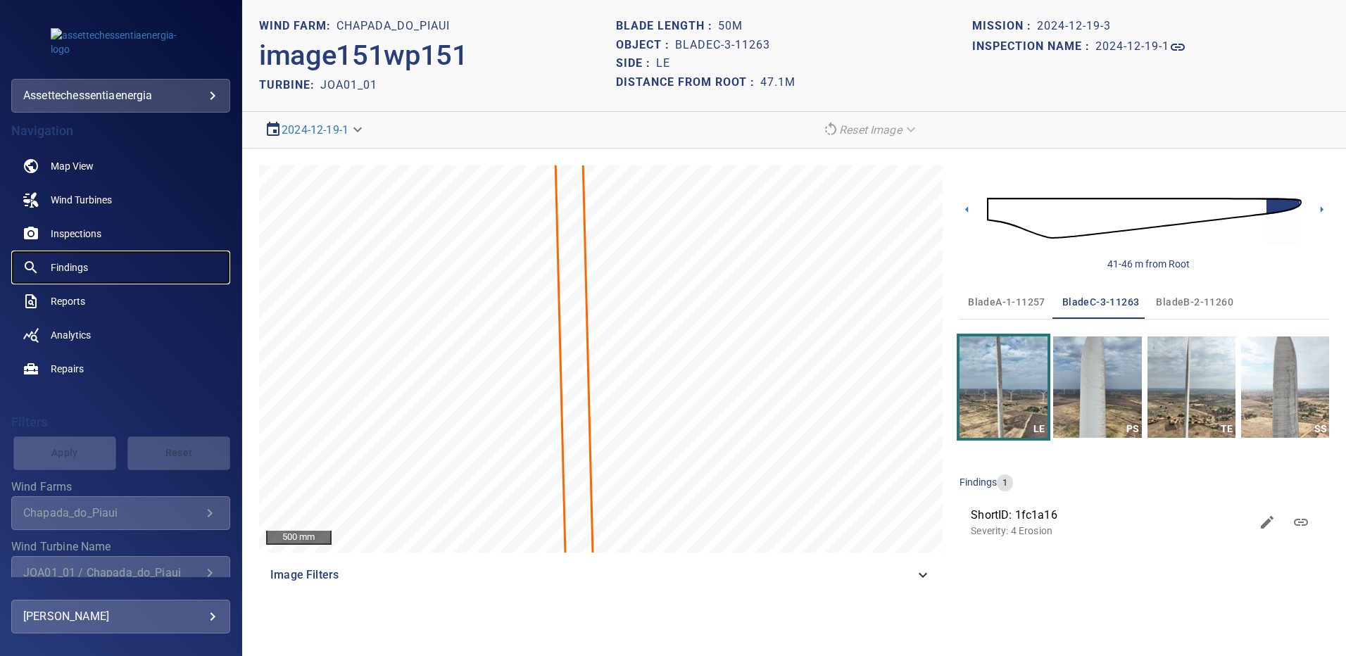
click at [74, 261] on span "Findings" at bounding box center [69, 268] width 37 height 14
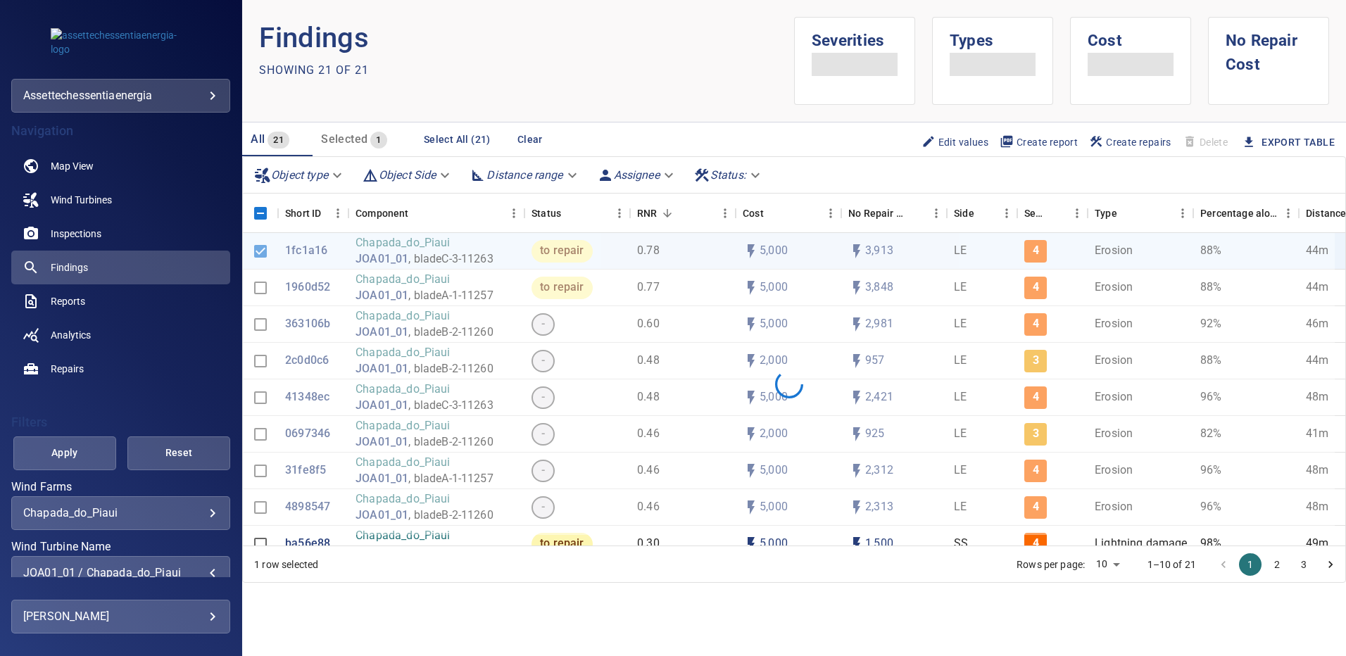
click at [207, 568] on div "JOA01_01 / Chapada_do_Piaui" at bounding box center [120, 572] width 195 height 13
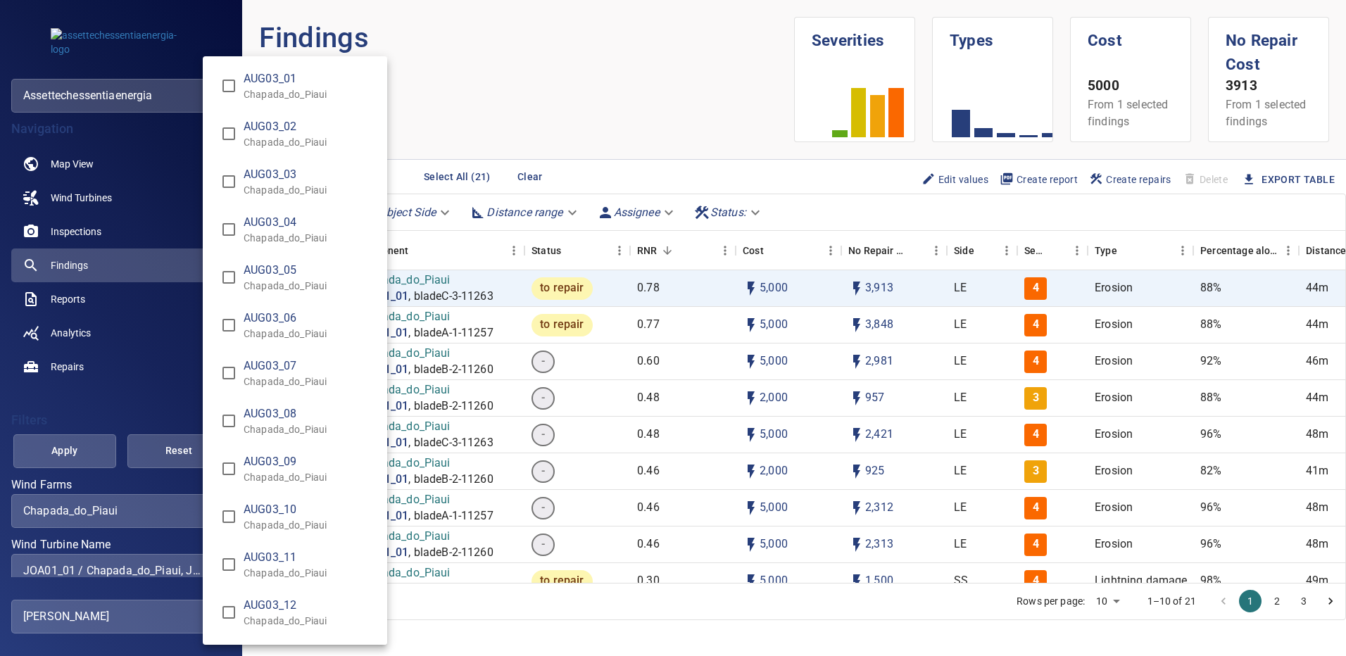
scroll to position [2082, 0]
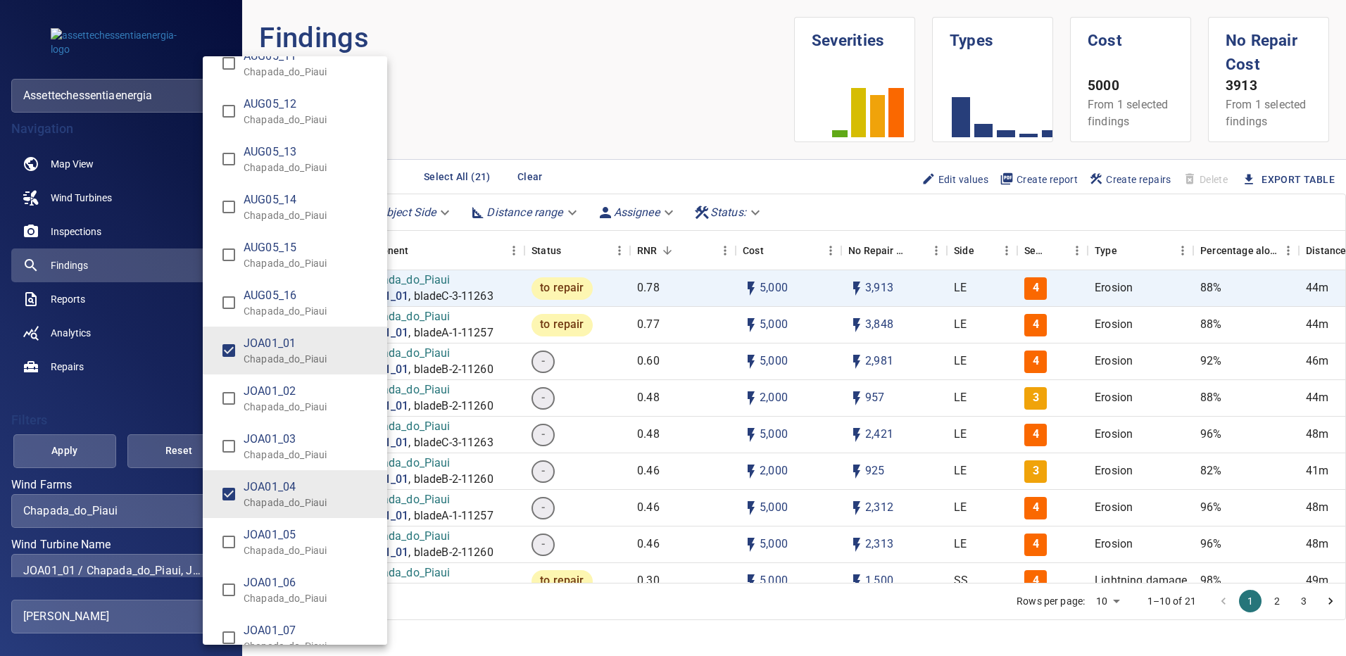
type input "**********"
click at [94, 455] on div "Wind Turbine Name" at bounding box center [673, 328] width 1346 height 656
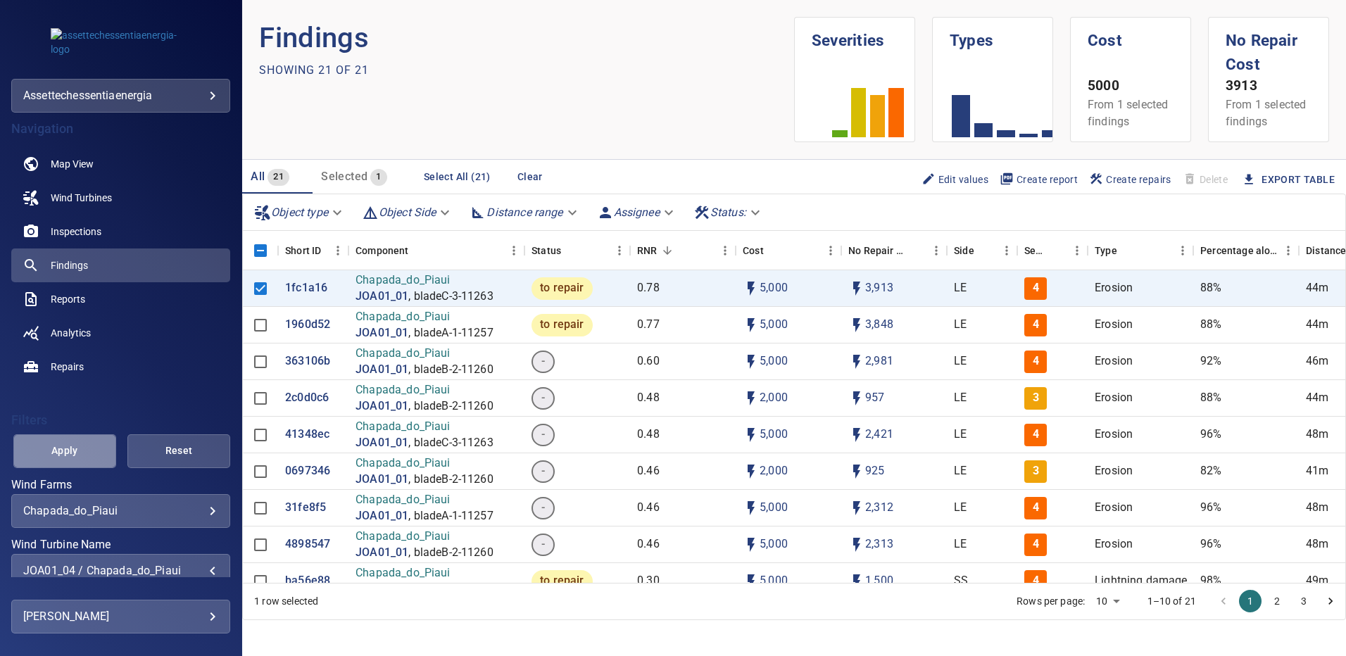
click at [94, 455] on button "Apply" at bounding box center [64, 451] width 103 height 34
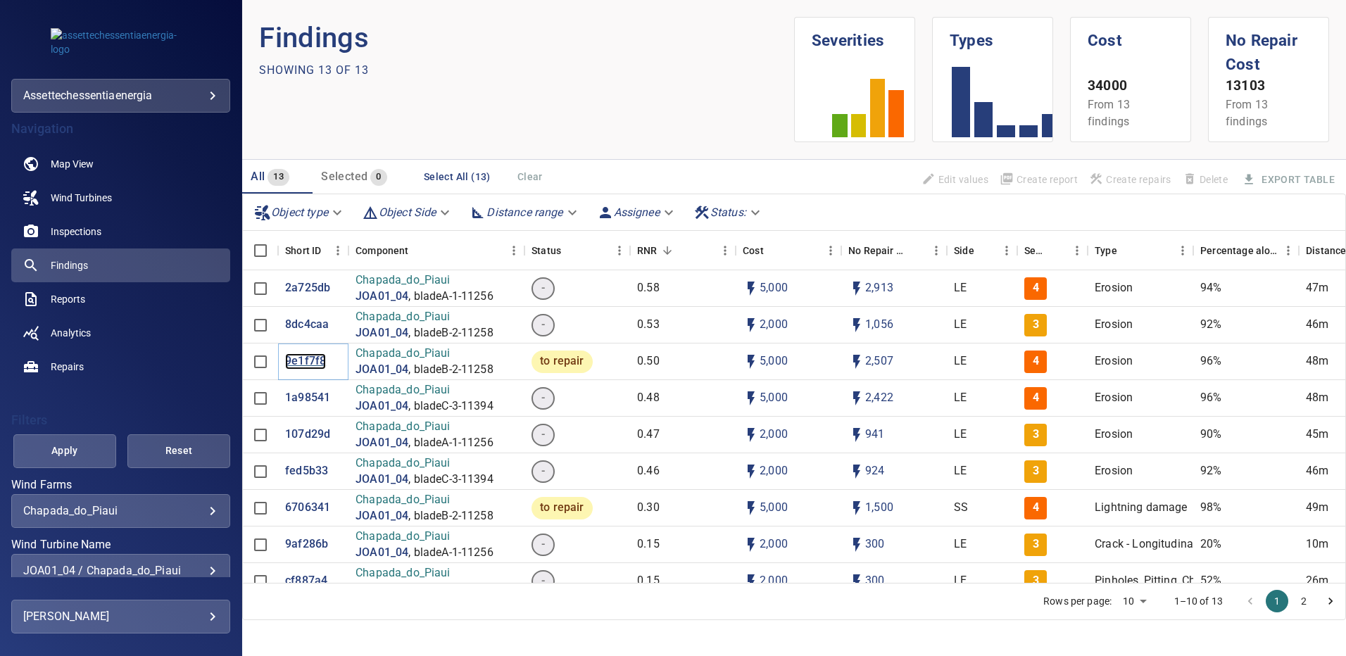
click at [306, 364] on p "9e1f7f8" at bounding box center [305, 361] width 41 height 16
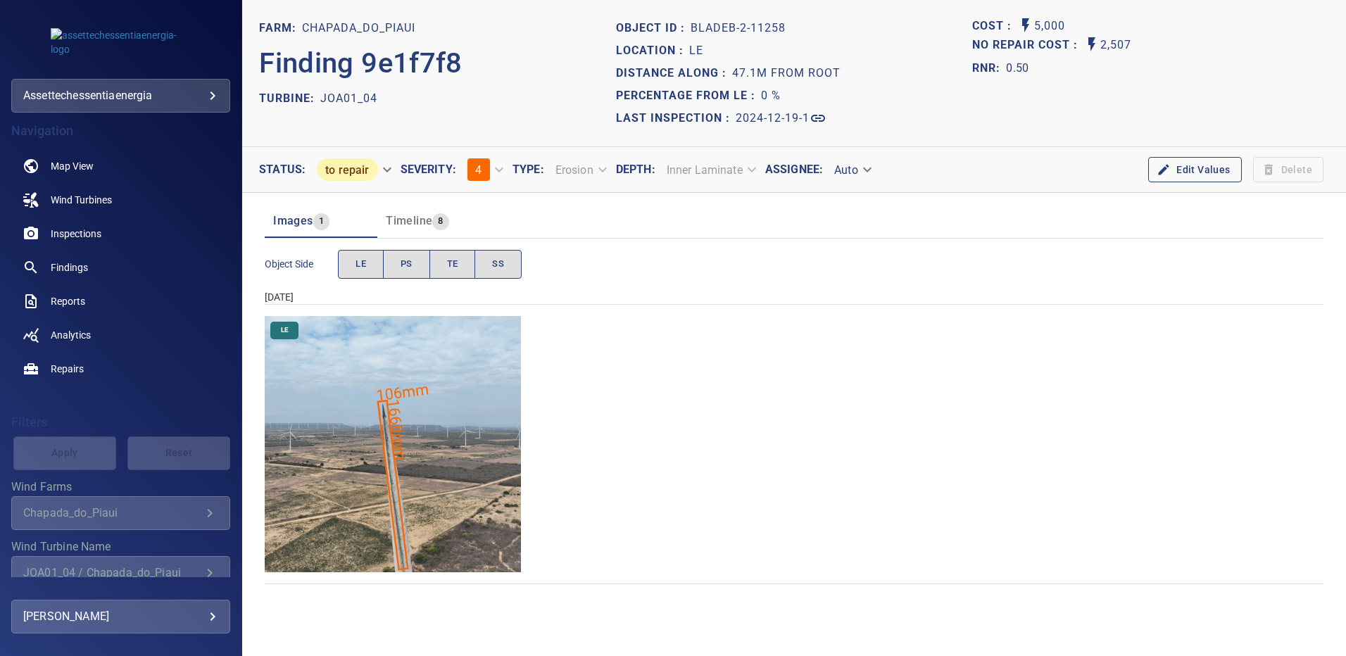
click at [370, 406] on img "Chapada_do_Piaui/JOA01_04/2024-12-19-1/2024-12-19-2/image87wp87.jpg" at bounding box center [393, 444] width 256 height 256
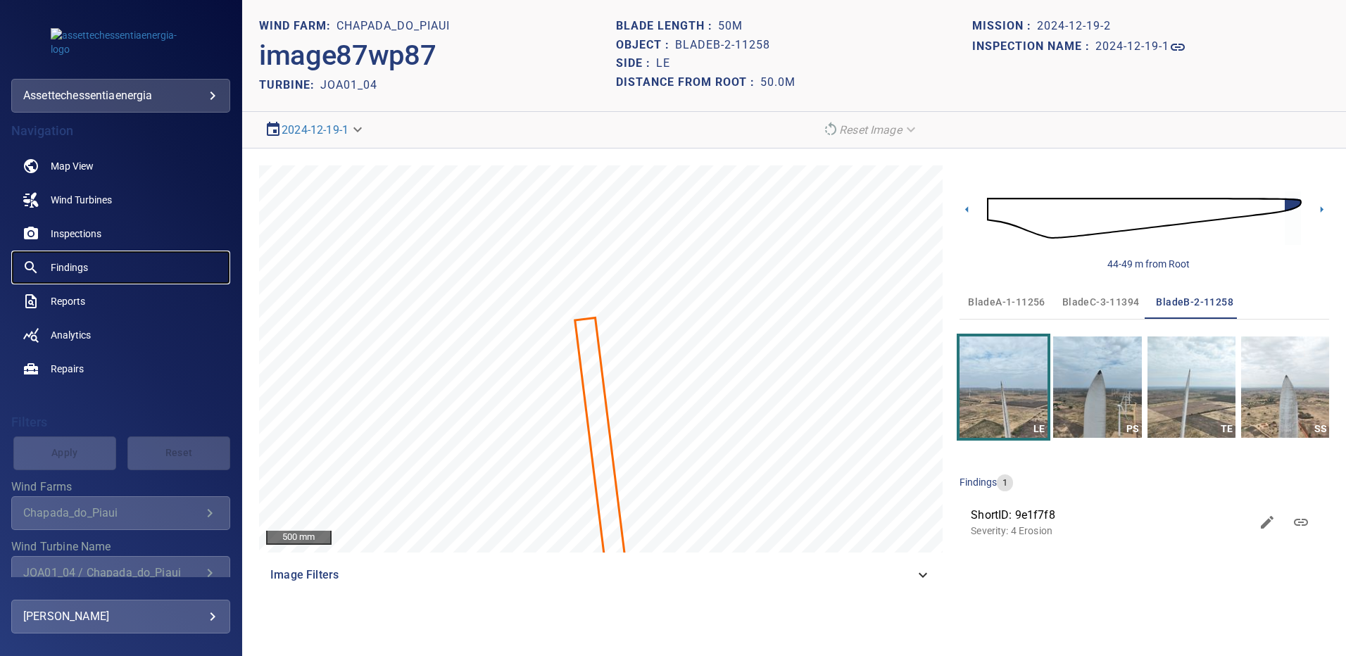
click at [82, 267] on span "Findings" at bounding box center [69, 268] width 37 height 14
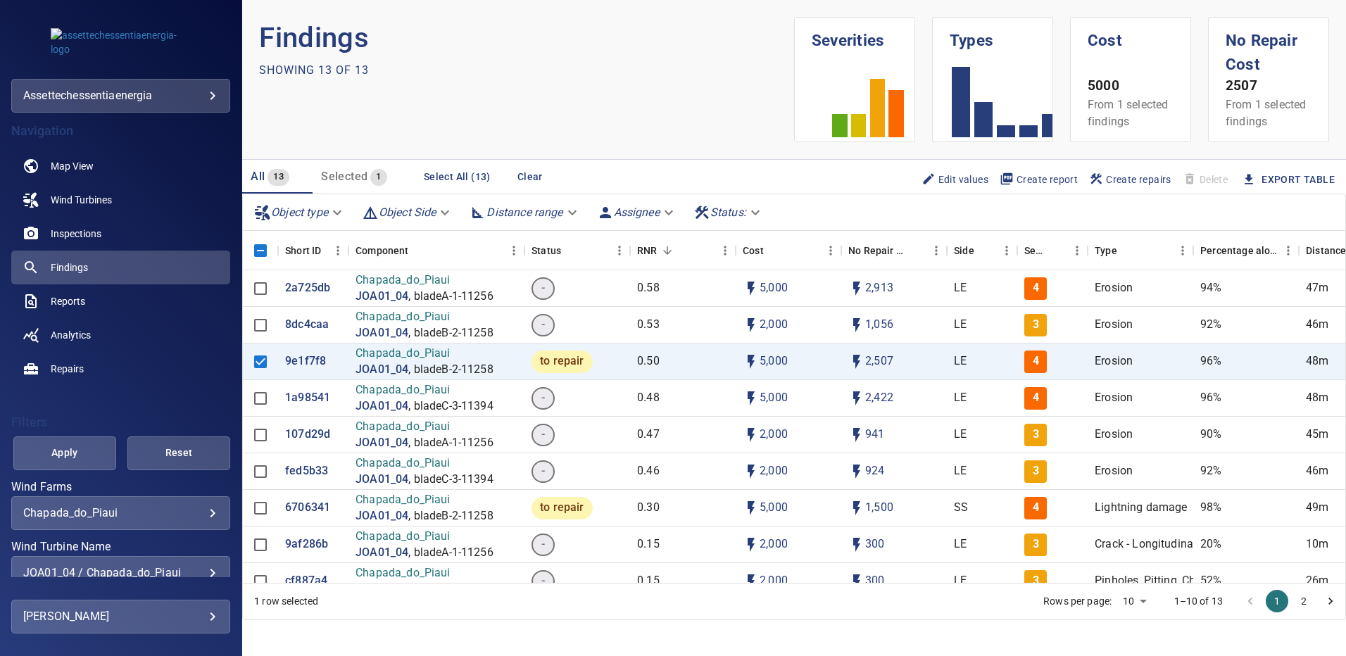
click at [201, 570] on div "JOA01_04 / Chapada_do_Piaui" at bounding box center [120, 572] width 195 height 13
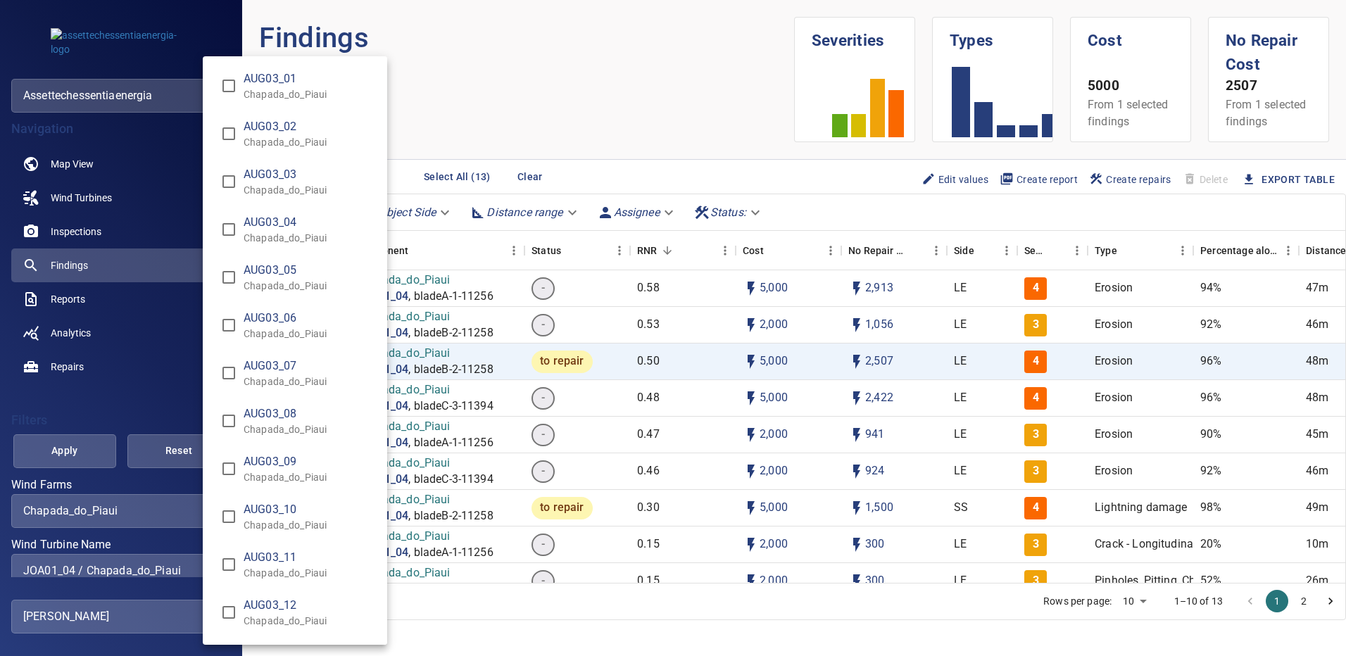
scroll to position [2226, 0]
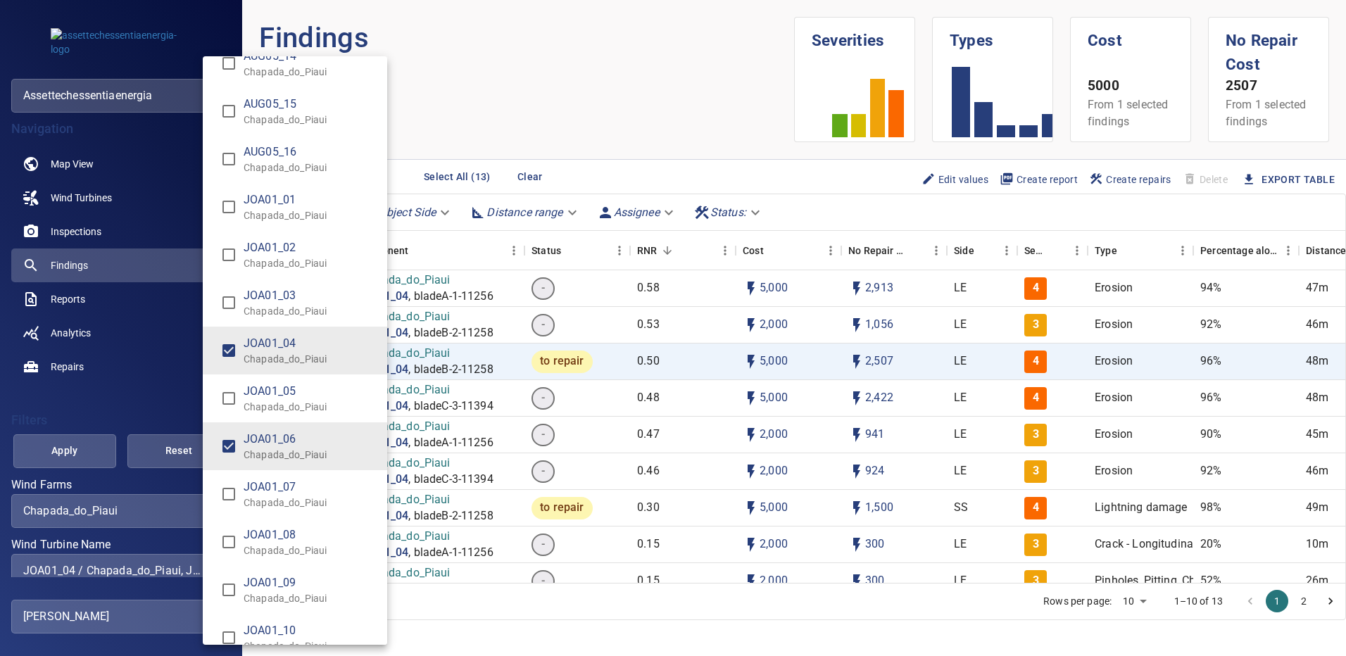
type input "**********"
click at [80, 446] on div "Wind Turbine Name" at bounding box center [673, 328] width 1346 height 656
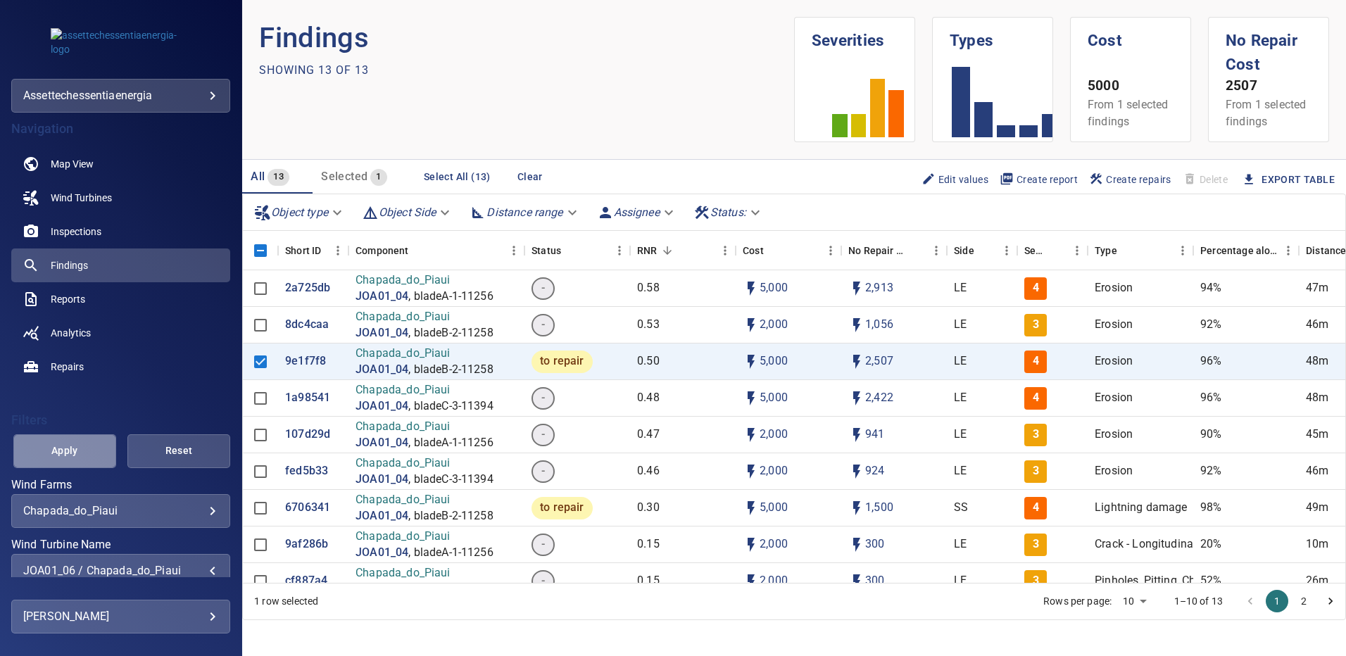
click at [80, 446] on span "Apply" at bounding box center [65, 451] width 68 height 18
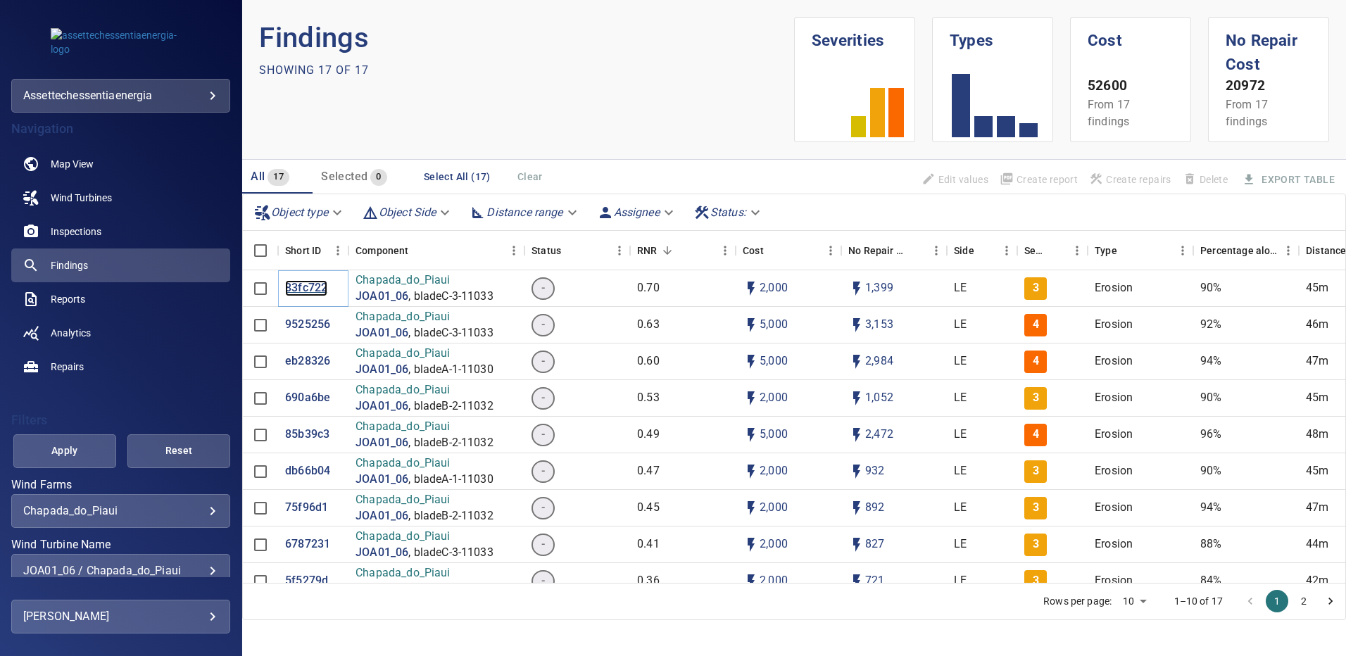
click at [301, 288] on p "83fc722" at bounding box center [306, 288] width 42 height 16
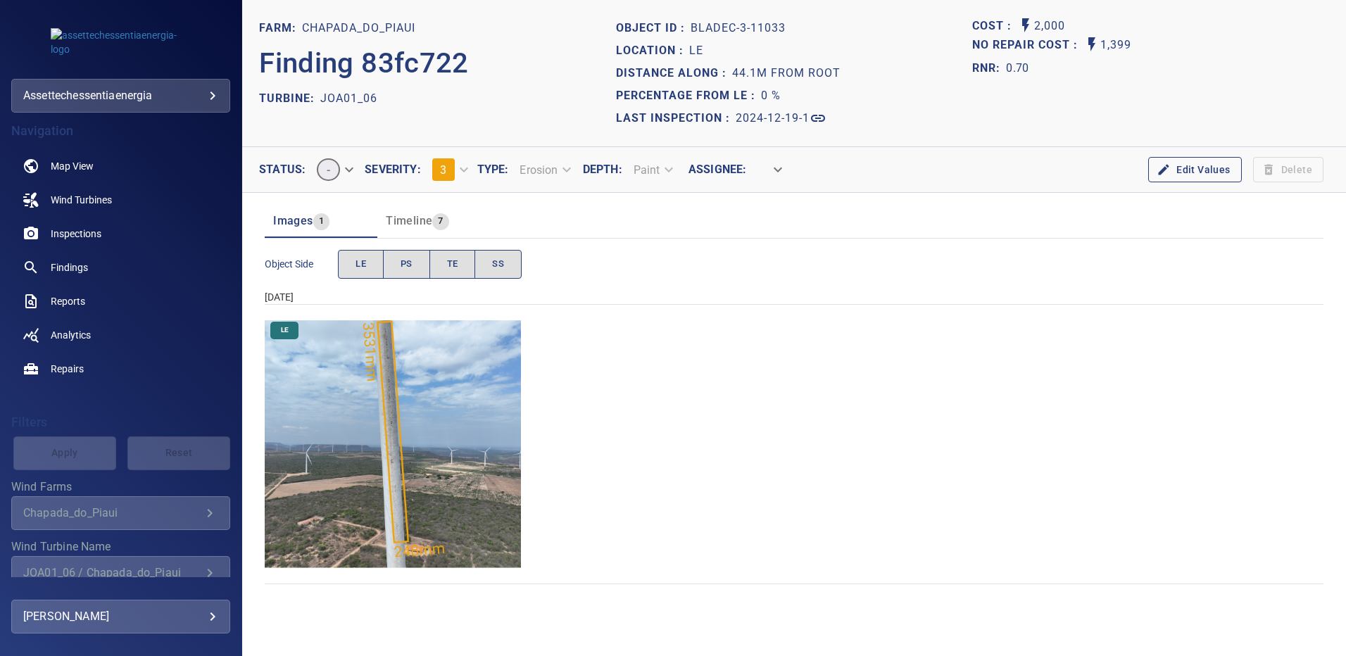
click at [395, 368] on img "Chapada_do_Piaui/JOA01_06/2024-12-19-1/2024-12-19-3/image157wp157.jpg" at bounding box center [393, 444] width 256 height 256
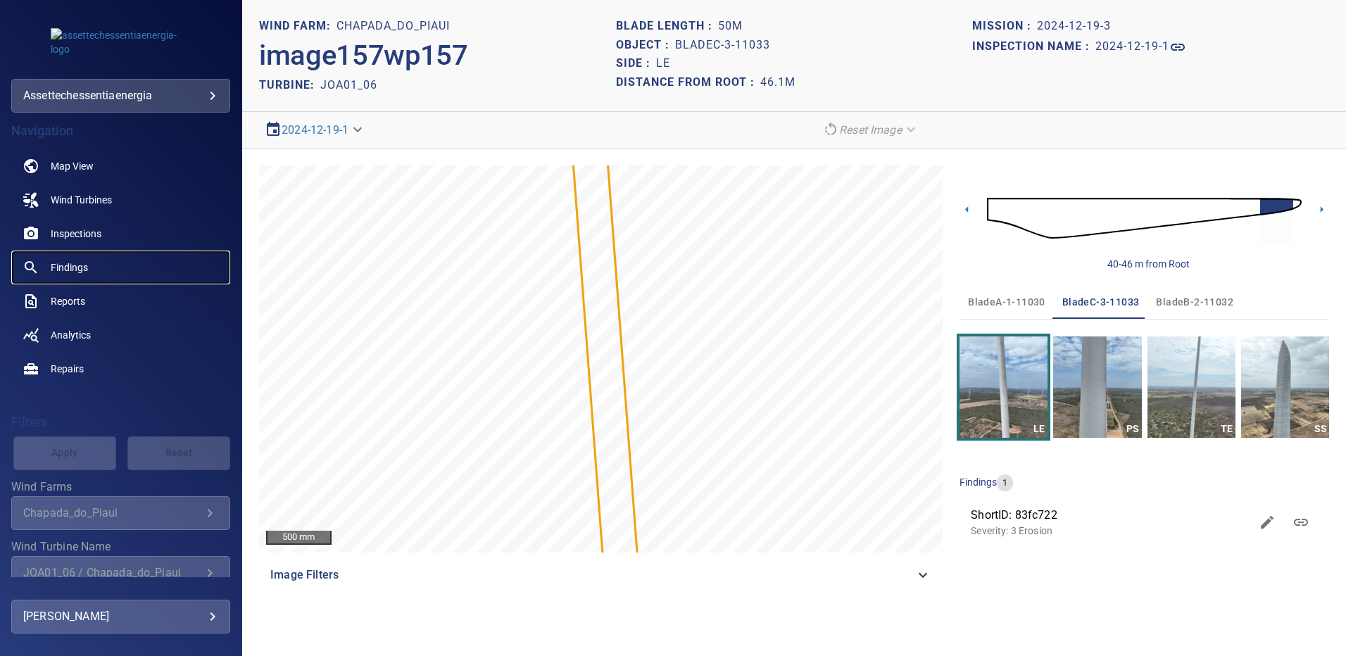
click at [85, 270] on span "Findings" at bounding box center [69, 268] width 37 height 14
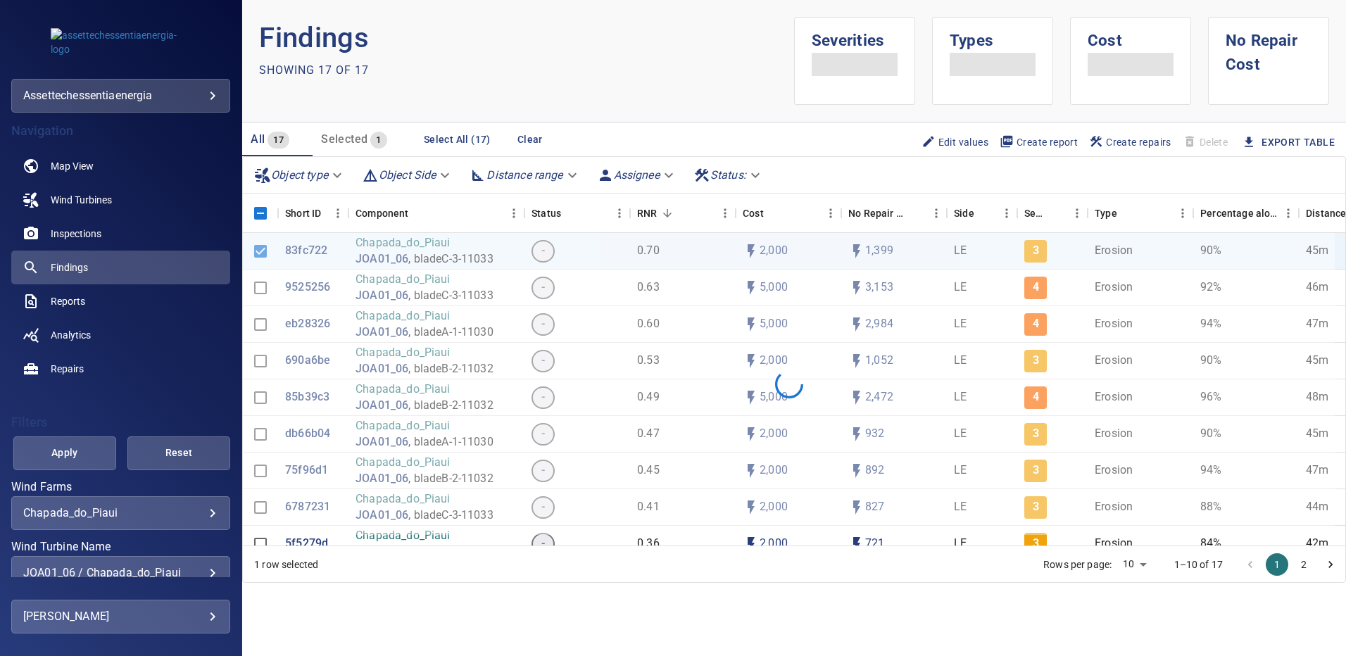
click at [206, 567] on div "JOA01_06 / Chapada_do_Piaui" at bounding box center [120, 572] width 195 height 13
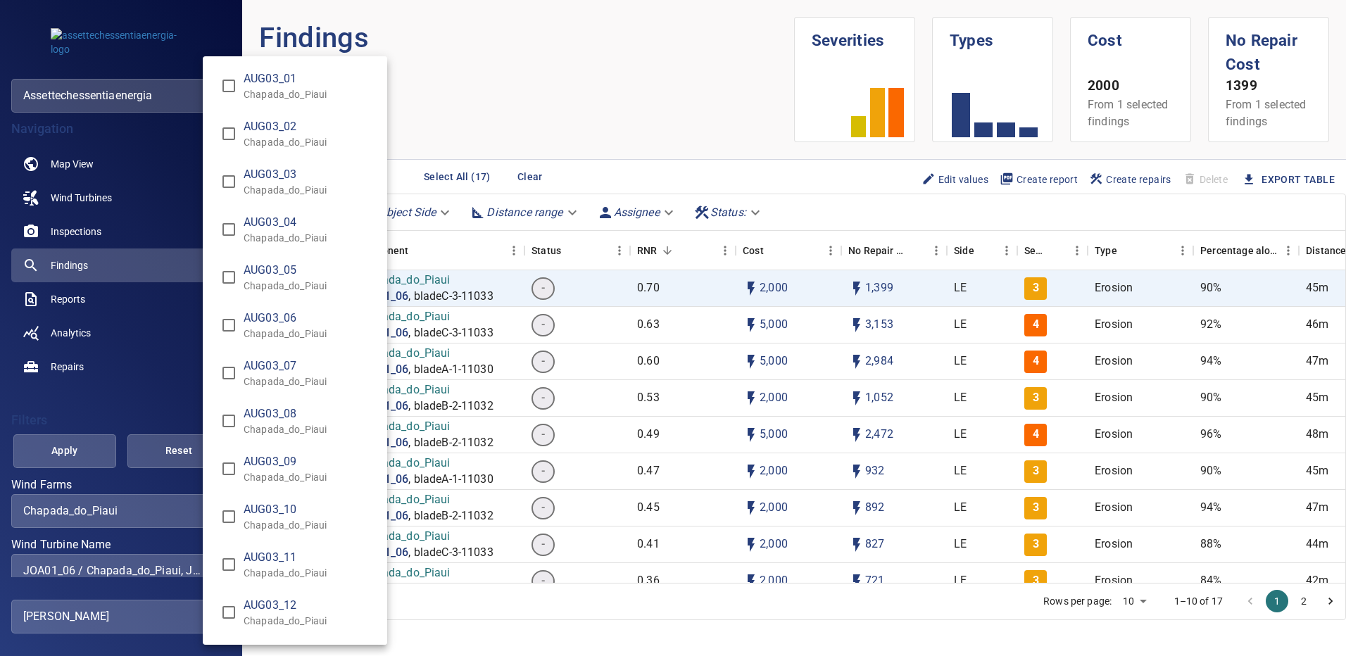
scroll to position [2322, 0]
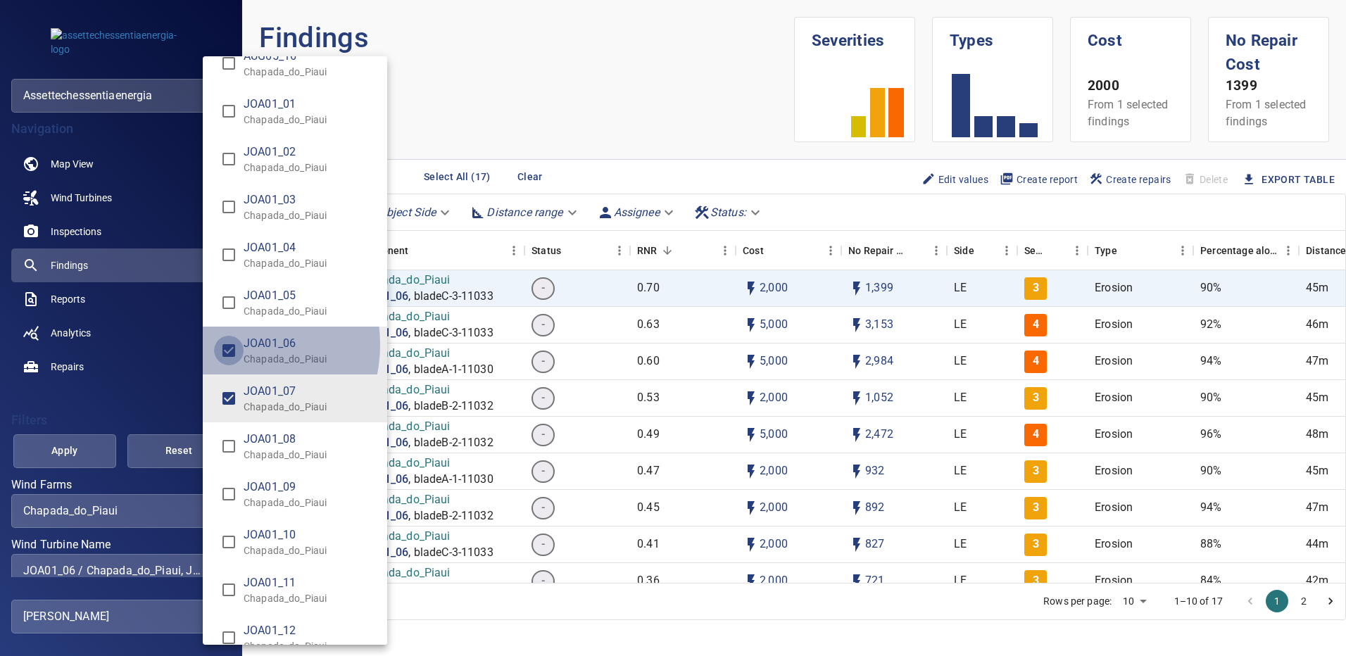
type input "**********"
click at [86, 439] on div "Wind Turbine Name" at bounding box center [673, 328] width 1346 height 656
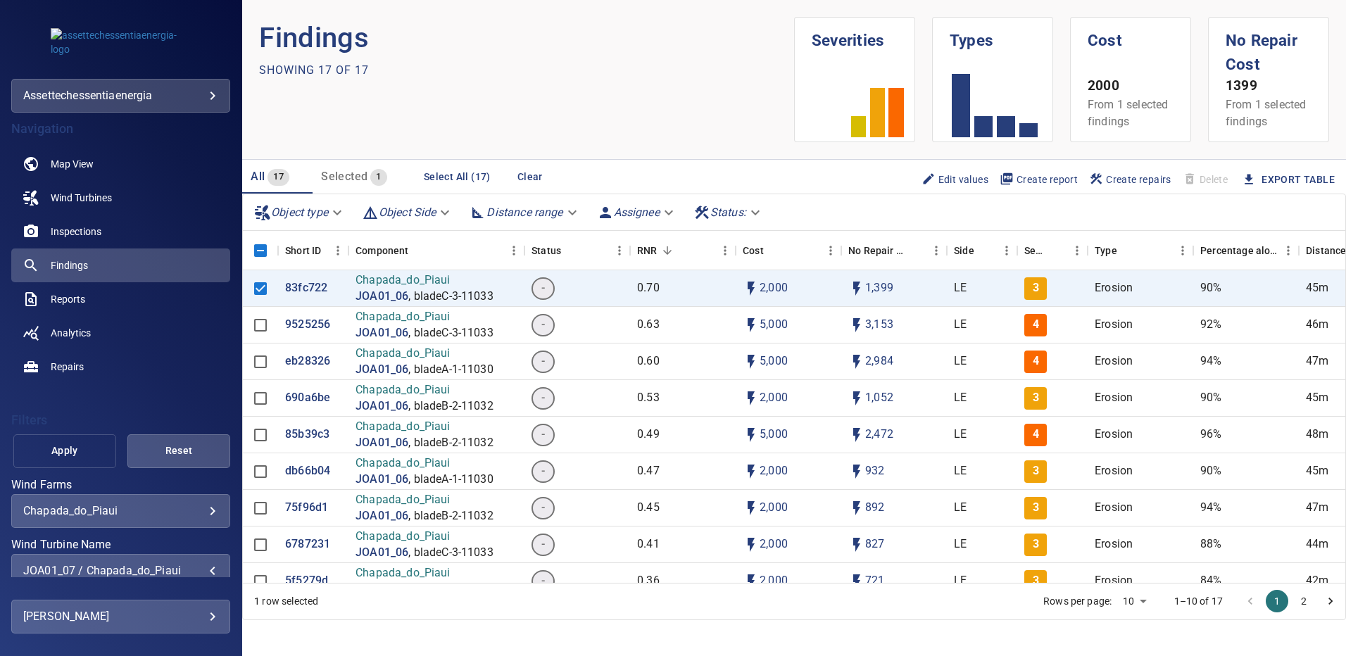
click at [88, 445] on span "Apply" at bounding box center [65, 451] width 68 height 18
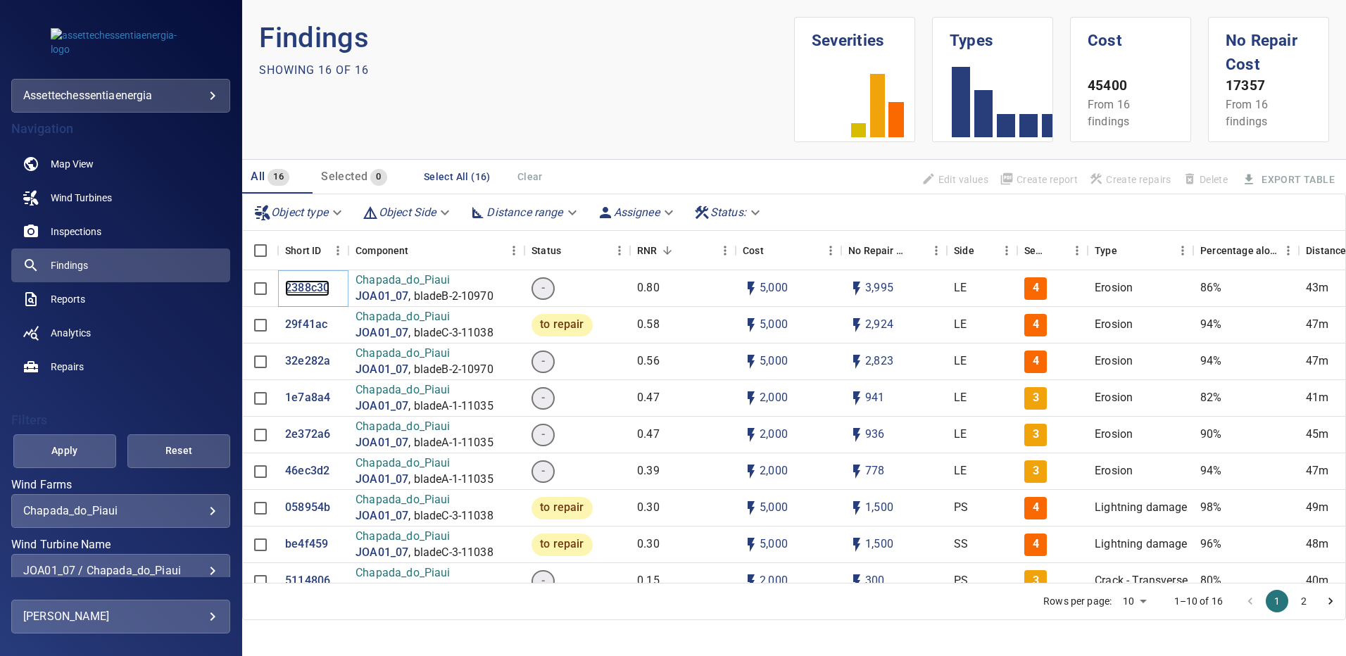
click at [294, 294] on p "2388c30" at bounding box center [307, 288] width 44 height 16
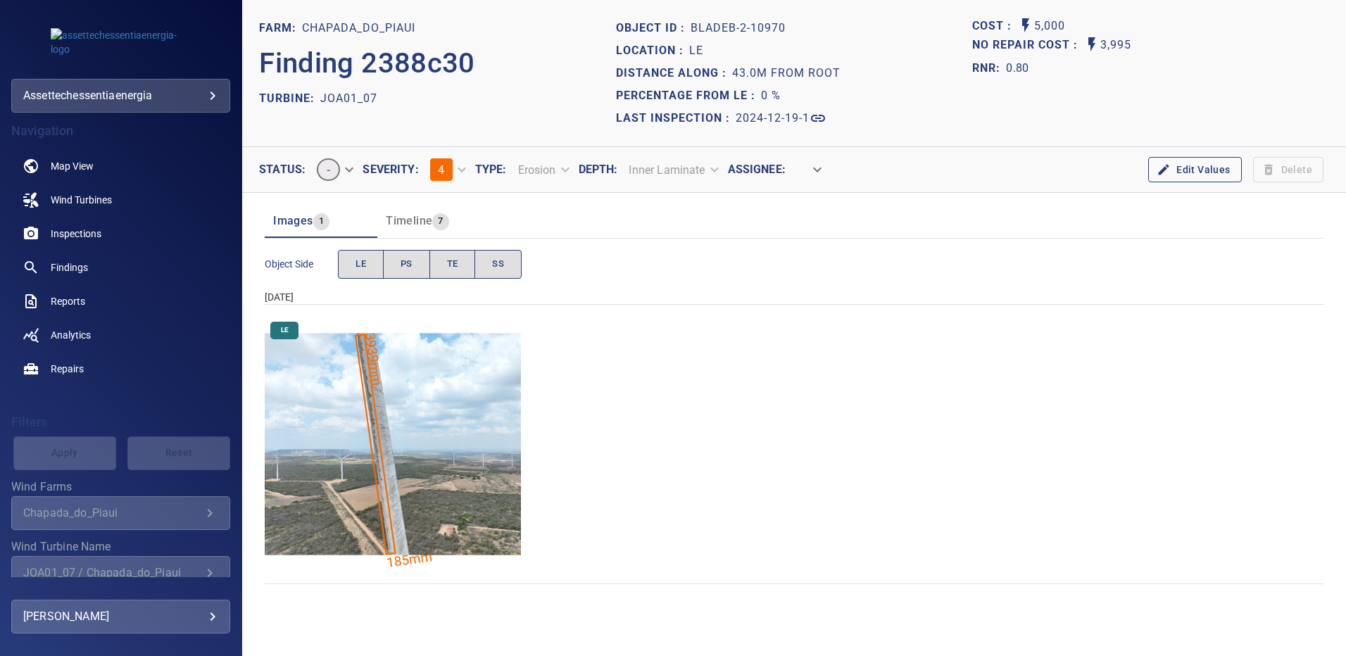
click at [383, 477] on img "Chapada_do_Piaui/JOA01_07/2024-12-19-1/2024-12-19-2/image85wp85.jpg" at bounding box center [393, 444] width 256 height 256
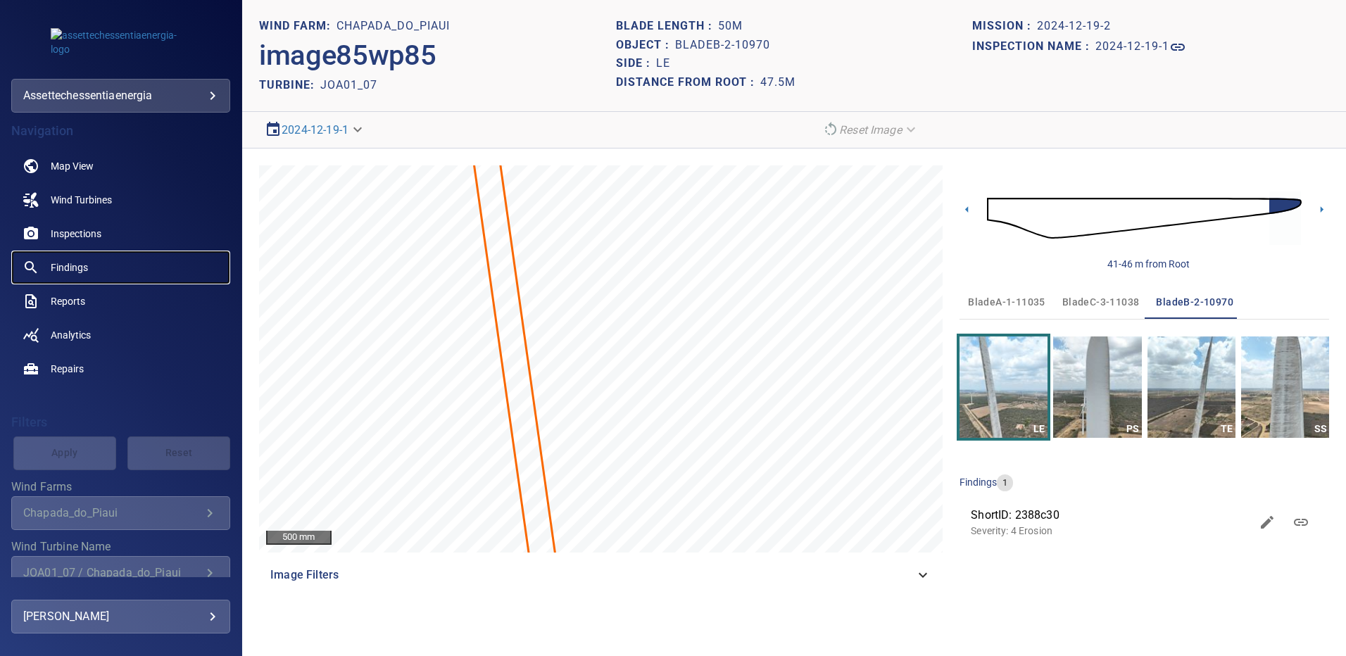
click at [93, 270] on link "Findings" at bounding box center [120, 268] width 219 height 34
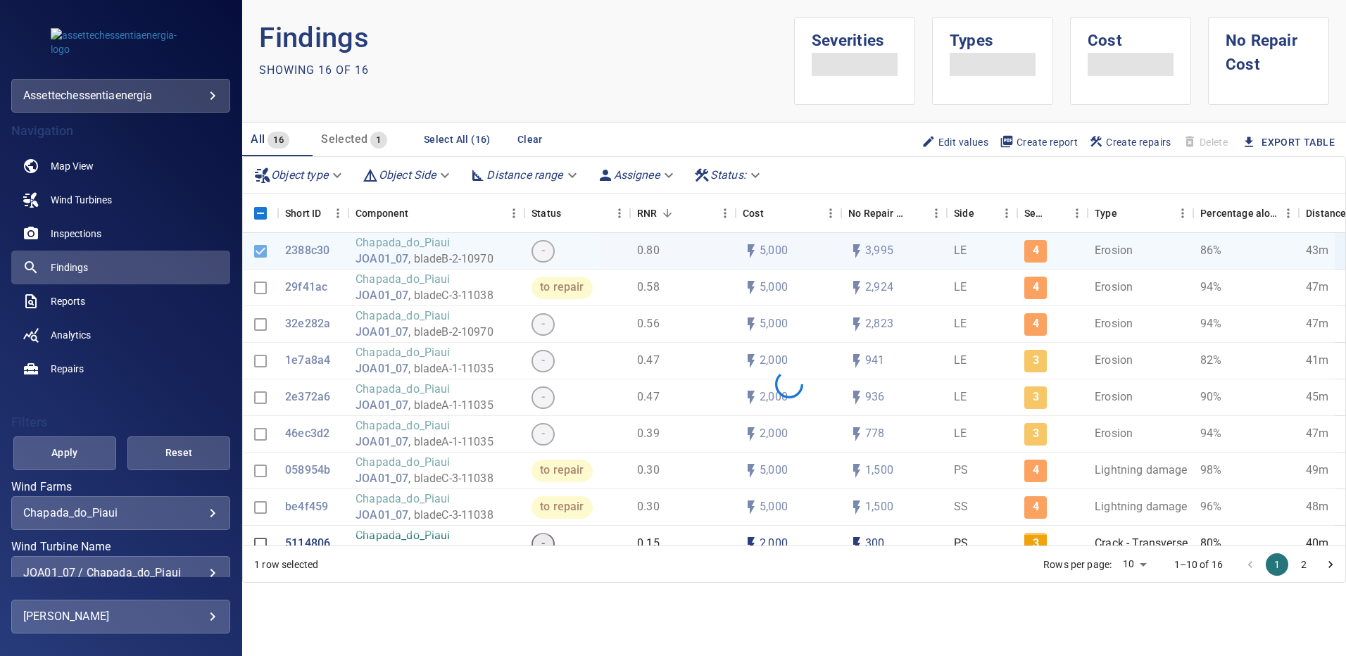
click at [205, 567] on div "JOA01_07 / Chapada_do_Piaui" at bounding box center [120, 572] width 195 height 13
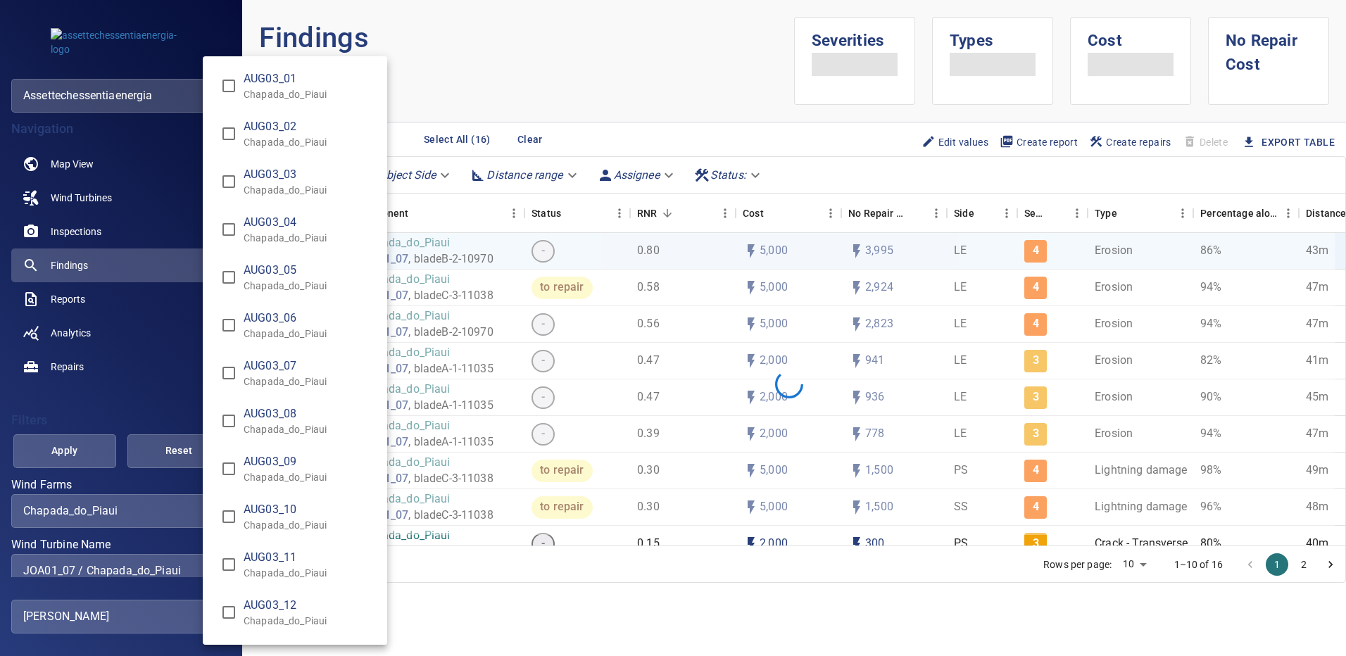
scroll to position [2370, 0]
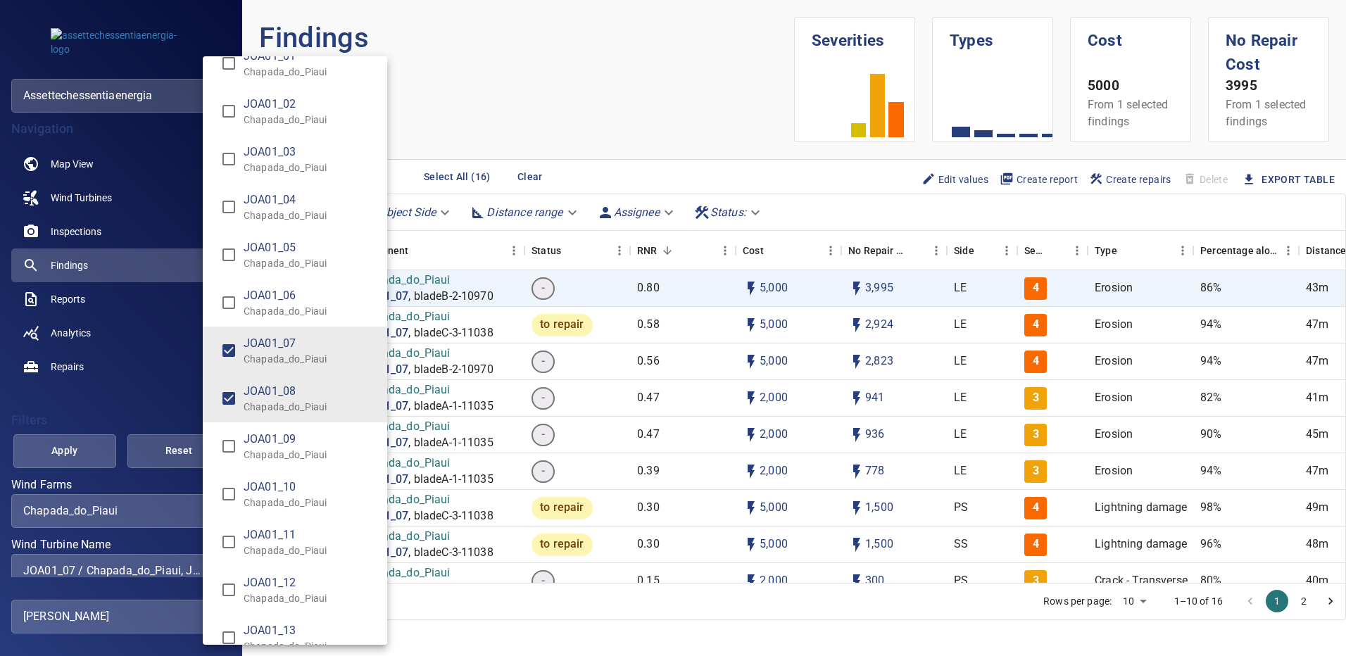
type input "**********"
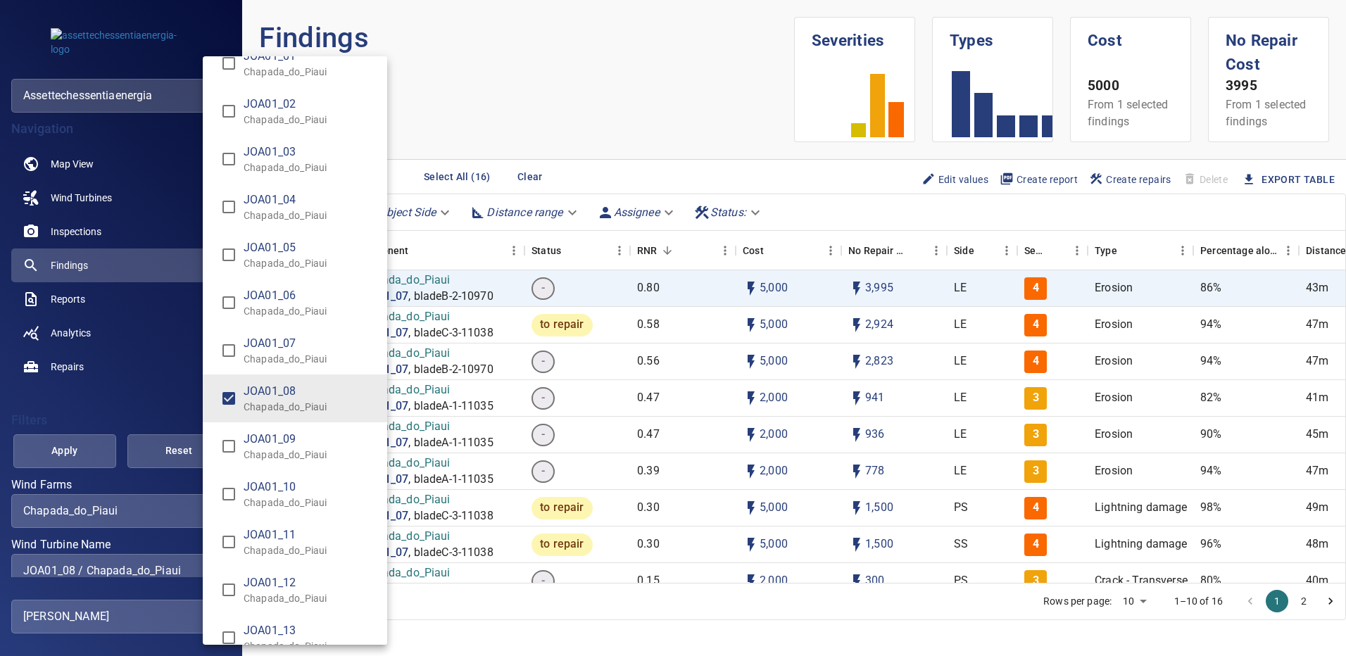
click at [96, 451] on div "Wind Turbine Name" at bounding box center [673, 328] width 1346 height 656
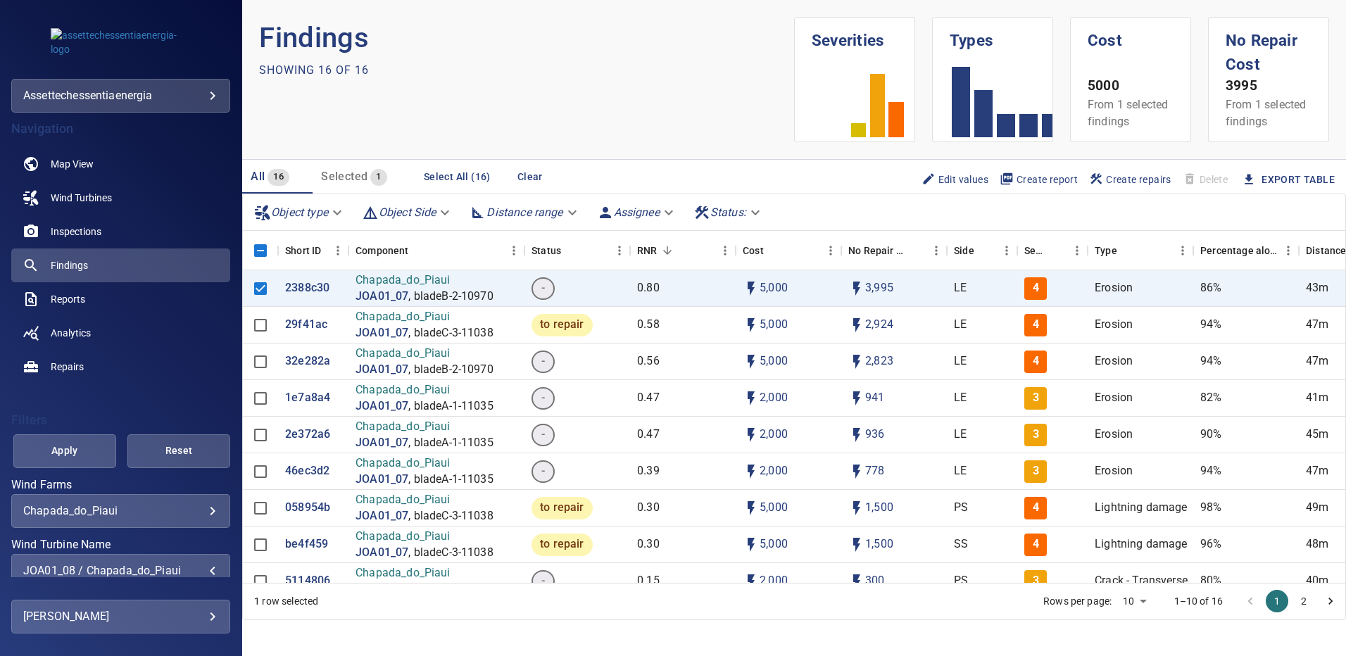
click at [96, 451] on button "Apply" at bounding box center [64, 451] width 103 height 34
